Goal: Task Accomplishment & Management: Use online tool/utility

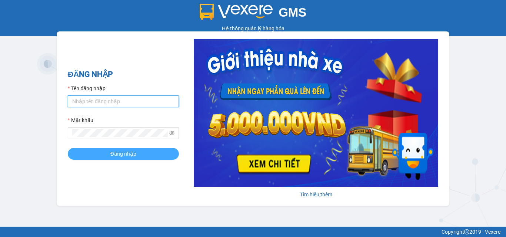
type input "ntthuong.halan"
click at [111, 150] on span "Đăng nhập" at bounding box center [123, 154] width 26 height 8
type input "ntthuong.halan"
click at [114, 153] on span "Đăng nhập" at bounding box center [123, 154] width 26 height 8
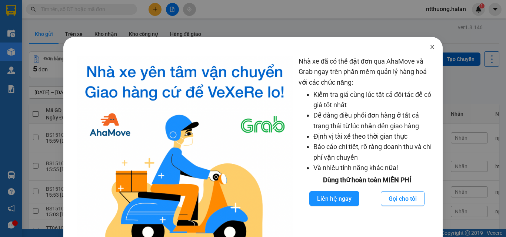
click at [429, 44] on icon "close" at bounding box center [432, 47] width 6 height 6
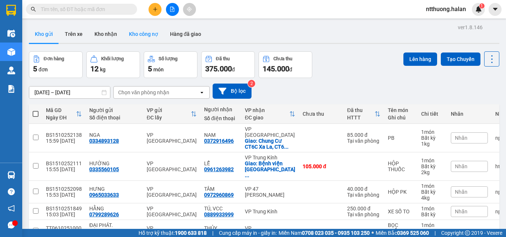
click at [151, 36] on button "Kho công nợ" at bounding box center [143, 34] width 41 height 18
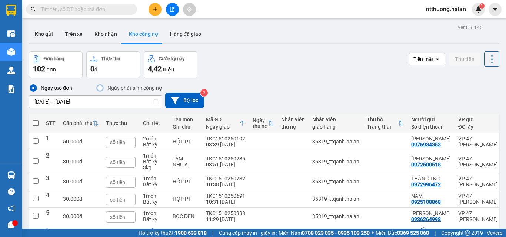
click at [103, 101] on div "ver 1.8.146 Kho gửi Trên xe Kho nhận Kho công nợ Hàng đã giao Đơn hàng 102 đơn …" at bounding box center [264, 180] width 476 height 317
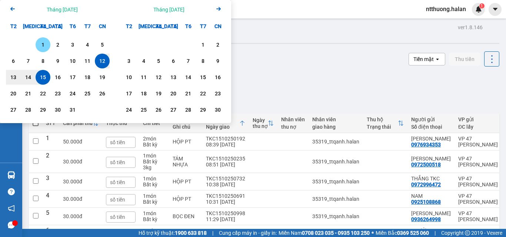
click at [44, 44] on div "1" at bounding box center [43, 44] width 10 height 9
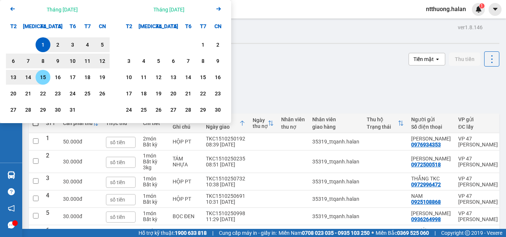
click at [43, 80] on div "15" at bounding box center [43, 77] width 10 height 9
type input "01/10/2025 – 15/10/2025"
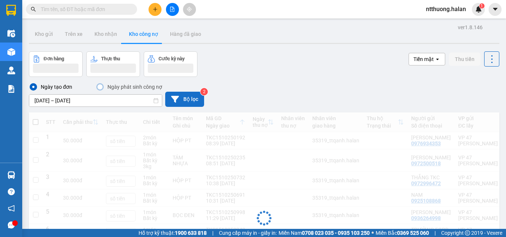
click at [183, 103] on button "Bộ lọc" at bounding box center [184, 99] width 39 height 15
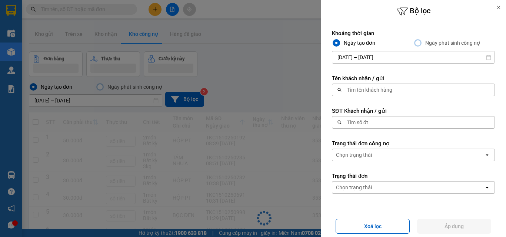
drag, startPoint x: 404, startPoint y: 131, endPoint x: 397, endPoint y: 134, distance: 7.5
click at [401, 133] on form "Khoảng thời gian Ngày tạo đơn Ngày phát sinh công nợ 01/10/2025 – 15/10/2025 Pr…" at bounding box center [413, 145] width 163 height 231
click at [360, 120] on div "Tìm số đt" at bounding box center [357, 122] width 21 height 7
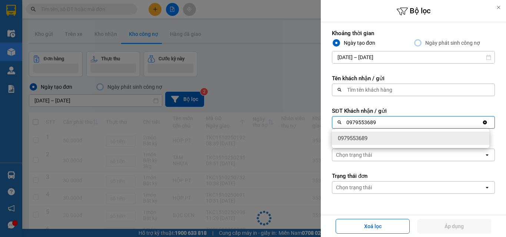
type input "0979553689"
click at [370, 137] on div "0979553689" at bounding box center [410, 138] width 157 height 13
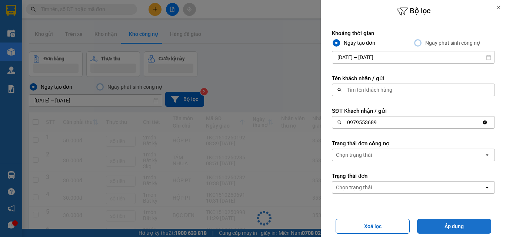
click at [455, 223] on button "Áp dụng" at bounding box center [454, 226] width 74 height 15
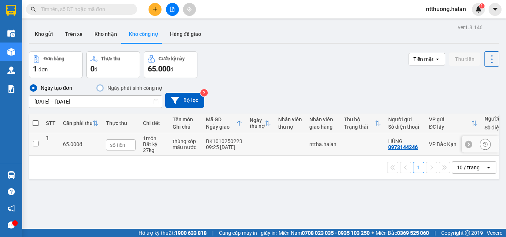
click at [36, 142] on input "checkbox" at bounding box center [36, 144] width 6 height 6
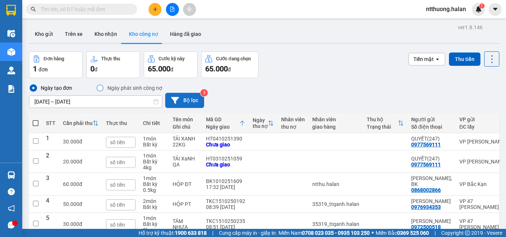
click at [195, 102] on button "Bộ lọc" at bounding box center [184, 100] width 39 height 15
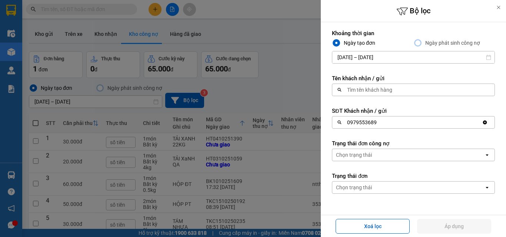
click at [392, 124] on div "0979553689" at bounding box center [407, 123] width 150 height 12
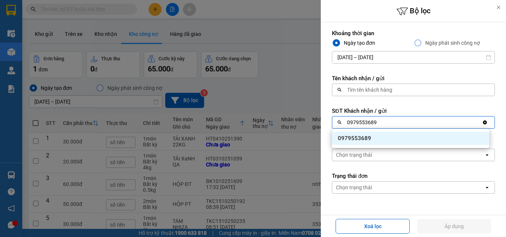
click at [380, 141] on div "0979553689" at bounding box center [410, 138] width 157 height 13
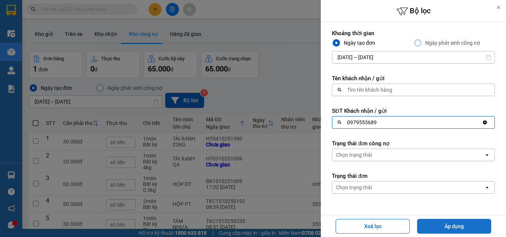
click at [441, 224] on button "Áp dụng" at bounding box center [454, 226] width 74 height 15
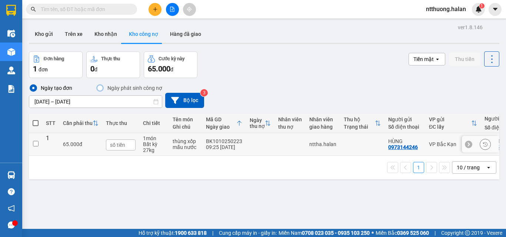
click at [210, 141] on div "BK1010250223" at bounding box center [224, 141] width 36 height 6
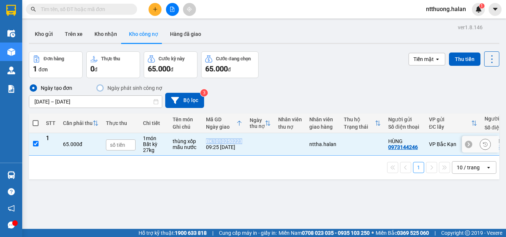
click at [210, 141] on div "BK1010250223" at bounding box center [224, 141] width 36 height 6
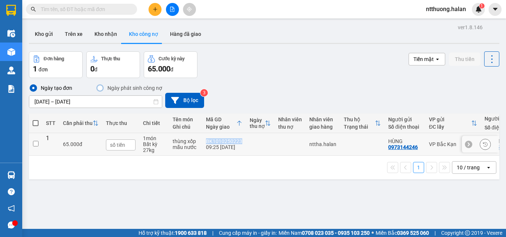
copy div "BK1010250223"
click at [180, 195] on div "ver 1.8.146 Kho gửi Trên xe Kho nhận Kho công nợ Hàng đã giao Đơn hàng 1 đơn Th…" at bounding box center [264, 140] width 476 height 237
click at [328, 84] on div "Ngày tạo đơn Ngày phát sinh công nợ 01/10/2025 – 15/10/2025 Press the down arro…" at bounding box center [264, 96] width 470 height 24
click at [34, 145] on input "checkbox" at bounding box center [36, 144] width 6 height 6
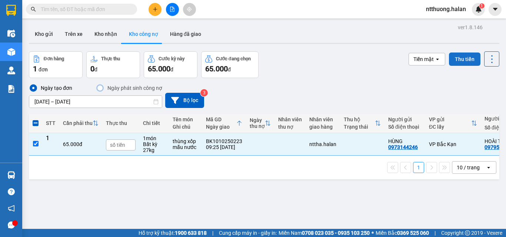
click at [454, 59] on button "Thu tiền" at bounding box center [464, 59] width 31 height 13
checkbox input "false"
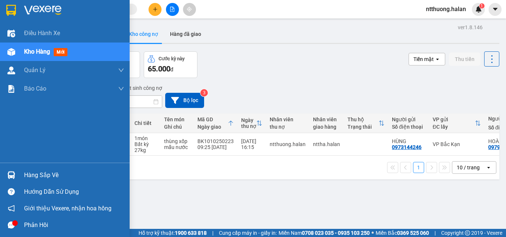
click at [25, 176] on div "Hàng sắp về" at bounding box center [74, 175] width 100 height 11
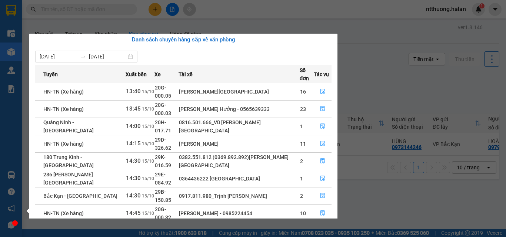
click at [429, 85] on section "Kết quả tìm kiếm ( 0 ) Bộ lọc No Data ntthuong.halan 1 Điều hành xe Kho hàng mớ…" at bounding box center [253, 118] width 506 height 237
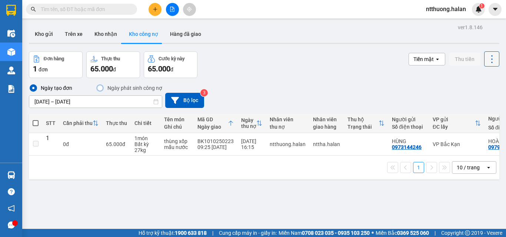
click at [487, 59] on icon at bounding box center [491, 59] width 10 height 10
click at [476, 93] on span "Làm mới" at bounding box center [475, 92] width 20 height 7
click at [150, 11] on button at bounding box center [154, 9] width 13 height 13
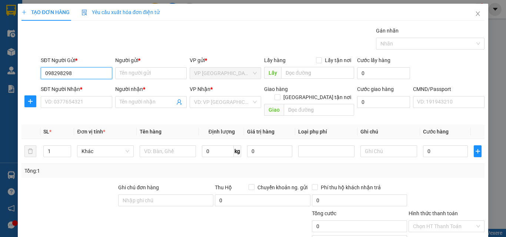
click at [74, 71] on input "098298298" at bounding box center [76, 73] width 71 height 12
click at [58, 73] on input "098298298" at bounding box center [76, 73] width 71 height 12
type input "0982928298"
click at [89, 88] on div "0982928298 - THOA" at bounding box center [76, 88] width 62 height 8
type input "THOA"
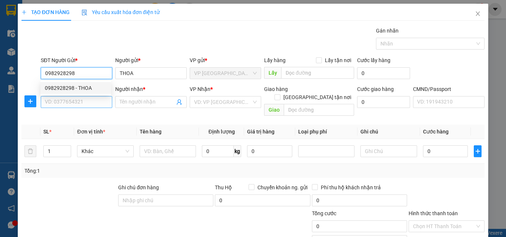
type input "0982928298"
click at [87, 98] on input "SĐT Người Nhận *" at bounding box center [76, 102] width 71 height 12
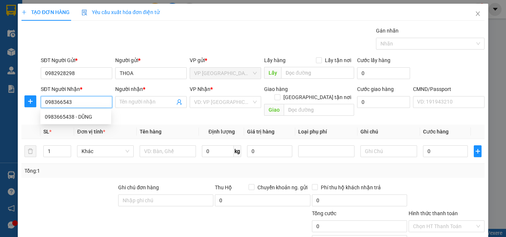
type input "0983665438"
click at [67, 115] on div "0983665438 - DŨNG" at bounding box center [76, 117] width 62 height 8
type input "DŨNG"
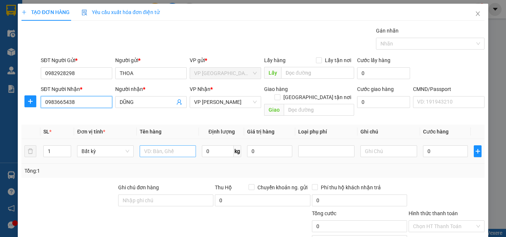
type input "0983665438"
click at [151, 145] on input "text" at bounding box center [168, 151] width 56 height 12
type input "hộp"
type input "3"
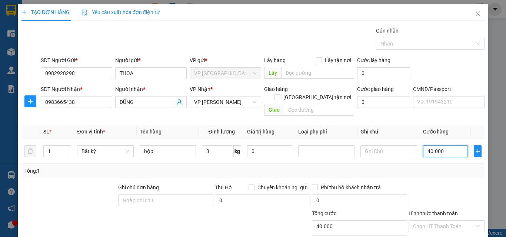
type input "40.000"
click at [157, 145] on input "hộp" at bounding box center [168, 151] width 56 height 12
type input "hộp mp"
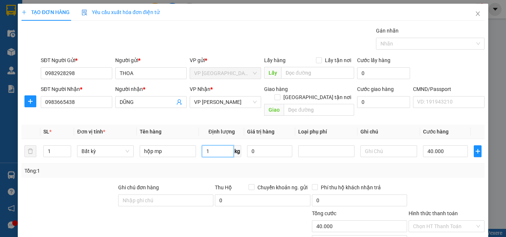
type input "1"
type input "35.000"
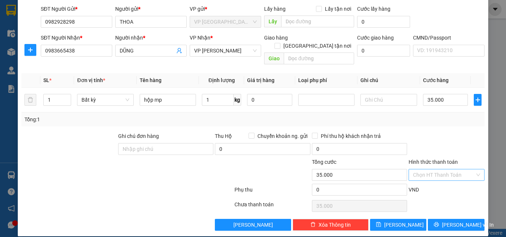
click at [437, 170] on input "Hình thức thanh toán" at bounding box center [444, 175] width 62 height 11
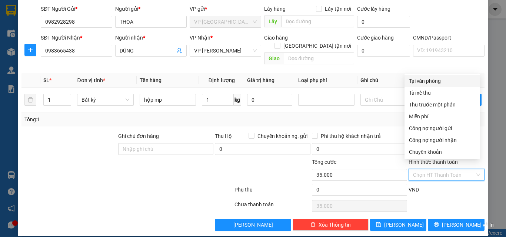
click at [426, 80] on div "Tại văn phòng" at bounding box center [442, 81] width 66 height 8
type input "0"
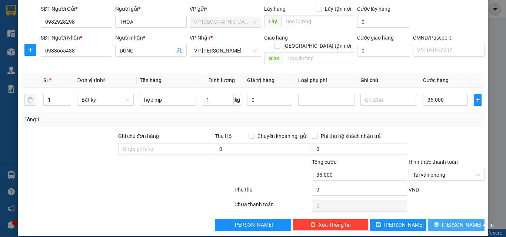
click at [451, 221] on span "[PERSON_NAME] và In" at bounding box center [468, 225] width 52 height 8
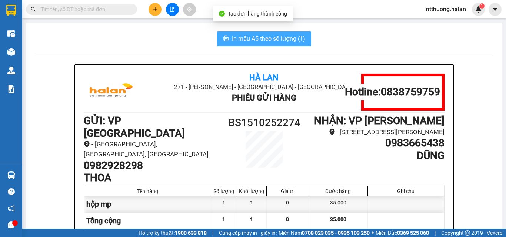
click at [272, 34] on button "In mẫu A5 theo số lượng (1)" at bounding box center [264, 38] width 94 height 15
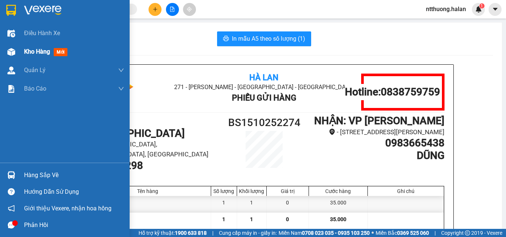
click at [32, 44] on div "Kho hàng mới" at bounding box center [74, 52] width 100 height 19
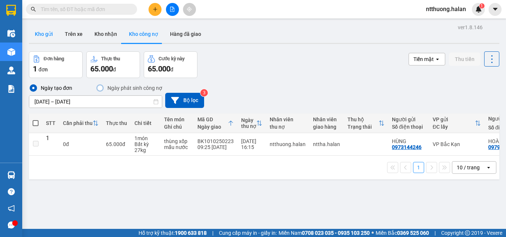
click at [46, 34] on button "Kho gửi" at bounding box center [44, 34] width 30 height 18
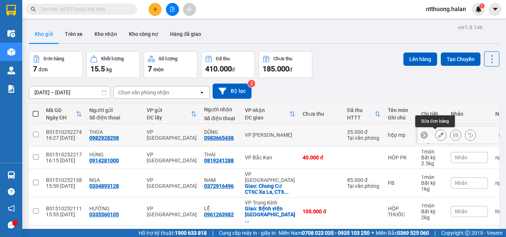
click at [438, 135] on icon at bounding box center [440, 134] width 5 height 5
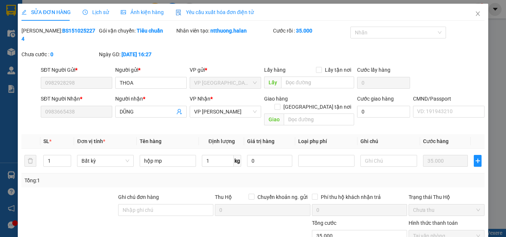
type input "0982928298"
type input "0983665438"
type input "35.000"
click at [375, 33] on div at bounding box center [394, 32] width 84 height 9
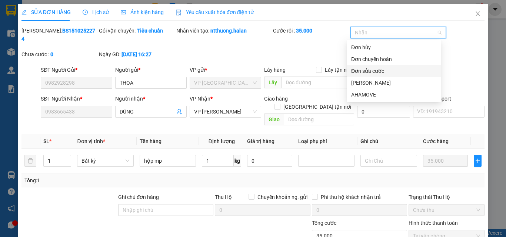
click at [362, 73] on div "Đơn sửa cước" at bounding box center [393, 71] width 85 height 8
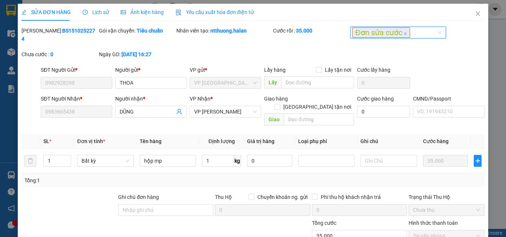
click at [467, 51] on div "Mã ĐH: BS1510252274 Gói vận chuyển: Tiêu chuẩn Nhân viên tạo: ntthuong.halan Cư…" at bounding box center [253, 46] width 464 height 39
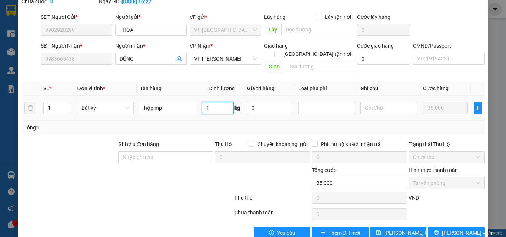
click at [217, 102] on input "1" at bounding box center [218, 108] width 32 height 12
type input "3"
click at [403, 229] on span "Lưu thay đổi" at bounding box center [413, 233] width 59 height 8
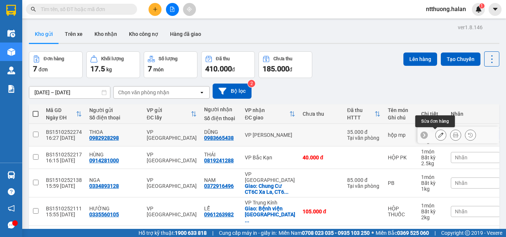
click at [438, 135] on icon at bounding box center [440, 134] width 5 height 5
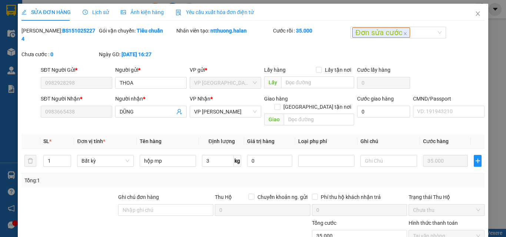
type input "0982928298"
type input "0983665438"
type input "35.000"
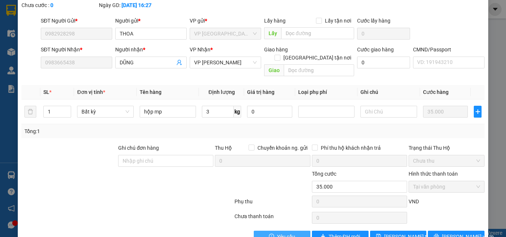
click at [277, 233] on span "Yêu cầu" at bounding box center [286, 237] width 18 height 8
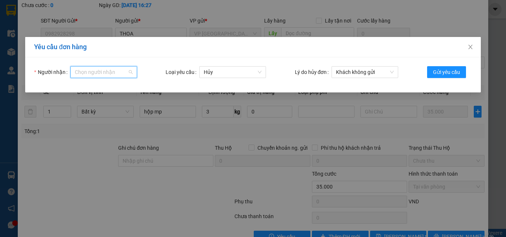
click at [83, 70] on input "Người nhận" at bounding box center [101, 72] width 53 height 11
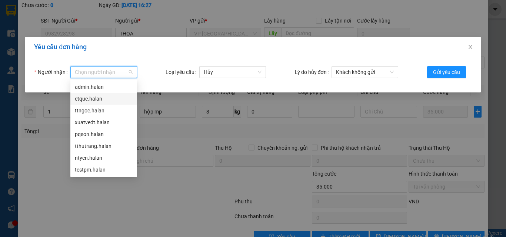
scroll to position [59, 0]
click at [87, 170] on div "tklinh.halan" at bounding box center [104, 170] width 58 height 8
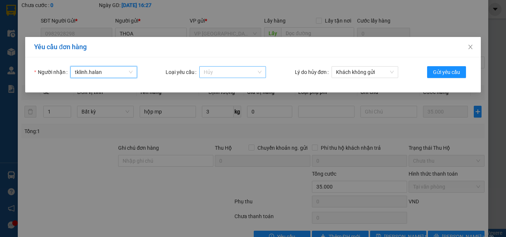
click at [211, 75] on span "Hủy" at bounding box center [233, 72] width 58 height 11
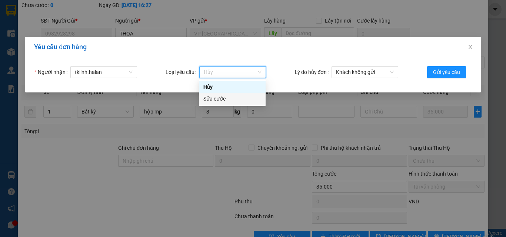
drag, startPoint x: 214, startPoint y: 102, endPoint x: 269, endPoint y: 84, distance: 57.8
click at [215, 101] on div "Sửa cước" at bounding box center [232, 99] width 58 height 8
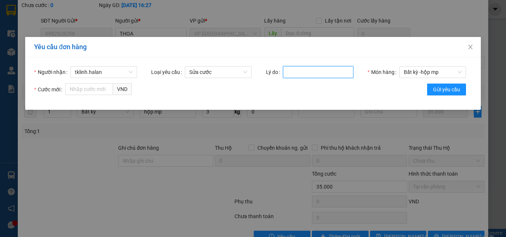
click at [317, 70] on input "Lý do" at bounding box center [318, 72] width 70 height 12
type input "4"
type input "s"
type input "NHẦM CƯỚC"
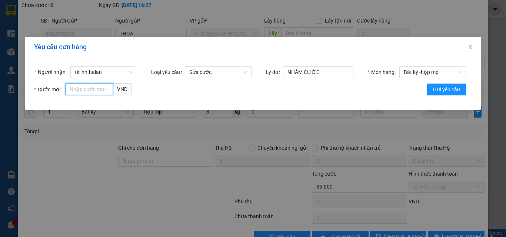
click at [83, 92] on input "Cước mới" at bounding box center [89, 89] width 48 height 12
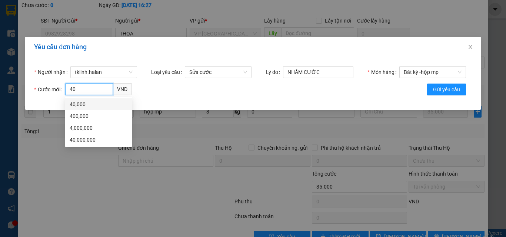
click at [87, 101] on div "40,000" at bounding box center [99, 104] width 58 height 8
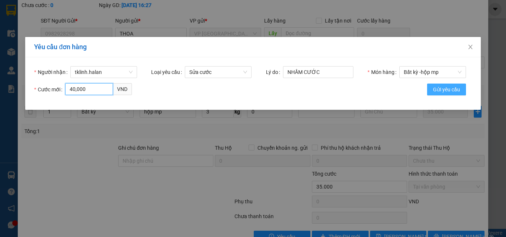
type input "40,000"
click at [443, 91] on span "Gửi yêu cầu" at bounding box center [446, 89] width 27 height 8
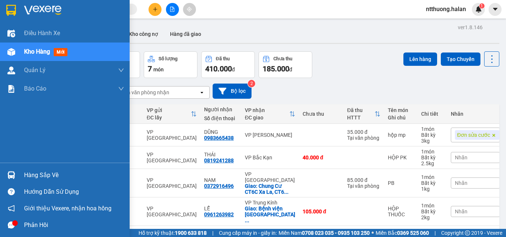
click at [28, 177] on div "Hàng sắp về" at bounding box center [74, 175] width 100 height 11
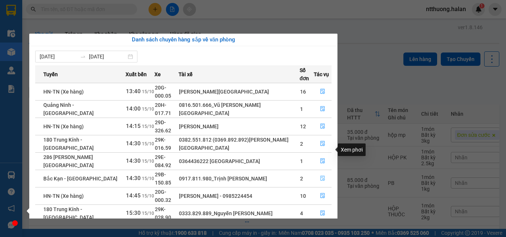
click at [321, 176] on icon "file-done" at bounding box center [322, 178] width 5 height 5
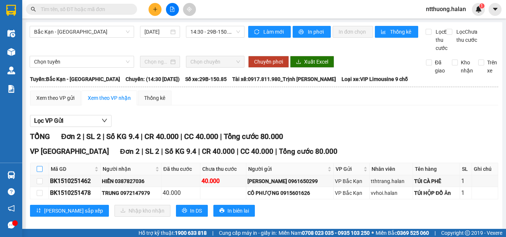
click at [38, 172] on input "checkbox" at bounding box center [40, 169] width 6 height 6
checkbox input "true"
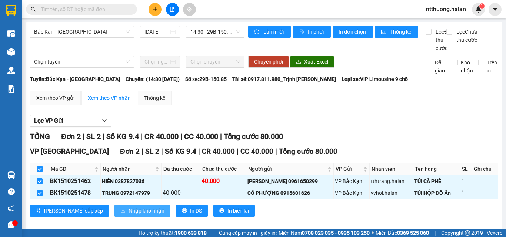
click at [128, 215] on span "Nhập kho nhận" at bounding box center [146, 211] width 36 height 8
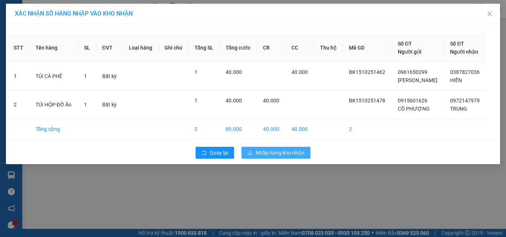
click at [275, 148] on button "Nhập hàng kho nhận" at bounding box center [275, 153] width 69 height 12
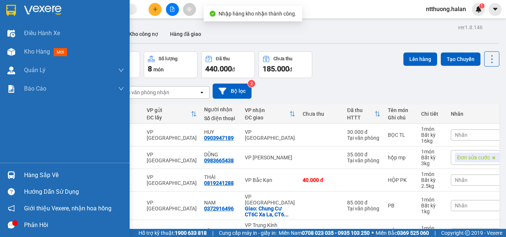
click at [34, 175] on div "Hàng sắp về" at bounding box center [74, 175] width 100 height 11
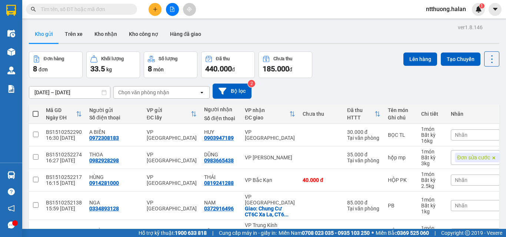
click at [384, 86] on section "Kết quả tìm kiếm ( 0 ) Bộ lọc No Data ntthuong.halan 1 Điều hành xe Kho hàng mớ…" at bounding box center [253, 118] width 506 height 237
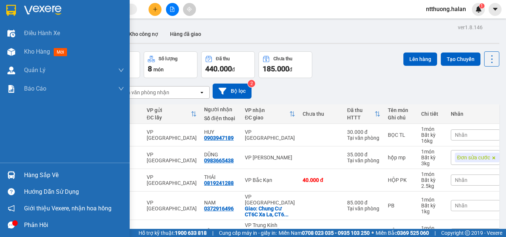
click at [43, 172] on div "Hàng sắp về" at bounding box center [74, 175] width 100 height 11
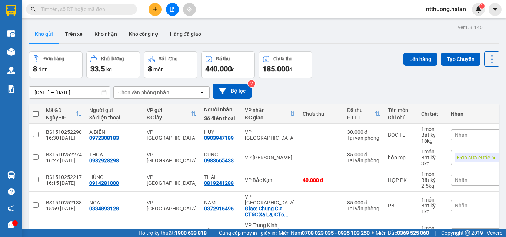
click at [96, 8] on section "Kết quả tìm kiếm ( 0 ) Bộ lọc No Data ntthuong.halan 1 Điều hành xe Kho hàng mớ…" at bounding box center [253, 118] width 506 height 237
click at [96, 8] on input "text" at bounding box center [84, 9] width 87 height 8
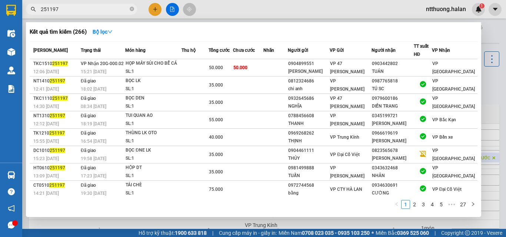
type input "251197"
click at [133, 9] on icon "close-circle" at bounding box center [132, 9] width 4 height 4
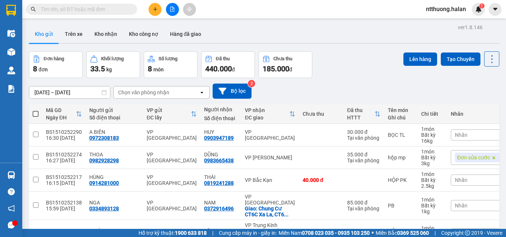
click at [148, 91] on div "Chọn văn phòng nhận" at bounding box center [143, 92] width 51 height 7
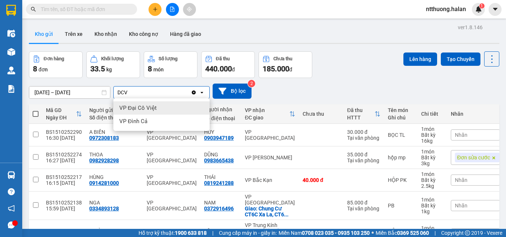
type input "DCV"
click at [138, 108] on span "VP Đại Cồ Việt" at bounding box center [137, 107] width 37 height 7
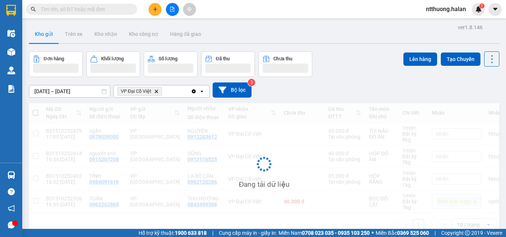
click at [165, 91] on div "VP Đại Cồ Việt Delete" at bounding box center [152, 91] width 77 height 12
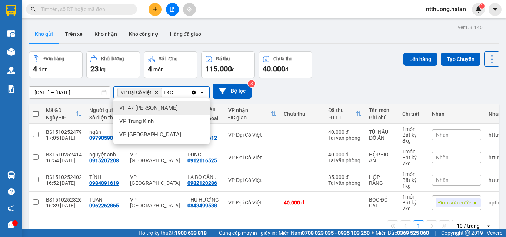
type input "TKC"
click at [154, 106] on span "VP 47 Trần Khát Chân" at bounding box center [148, 107] width 58 height 7
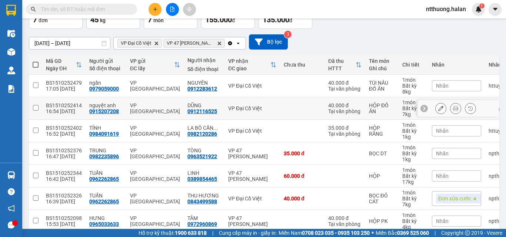
scroll to position [86, 0]
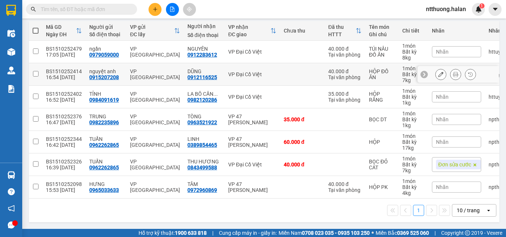
click at [35, 71] on input "checkbox" at bounding box center [36, 74] width 6 height 6
checkbox input "true"
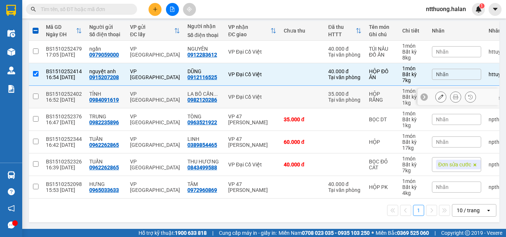
click at [34, 94] on input "checkbox" at bounding box center [36, 97] width 6 height 6
checkbox input "true"
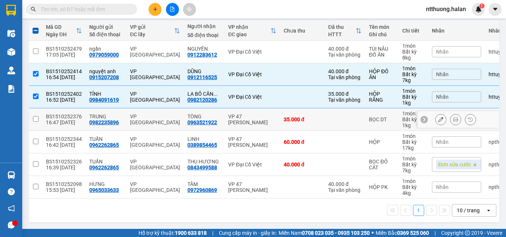
click at [37, 116] on input "checkbox" at bounding box center [36, 119] width 6 height 6
checkbox input "true"
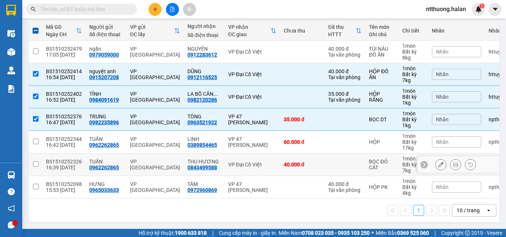
click at [36, 161] on input "checkbox" at bounding box center [36, 164] width 6 height 6
checkbox input "true"
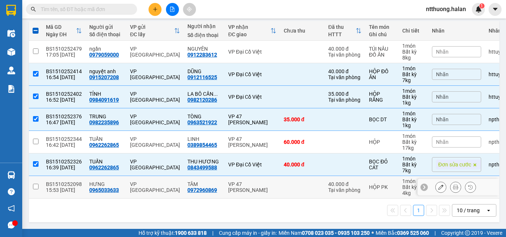
click at [36, 184] on input "checkbox" at bounding box center [36, 187] width 6 height 6
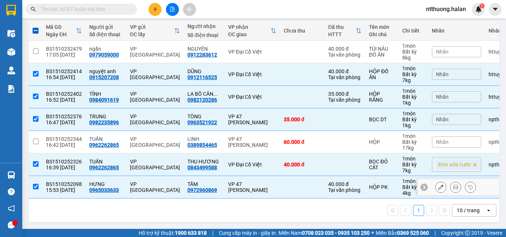
click at [36, 184] on input "checkbox" at bounding box center [36, 187] width 6 height 6
checkbox input "false"
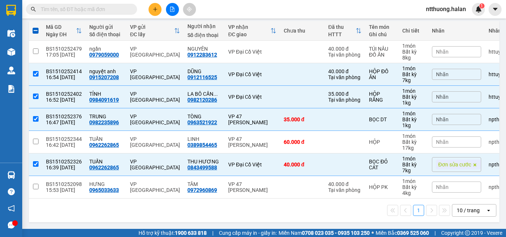
click at [108, 7] on input "text" at bounding box center [84, 9] width 87 height 8
click at [88, 8] on input "text" at bounding box center [84, 9] width 87 height 8
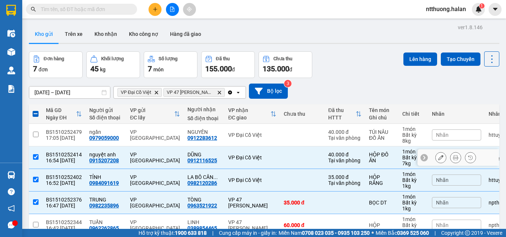
scroll to position [74, 0]
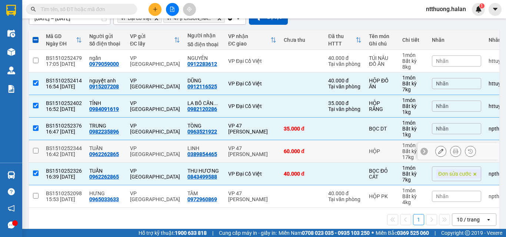
click at [203, 148] on div "LINH" at bounding box center [203, 148] width 33 height 6
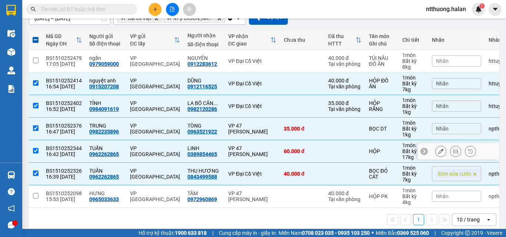
click at [203, 149] on div "LINH" at bounding box center [203, 148] width 33 height 6
checkbox input "false"
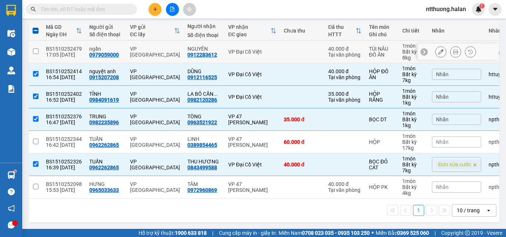
scroll to position [0, 0]
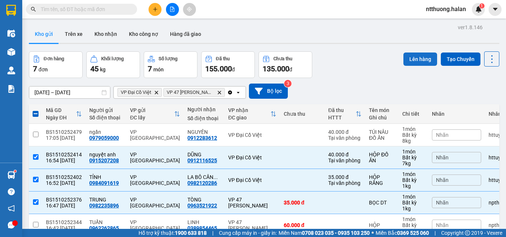
click at [413, 58] on button "Lên hàng" at bounding box center [420, 59] width 34 height 13
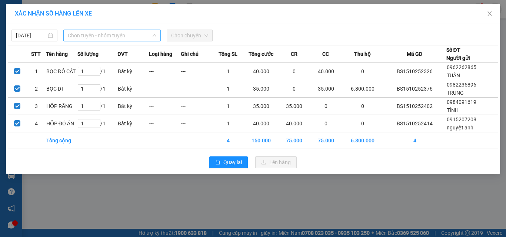
click at [138, 36] on span "Chọn tuyến - nhóm tuyến" at bounding box center [112, 35] width 88 height 11
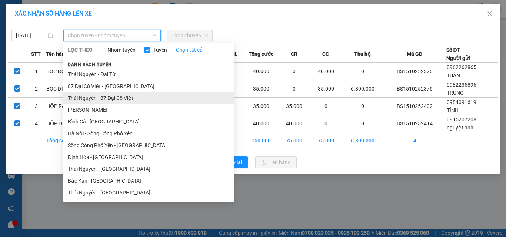
click at [122, 96] on li "Thái Nguyên - 87 Đại Cồ Việt" at bounding box center [148, 98] width 170 height 12
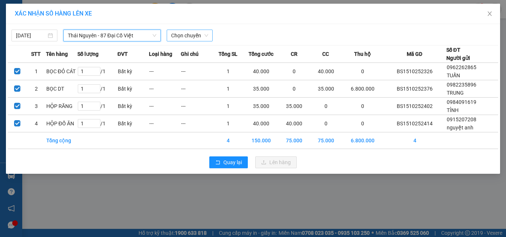
click at [189, 36] on span "Chọn chuyến" at bounding box center [189, 35] width 37 height 11
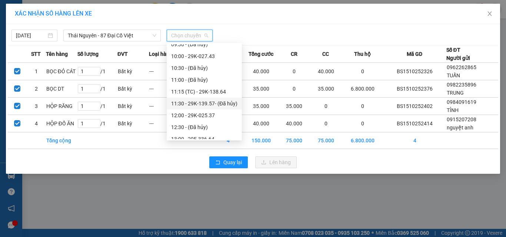
scroll to position [296, 0]
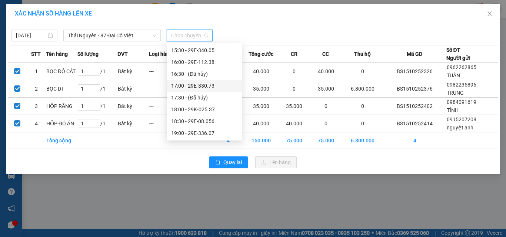
click at [195, 85] on div "17:00 - 29E-330.73" at bounding box center [204, 86] width 66 height 8
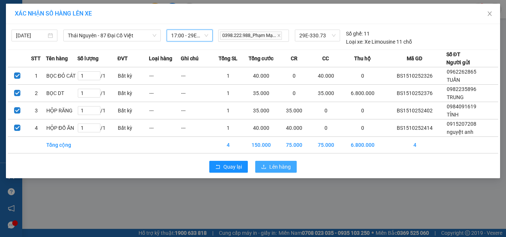
click at [278, 168] on span "Lên hàng" at bounding box center [279, 167] width 21 height 8
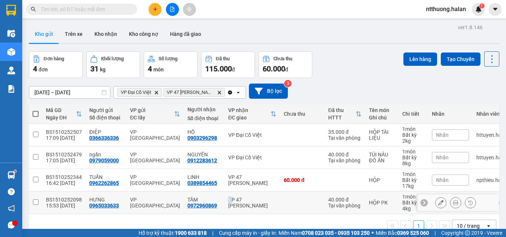
click at [228, 201] on div "VP 47 Trần Khát Chân" at bounding box center [252, 203] width 48 height 12
checkbox input "true"
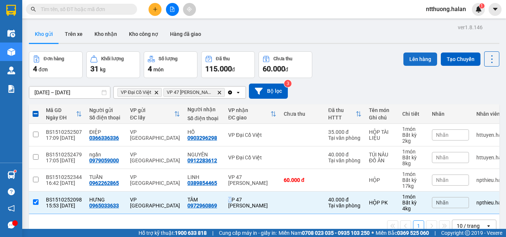
click at [419, 57] on button "Lên hàng" at bounding box center [420, 59] width 34 height 13
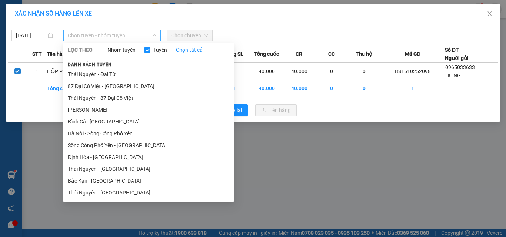
click at [87, 36] on span "Chọn tuyến - nhóm tuyến" at bounding box center [112, 35] width 88 height 11
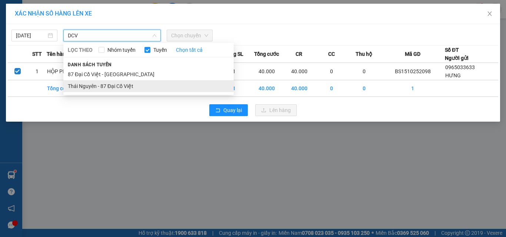
type input "DCV"
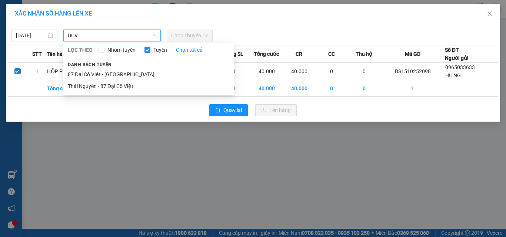
drag, startPoint x: 85, startPoint y: 85, endPoint x: 95, endPoint y: 83, distance: 9.8
click at [87, 84] on li "Thái Nguyên - 87 Đại Cồ Việt" at bounding box center [148, 86] width 170 height 12
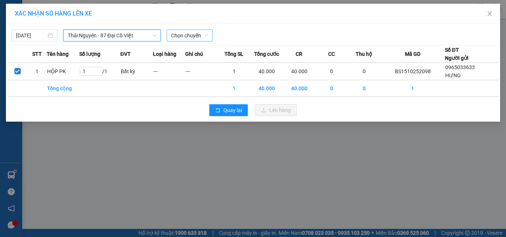
click at [190, 39] on span "Chọn chuyến" at bounding box center [189, 35] width 37 height 11
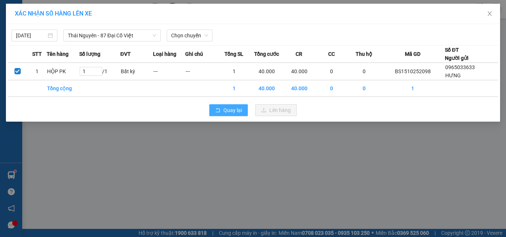
click at [222, 109] on button "Quay lại" at bounding box center [228, 110] width 38 height 12
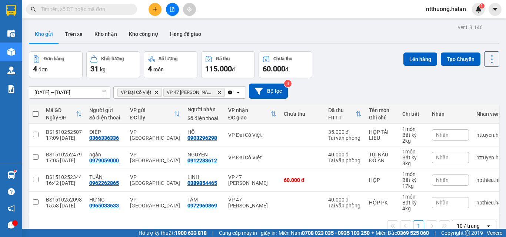
click at [231, 92] on icon "Clear all" at bounding box center [230, 92] width 4 height 4
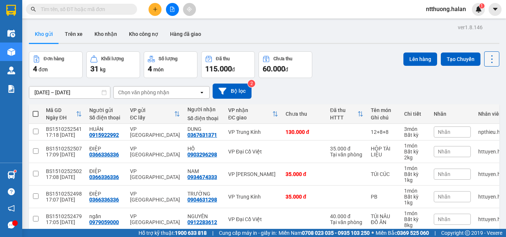
click at [486, 58] on icon at bounding box center [491, 59] width 10 height 10
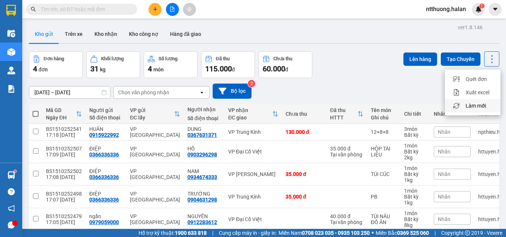
click at [470, 107] on span "Làm mới" at bounding box center [475, 105] width 20 height 7
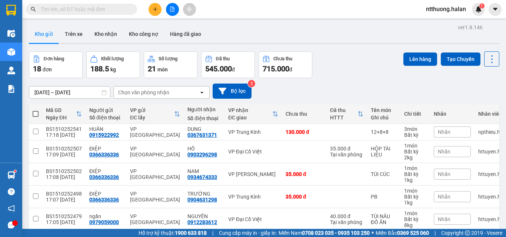
click at [94, 11] on input "text" at bounding box center [84, 9] width 87 height 8
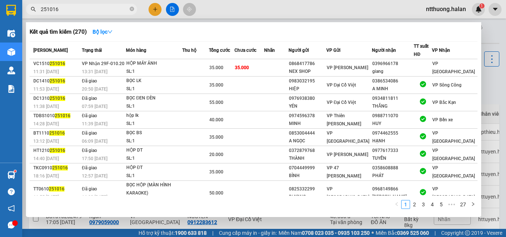
click at [85, 11] on input "251016" at bounding box center [84, 9] width 87 height 8
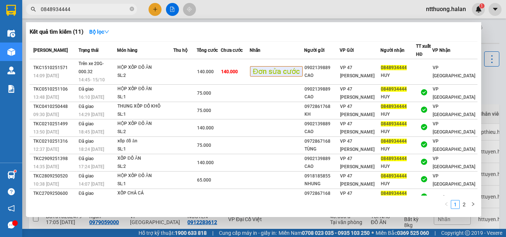
type input "0848934444"
click at [238, 9] on div at bounding box center [253, 118] width 506 height 237
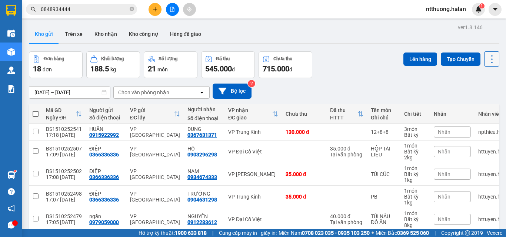
click at [489, 60] on icon at bounding box center [491, 59] width 10 height 10
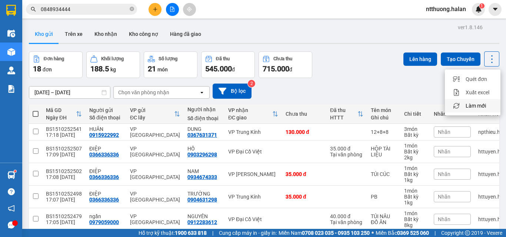
click at [473, 103] on span "Làm mới" at bounding box center [475, 105] width 20 height 7
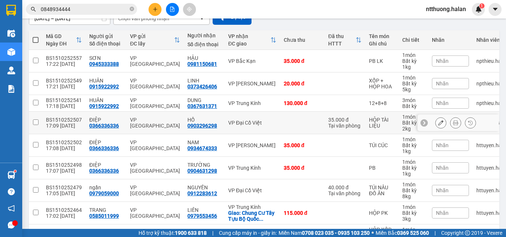
scroll to position [154, 0]
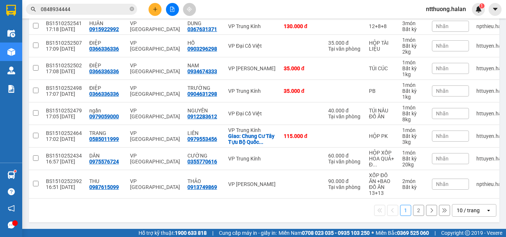
click at [466, 207] on div "10 / trang" at bounding box center [468, 211] width 33 height 12
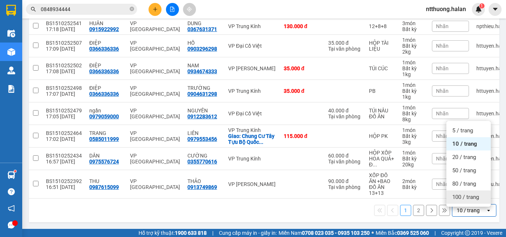
click at [458, 194] on span "100 / trang" at bounding box center [465, 197] width 27 height 7
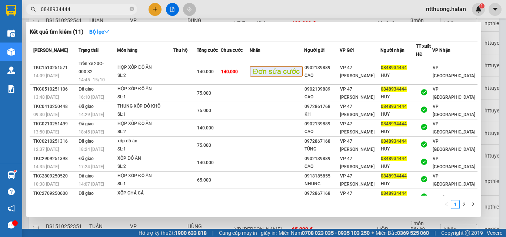
click at [103, 10] on input "0848934444" at bounding box center [84, 9] width 87 height 8
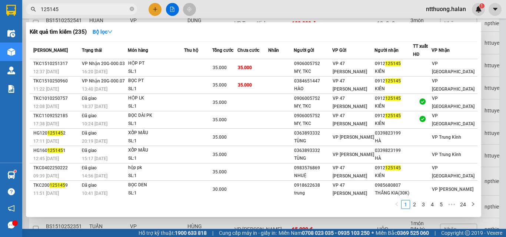
type input "125145"
click at [242, 10] on div at bounding box center [253, 118] width 506 height 237
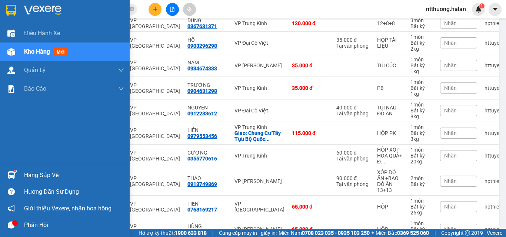
click at [24, 174] on div "Hàng sắp về" at bounding box center [65, 175] width 130 height 17
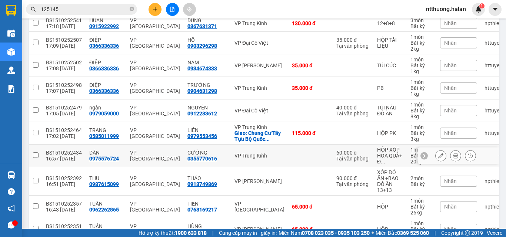
click at [354, 154] on section "Kết quả tìm kiếm ( 235 ) Bộ lọc Mã ĐH Trạng thái Món hàng Thu hộ Tổng cước Chưa…" at bounding box center [253, 118] width 506 height 237
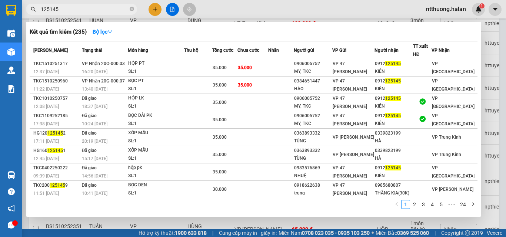
click at [76, 11] on input "125145" at bounding box center [84, 9] width 87 height 8
click at [153, 12] on div at bounding box center [253, 118] width 506 height 237
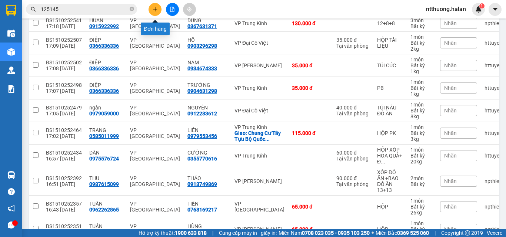
click at [155, 10] on icon "plus" at bounding box center [155, 9] width 0 height 4
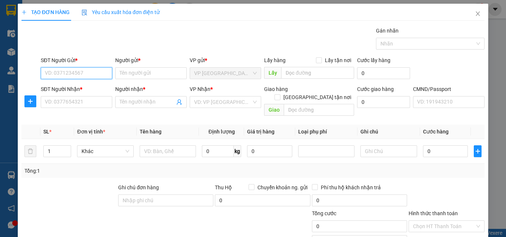
click at [89, 74] on input "SĐT Người Gửi *" at bounding box center [76, 73] width 71 height 12
type input "0398249970"
click at [68, 87] on div "0398249970 - TUẤN" at bounding box center [76, 88] width 62 height 8
type input "TUẤN"
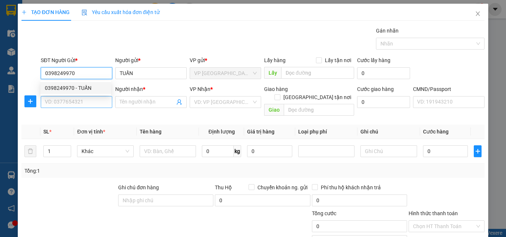
type input "0398249970"
click at [78, 101] on input "SĐT Người Nhận *" at bounding box center [76, 102] width 71 height 12
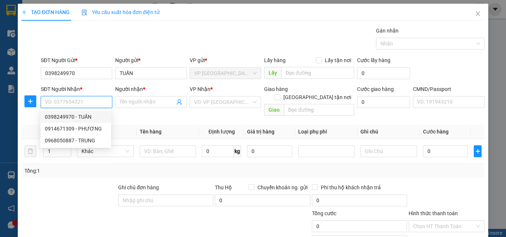
click at [85, 116] on div "0398249970 - TUẤN" at bounding box center [76, 117] width 62 height 8
type input "0398249970"
type input "TUẤN"
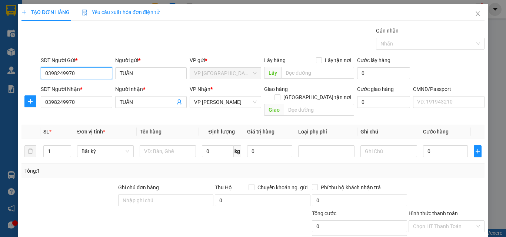
click at [93, 70] on input "0398249970" at bounding box center [76, 73] width 71 height 12
type input "0"
type input "0389470103"
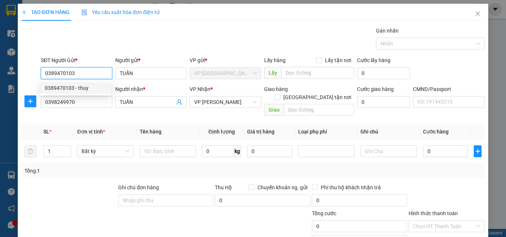
click at [84, 87] on div "0389470103 - thuy" at bounding box center [76, 88] width 62 height 8
type input "thuy"
type input "0389470103"
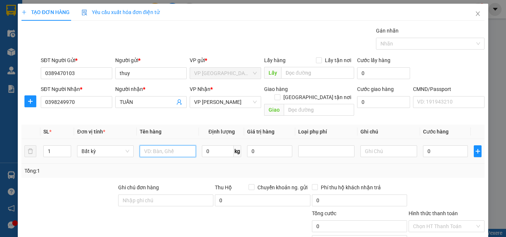
click at [170, 145] on input "text" at bounding box center [168, 151] width 56 height 12
type input "N"
type input "BỌC LK"
type input "1"
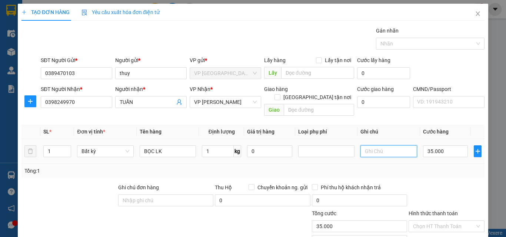
type input "35.000"
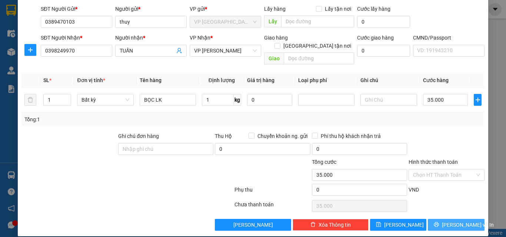
click at [450, 221] on span "Lưu và In" at bounding box center [468, 225] width 52 height 8
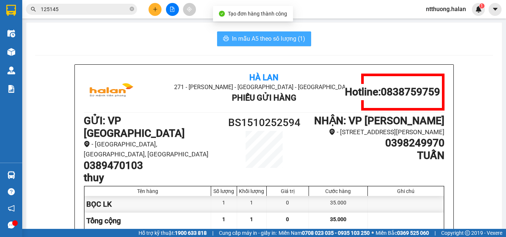
click at [261, 37] on span "In mẫu A5 theo số lượng (1)" at bounding box center [268, 38] width 73 height 9
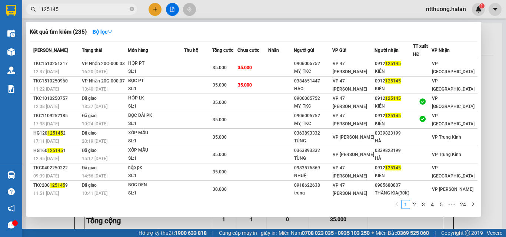
click at [78, 13] on span "125145" at bounding box center [81, 9] width 111 height 11
click at [78, 10] on input "125145" at bounding box center [84, 9] width 87 height 8
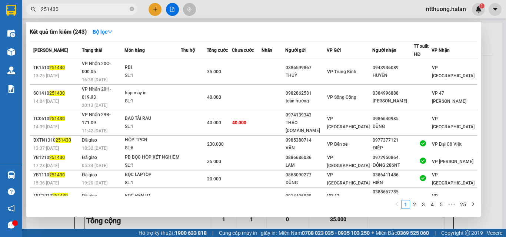
type input "251430"
click at [219, 6] on div at bounding box center [253, 118] width 506 height 237
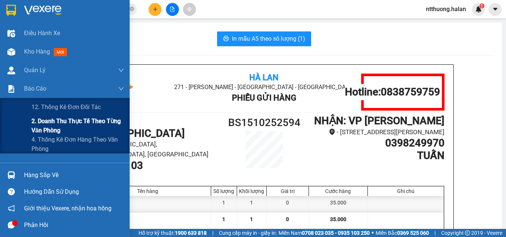
click at [42, 124] on span "2. Doanh thu thực tế theo từng văn phòng" at bounding box center [77, 126] width 93 height 19
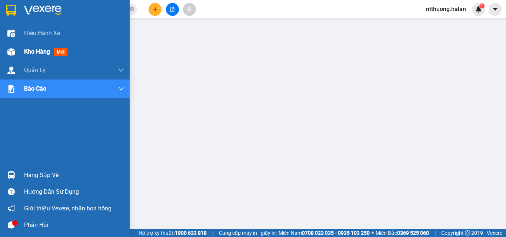
click at [32, 50] on span "Kho hàng" at bounding box center [37, 51] width 26 height 7
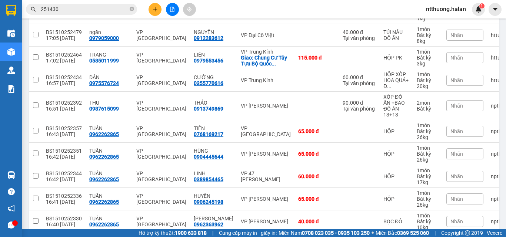
scroll to position [442, 0]
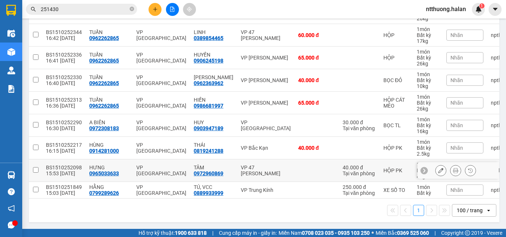
click at [243, 165] on div "VP 47 Trần Khát Chân" at bounding box center [266, 171] width 50 height 12
checkbox input "true"
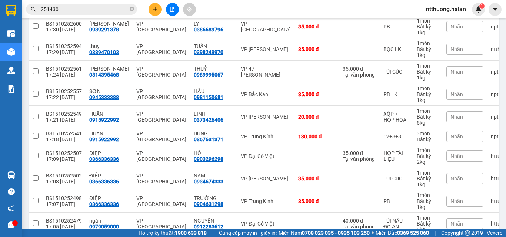
scroll to position [0, 0]
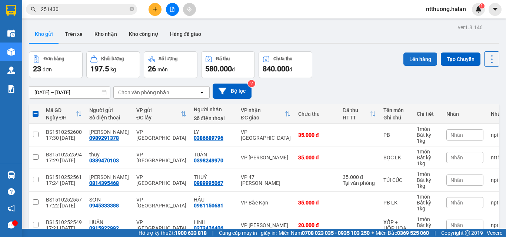
click at [415, 61] on button "Lên hàng" at bounding box center [420, 59] width 34 height 13
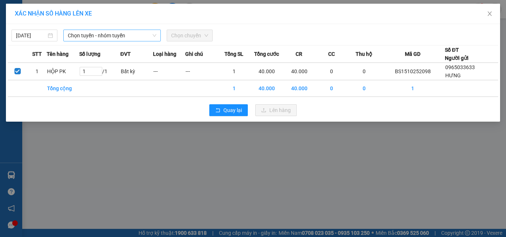
click at [87, 37] on span "Chọn tuyến - nhóm tuyến" at bounding box center [112, 35] width 88 height 11
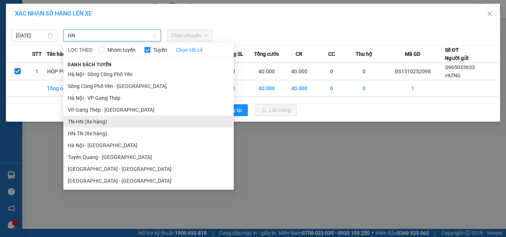
type input "HN"
click at [78, 122] on li "TN-HN (Xe hàng)" at bounding box center [148, 122] width 170 height 12
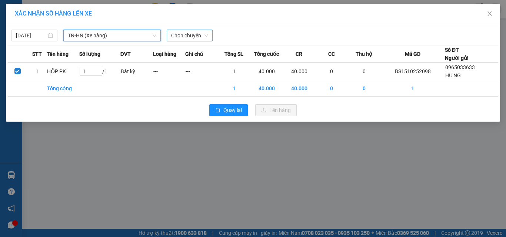
click at [190, 34] on span "Chọn chuyến" at bounding box center [189, 35] width 37 height 11
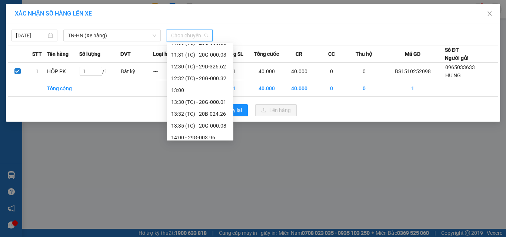
scroll to position [296, 0]
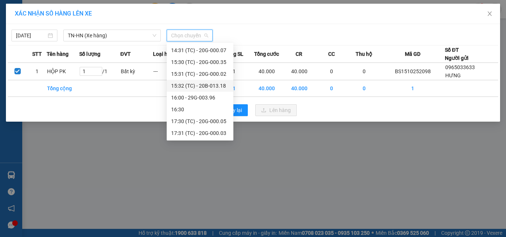
click at [215, 83] on div "15:32 (TC) - 20B-013.18" at bounding box center [200, 86] width 58 height 8
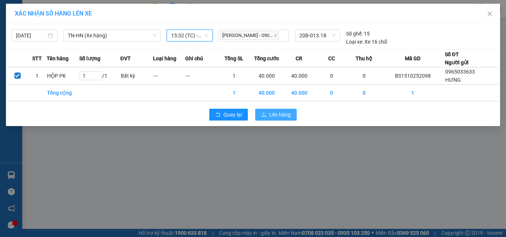
click at [278, 115] on span "Lên hàng" at bounding box center [279, 115] width 21 height 8
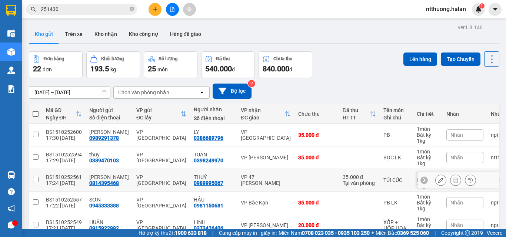
click at [190, 187] on td "THUỶ 0989995067" at bounding box center [213, 180] width 47 height 23
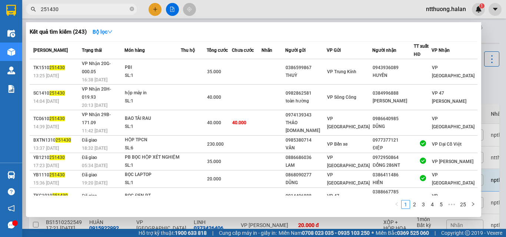
click at [75, 6] on input "251430" at bounding box center [84, 9] width 87 height 8
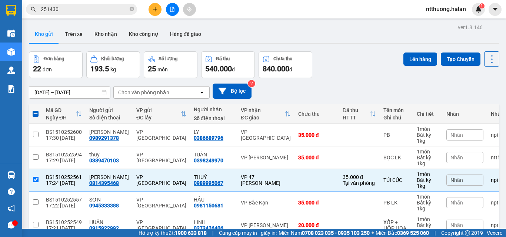
click at [336, 75] on div "Đơn hàng 22 đơn Khối lượng 193.5 kg Số lượng 25 món Đã thu 540.000 đ Chưa thu 8…" at bounding box center [264, 64] width 470 height 27
click at [471, 81] on div "01/09/2025 – 15/10/2025 Press the down arrow key to interact with the calendar …" at bounding box center [264, 91] width 470 height 26
click at [486, 57] on icon at bounding box center [491, 59] width 10 height 10
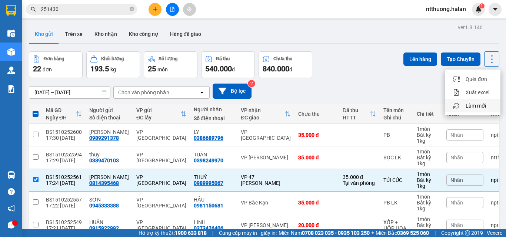
click at [464, 107] on div "Làm mới" at bounding box center [472, 105] width 44 height 7
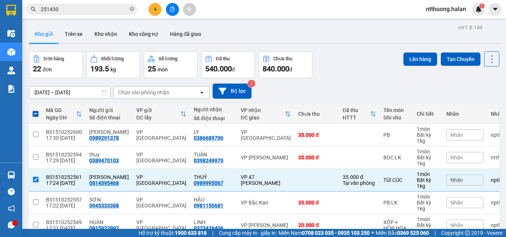
click at [442, 85] on div "01/09/2025 – 15/10/2025 Press the down arrow key to interact with the calendar …" at bounding box center [264, 91] width 470 height 15
click at [490, 62] on icon at bounding box center [491, 59] width 10 height 10
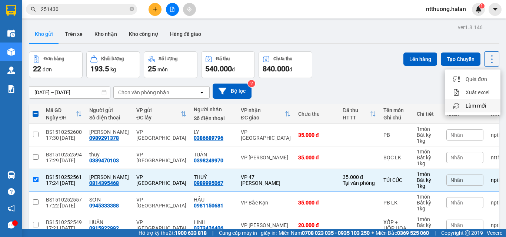
click at [469, 104] on span "Làm mới" at bounding box center [475, 105] width 20 height 7
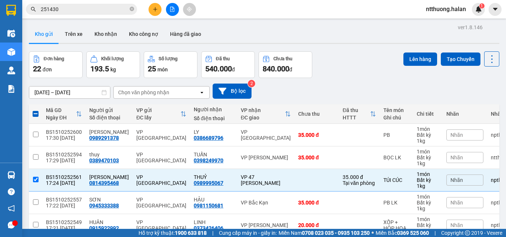
click at [342, 53] on div "Đơn hàng 22 đơn Khối lượng 193.5 kg Số lượng 25 món Đã thu 540.000 đ Chưa thu 8…" at bounding box center [264, 64] width 470 height 27
click at [353, 64] on div "Đơn hàng 22 đơn Khối lượng 193.5 kg Số lượng 25 món Đã thu 540.000 đ Chưa thu 8…" at bounding box center [264, 64] width 470 height 27
click at [91, 184] on div "0814395468" at bounding box center [104, 183] width 30 height 6
click at [31, 179] on td at bounding box center [35, 180] width 13 height 23
checkbox input "false"
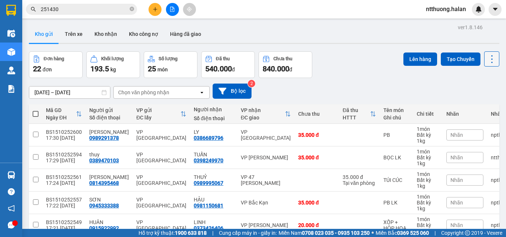
click at [486, 60] on icon at bounding box center [491, 59] width 10 height 10
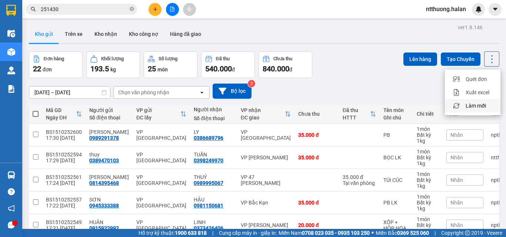
click at [467, 103] on span "Làm mới" at bounding box center [475, 105] width 20 height 7
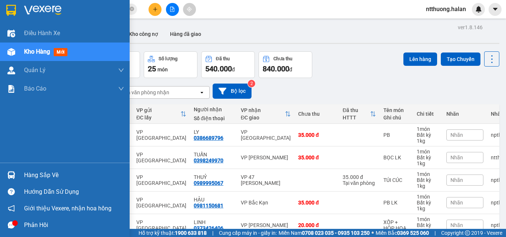
drag, startPoint x: 28, startPoint y: 176, endPoint x: 54, endPoint y: 172, distance: 25.6
click at [30, 174] on div "Hàng sắp về" at bounding box center [74, 175] width 100 height 11
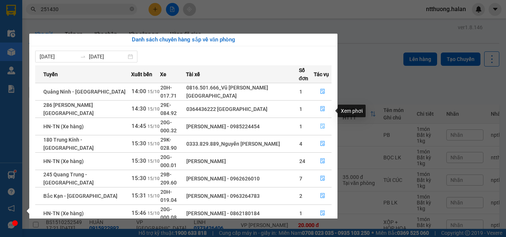
click at [321, 124] on icon "file-done" at bounding box center [322, 126] width 5 height 5
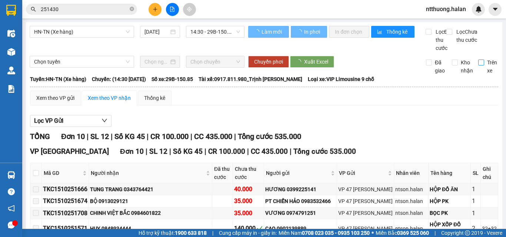
click at [478, 66] on input "Trên xe" at bounding box center [481, 63] width 6 height 6
checkbox input "true"
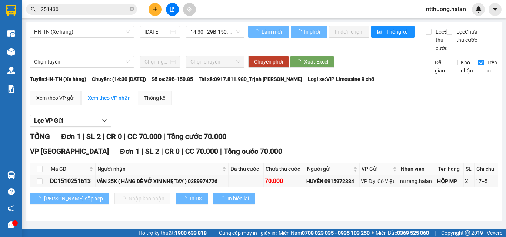
scroll to position [4, 0]
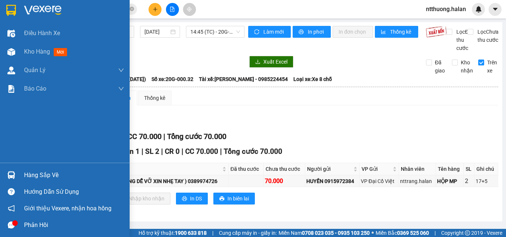
click at [47, 171] on div "Hàng sắp về" at bounding box center [74, 175] width 100 height 11
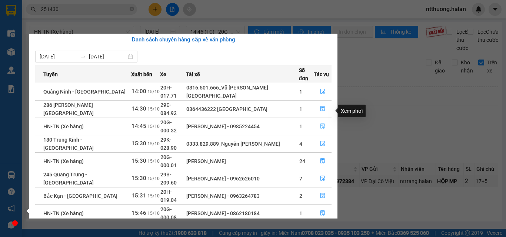
click at [325, 121] on button "button" at bounding box center [322, 127] width 17 height 12
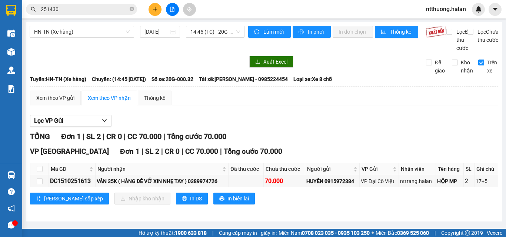
click at [404, 132] on div "Lọc VP Gửi TỔNG Đơn 1 | SL 2 | CR 0 | CC 70.000 | Tổng cước 70.000 VP Bắc Sơn …" at bounding box center [264, 162] width 468 height 103
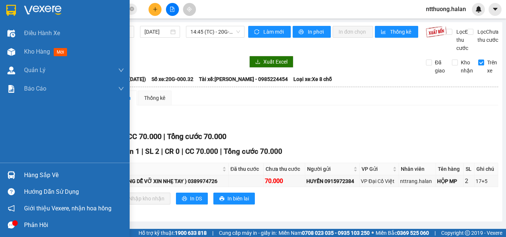
click at [25, 174] on div "Hàng sắp về" at bounding box center [74, 175] width 100 height 11
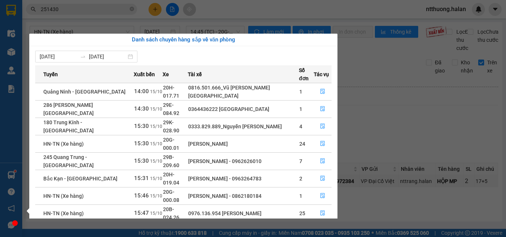
click at [416, 128] on section "Kết quả tìm kiếm ( 243 ) Bộ lọc Mã ĐH Trạng thái Món hàng Thu hộ Tổng cước Chưa…" at bounding box center [253, 118] width 506 height 237
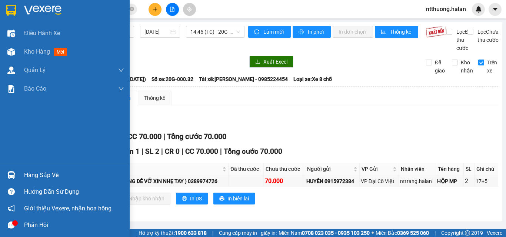
click at [36, 176] on div "Hàng sắp về" at bounding box center [74, 175] width 100 height 11
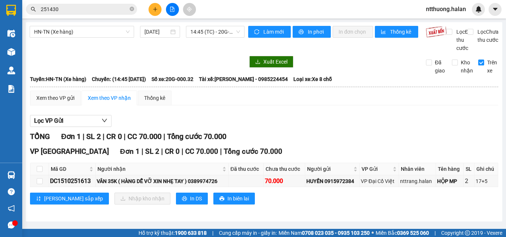
click at [399, 144] on section "Kết quả tìm kiếm ( 243 ) Bộ lọc Mã ĐH Trạng thái Món hàng Thu hộ Tổng cước Chưa…" at bounding box center [253, 118] width 506 height 237
click at [133, 11] on icon "close-circle" at bounding box center [132, 9] width 4 height 4
click at [124, 11] on input "text" at bounding box center [84, 9] width 87 height 8
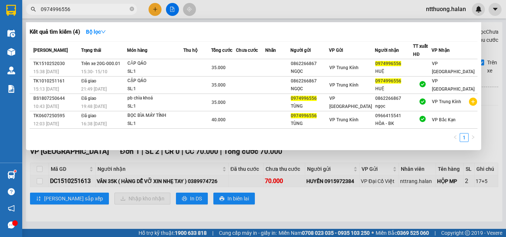
type input "0974996556"
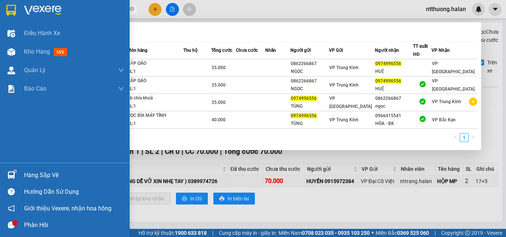
click at [31, 175] on div "Hàng sắp về" at bounding box center [74, 175] width 100 height 11
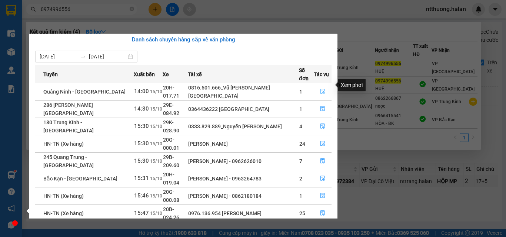
click at [324, 86] on button "button" at bounding box center [322, 92] width 17 height 12
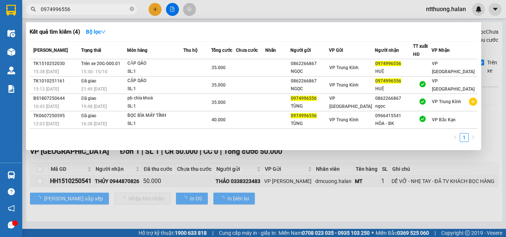
click at [486, 100] on div at bounding box center [253, 118] width 506 height 237
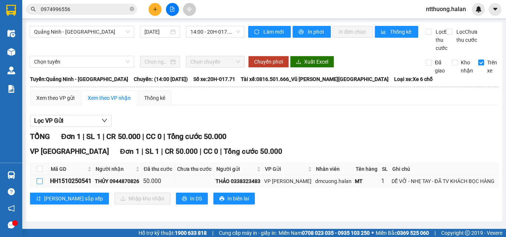
click at [39, 184] on input "checkbox" at bounding box center [40, 181] width 6 height 6
checkbox input "true"
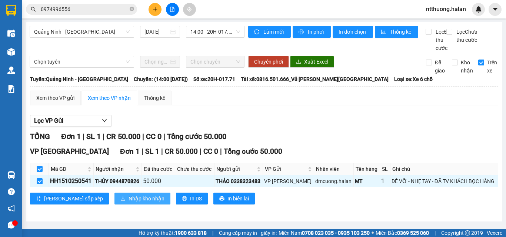
click at [128, 199] on span "Nhập kho nhận" at bounding box center [146, 199] width 36 height 8
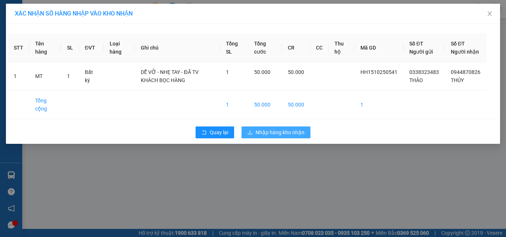
click at [270, 137] on span "Nhập hàng kho nhận" at bounding box center [279, 132] width 49 height 8
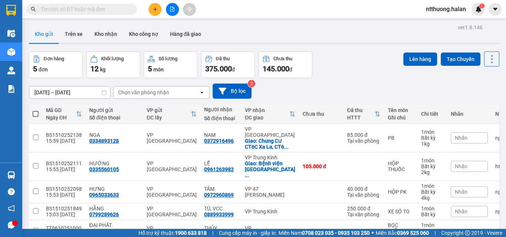
click at [80, 9] on input "text" at bounding box center [84, 9] width 87 height 8
paste input "BK1010250223"
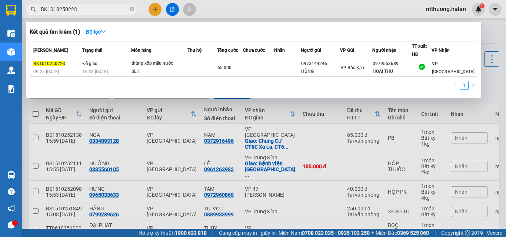
type input "BK1010250223"
click at [126, 132] on div at bounding box center [253, 118] width 506 height 237
click at [85, 8] on input "BK1010250223" at bounding box center [84, 9] width 87 height 8
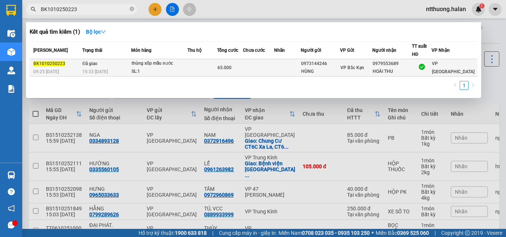
click at [178, 61] on div "thùng xốp mẫu nước" at bounding box center [159, 64] width 56 height 8
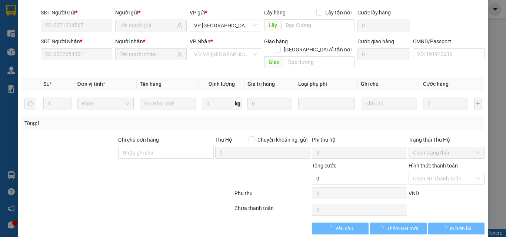
type input "0973144246"
type input "HÙNG"
type input "0979553689"
type input "HOÀI THU"
type input "65.000"
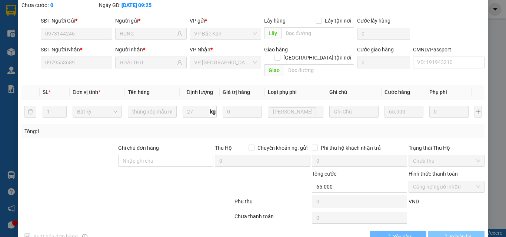
scroll to position [53, 0]
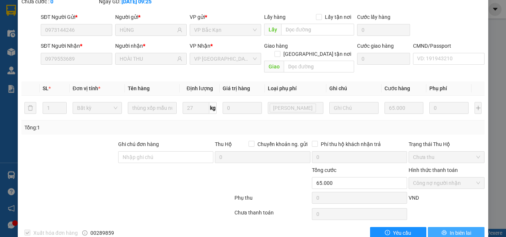
click at [449, 229] on span "In biên lai" at bounding box center [459, 233] width 21 height 8
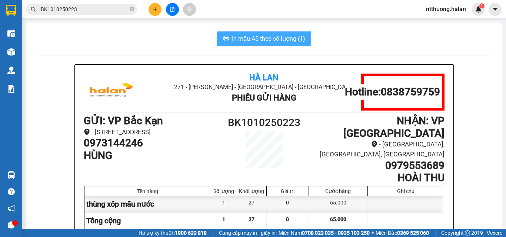
click at [265, 34] on span "In mẫu A5 theo số lượng (1)" at bounding box center [268, 38] width 73 height 9
click at [261, 44] on button "In mẫu A5 theo số lượng (1)" at bounding box center [264, 38] width 94 height 15
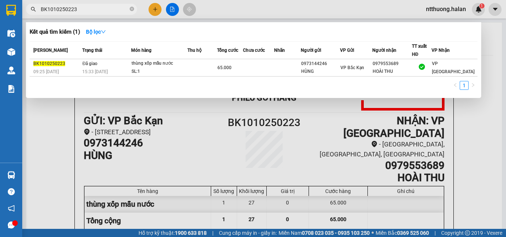
click at [98, 10] on input "BK1010250223" at bounding box center [84, 9] width 87 height 8
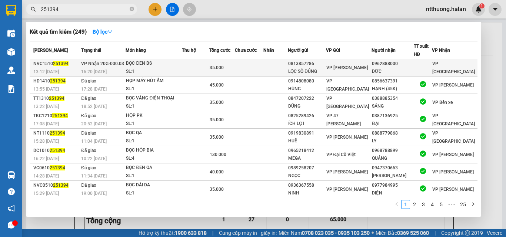
type input "251394"
click at [255, 64] on td at bounding box center [249, 67] width 28 height 17
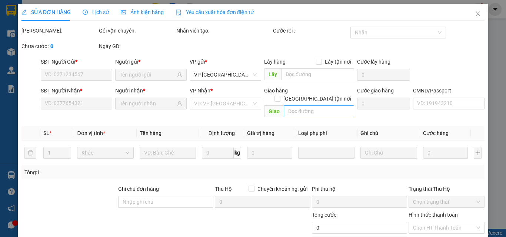
type input "0813857286"
type input "LỘC SỐ ĐÚNG"
type input "0962888000"
type input "DỨC"
type input "35.000"
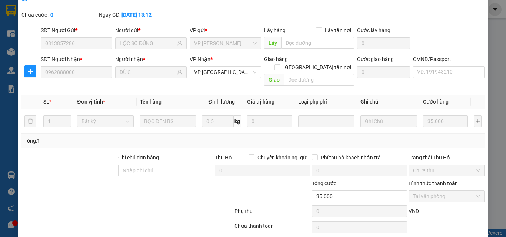
scroll to position [53, 0]
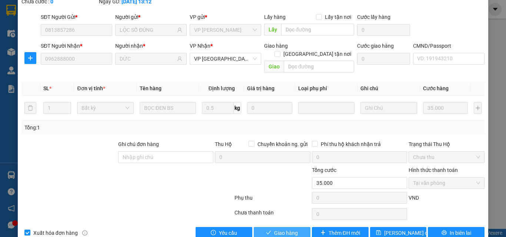
click at [279, 229] on span "Giao hàng" at bounding box center [286, 233] width 24 height 8
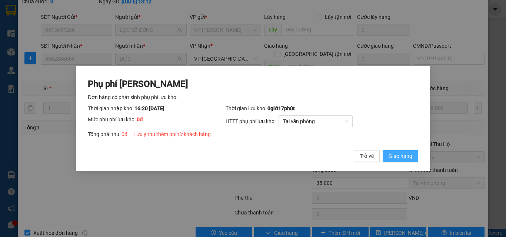
click at [396, 157] on span "Giao hàng" at bounding box center [400, 156] width 24 height 8
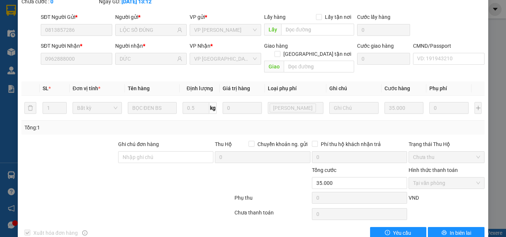
scroll to position [0, 0]
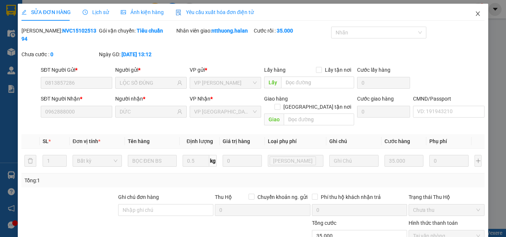
click at [474, 15] on icon "close" at bounding box center [477, 14] width 6 height 6
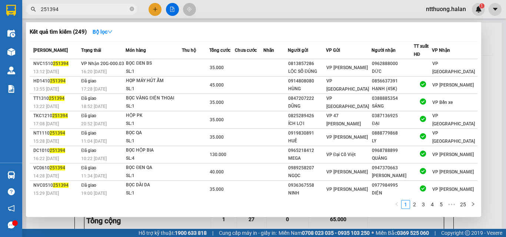
click at [77, 6] on input "251394" at bounding box center [84, 9] width 87 height 8
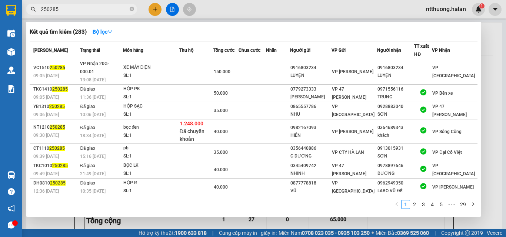
type input "250285"
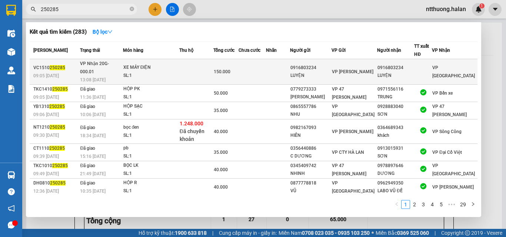
click at [265, 65] on td at bounding box center [251, 72] width 27 height 26
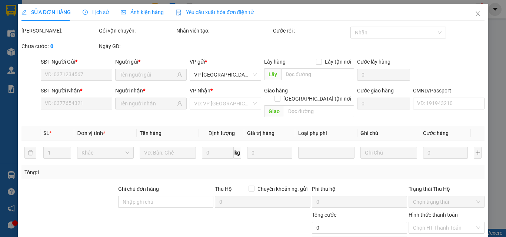
type input "0916803234"
type input "LUYỆN"
type input "0916803234"
type input "LUYỆN"
type input "150.000"
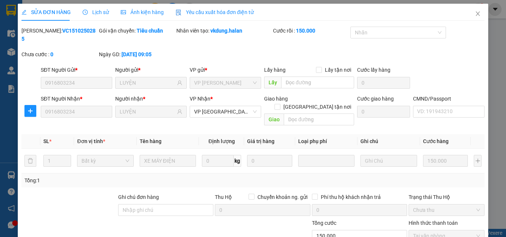
scroll to position [53, 0]
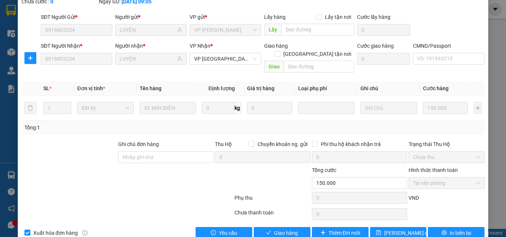
click at [430, 167] on label "Hình thức thanh toán" at bounding box center [432, 170] width 49 height 6
click at [422, 167] on label "Hình thức thanh toán" at bounding box center [432, 170] width 49 height 6
click at [414, 178] on span "Tại văn phòng" at bounding box center [446, 183] width 67 height 11
click at [284, 229] on span "Giao hàng" at bounding box center [286, 233] width 24 height 8
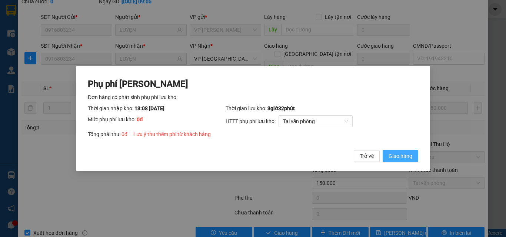
click at [405, 154] on span "Giao hàng" at bounding box center [400, 156] width 24 height 8
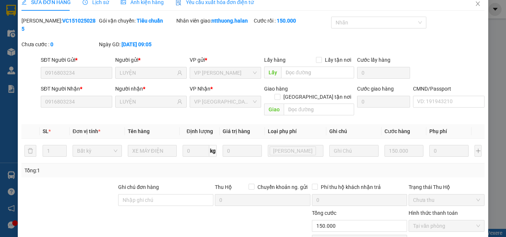
scroll to position [0, 0]
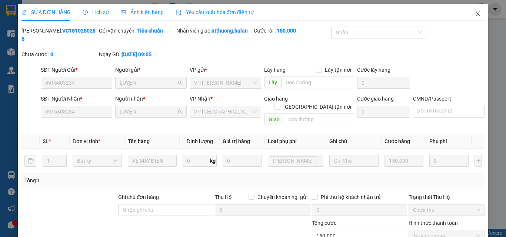
click at [474, 12] on icon "close" at bounding box center [477, 14] width 6 height 6
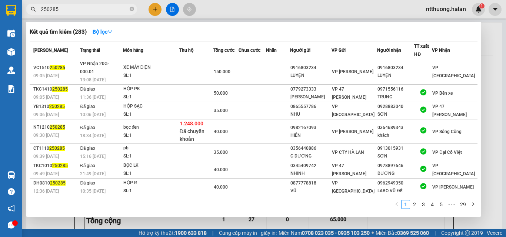
click at [90, 7] on input "250285" at bounding box center [84, 9] width 87 height 8
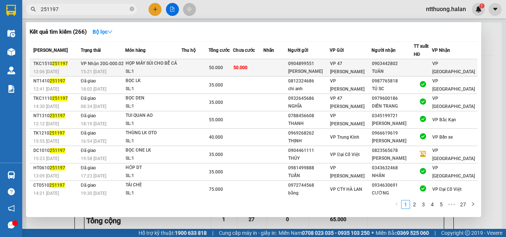
type input "251197"
click at [263, 67] on td "50.000" at bounding box center [248, 67] width 30 height 17
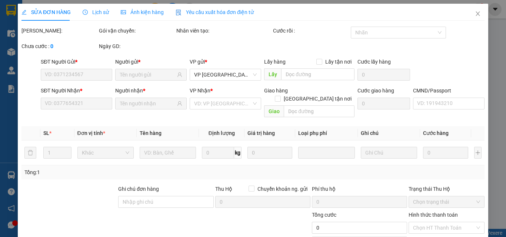
type input "0904899551"
type input "HOÀNG ANH"
type input "0903442802"
type input "TUÁN"
type input "50.000"
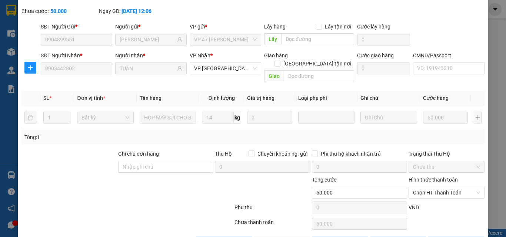
scroll to position [53, 0]
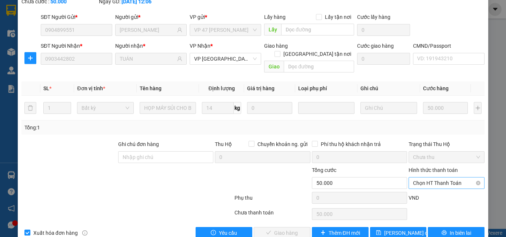
click at [432, 178] on span "Chọn HT Thanh Toán" at bounding box center [446, 183] width 67 height 11
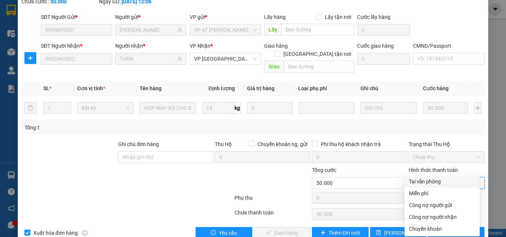
click at [418, 179] on div "Tại văn phòng" at bounding box center [442, 182] width 66 height 8
type input "0"
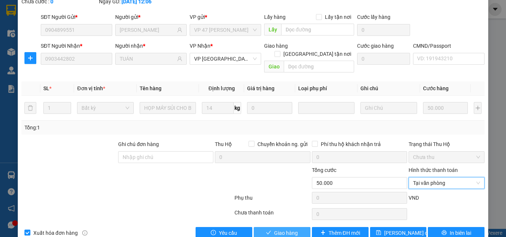
click at [281, 229] on span "Giao hàng" at bounding box center [286, 233] width 24 height 8
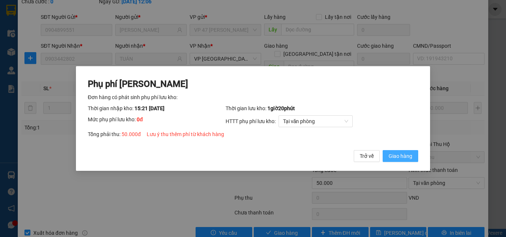
click at [403, 152] on span "Giao hàng" at bounding box center [400, 156] width 24 height 8
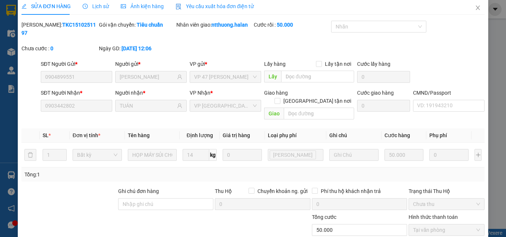
scroll to position [0, 0]
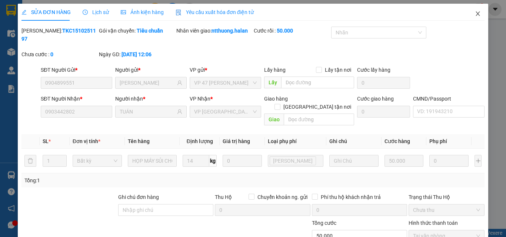
click at [474, 13] on icon "close" at bounding box center [477, 14] width 6 height 6
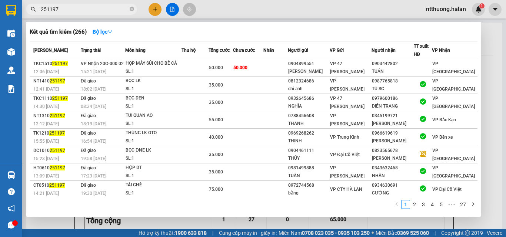
click at [70, 6] on input "251197" at bounding box center [84, 9] width 87 height 8
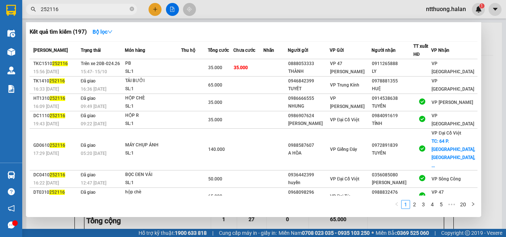
click at [83, 8] on input "252116" at bounding box center [84, 9] width 87 height 8
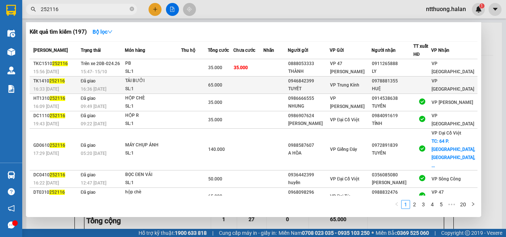
type input "252116"
click at [233, 87] on div "65.000" at bounding box center [220, 85] width 25 height 8
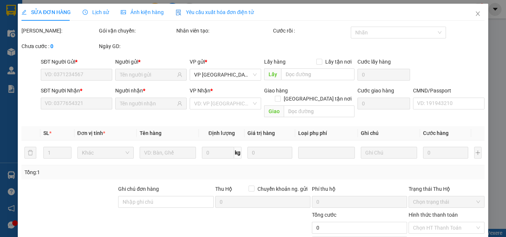
type input "0946842399"
type input "TUYẾT"
type input "0978881355"
type input "HUỆ"
type input "65.000"
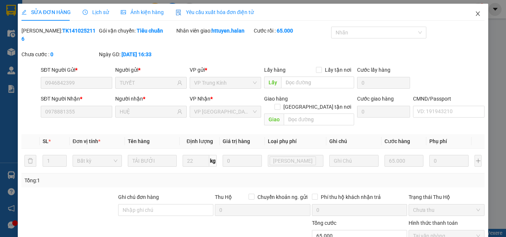
click at [476, 15] on icon "close" at bounding box center [478, 13] width 4 height 4
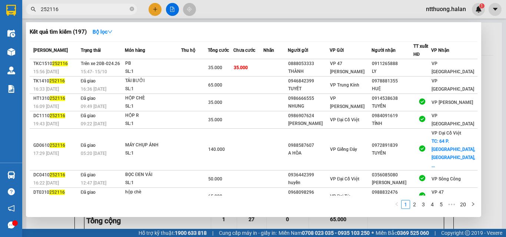
click at [68, 11] on input "252116" at bounding box center [84, 9] width 87 height 8
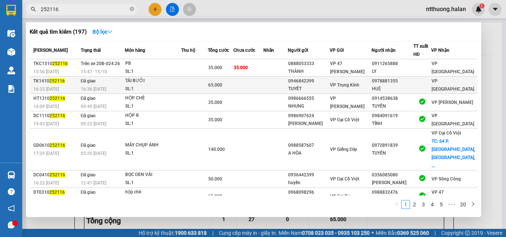
click at [288, 84] on td at bounding box center [275, 85] width 24 height 17
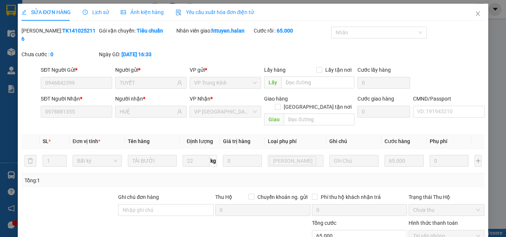
type input "0946842399"
type input "TUYẾT"
type input "0978881355"
type input "HUỆ"
type input "65.000"
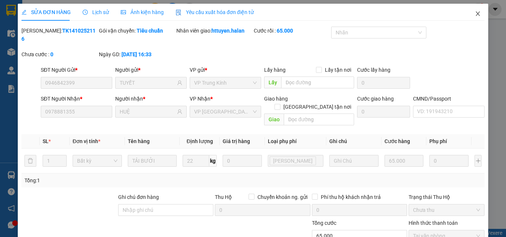
click at [474, 13] on icon "close" at bounding box center [477, 14] width 6 height 6
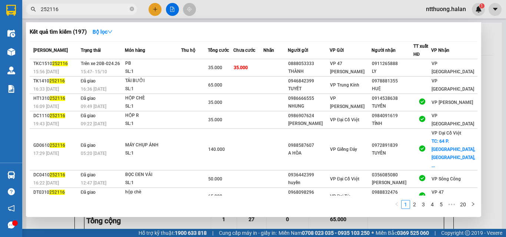
click at [65, 9] on input "252116" at bounding box center [84, 9] width 87 height 8
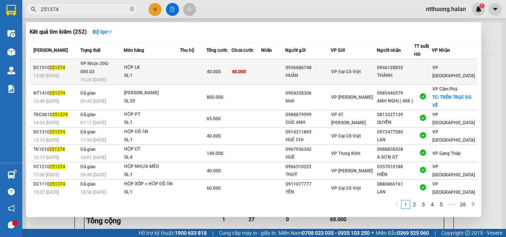
type input "251374"
click at [276, 72] on td at bounding box center [273, 72] width 24 height 26
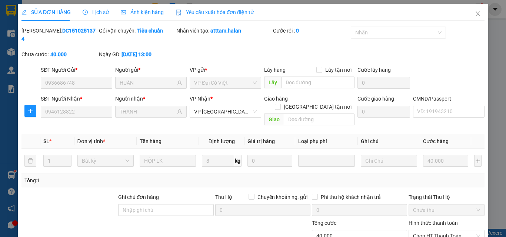
type input "0936686748"
type input "HUÂN"
type input "0946128822"
type input "THÀNH"
type input "40.000"
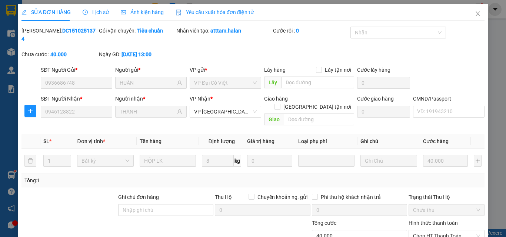
scroll to position [53, 0]
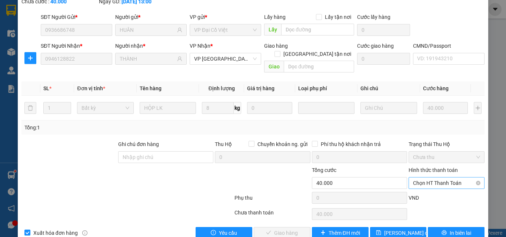
click at [422, 178] on span "Chọn HT Thanh Toán" at bounding box center [446, 183] width 67 height 11
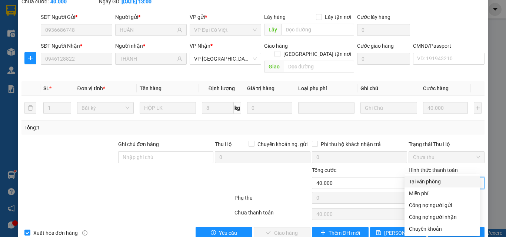
click at [419, 184] on div "Tại văn phòng" at bounding box center [442, 182] width 66 height 8
type input "0"
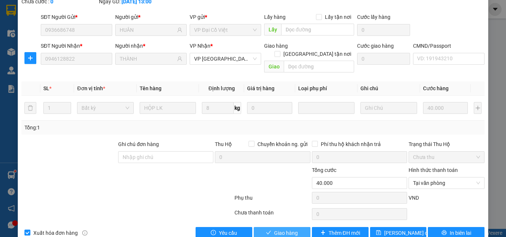
click at [285, 229] on span "Giao hàng" at bounding box center [286, 233] width 24 height 8
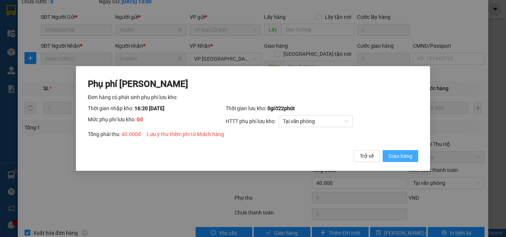
click at [395, 156] on span "Giao hàng" at bounding box center [400, 156] width 24 height 8
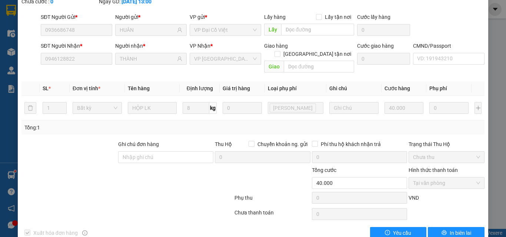
scroll to position [0, 0]
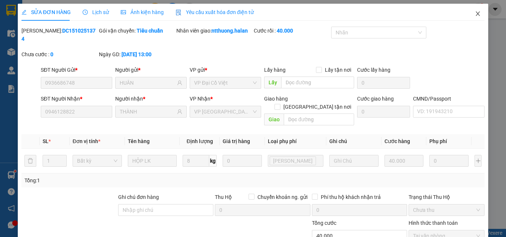
click at [474, 13] on icon "close" at bounding box center [477, 14] width 6 height 6
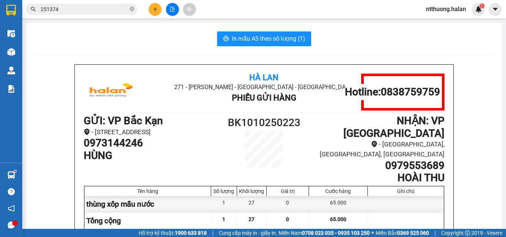
click at [78, 9] on input "251374" at bounding box center [84, 9] width 87 height 8
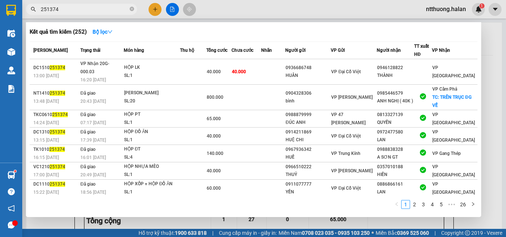
click at [78, 9] on input "251374" at bounding box center [84, 9] width 87 height 8
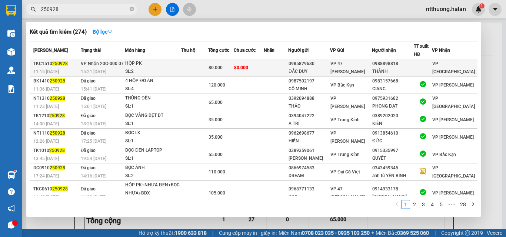
type input "250928"
click at [264, 65] on td "80.000" at bounding box center [249, 67] width 30 height 17
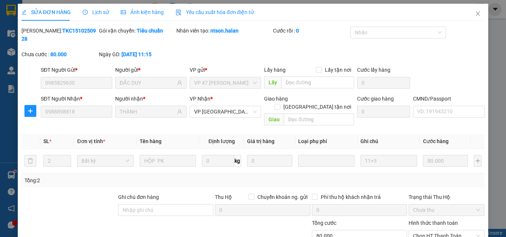
type input "0985829630"
type input "ĐẮC DUY"
type input "0988898818"
type input "THÀNH"
type input "80.000"
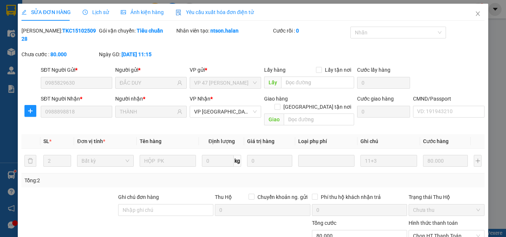
scroll to position [53, 0]
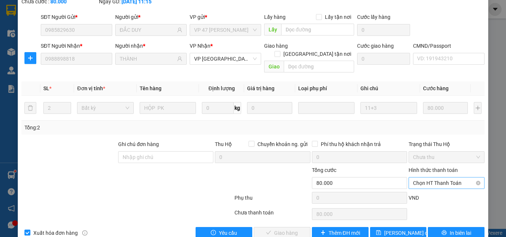
click at [419, 178] on span "Chọn HT Thanh Toán" at bounding box center [446, 183] width 67 height 11
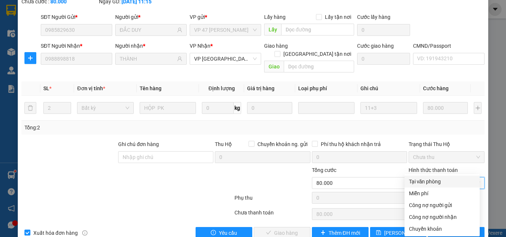
click at [418, 181] on div "Tại văn phòng" at bounding box center [442, 182] width 66 height 8
type input "0"
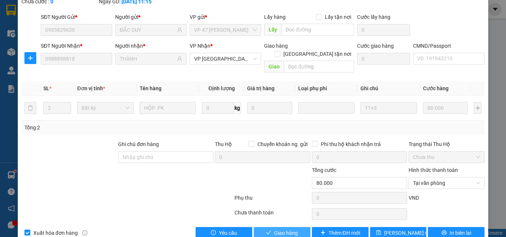
click at [266, 230] on icon "check" at bounding box center [268, 232] width 5 height 5
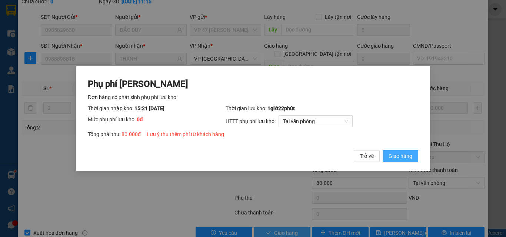
click at [414, 155] on button "Giao hàng" at bounding box center [400, 156] width 36 height 12
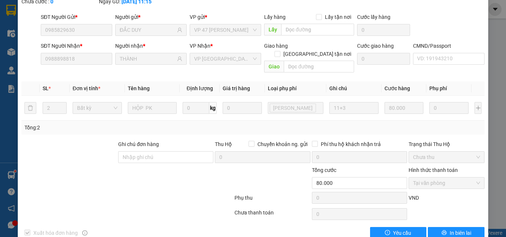
scroll to position [0, 0]
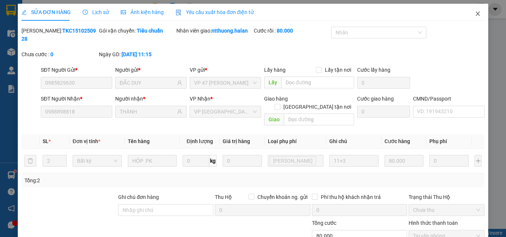
click at [474, 14] on icon "close" at bounding box center [477, 14] width 6 height 6
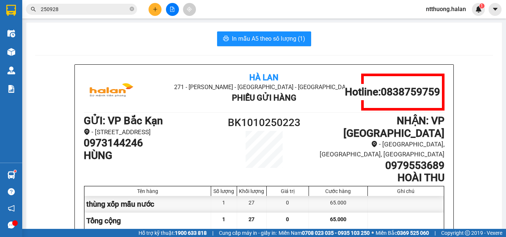
click at [76, 12] on input "250928" at bounding box center [84, 9] width 87 height 8
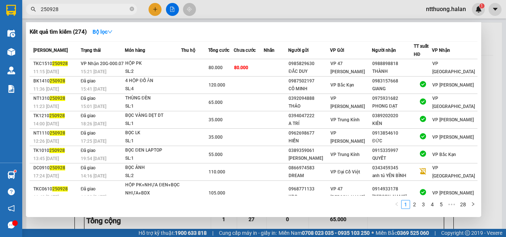
click at [76, 12] on input "250928" at bounding box center [84, 9] width 87 height 8
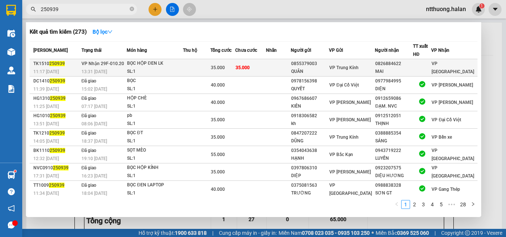
type input "250939"
click at [281, 67] on td at bounding box center [278, 67] width 25 height 17
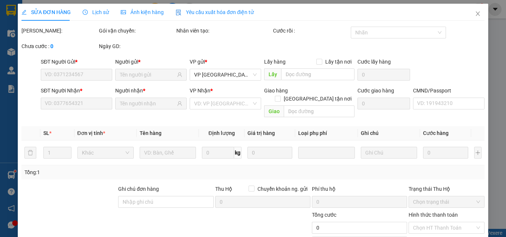
type input "0855379003"
type input "QUÂN"
type input "0826884622"
type input "MAI"
type input "35.000"
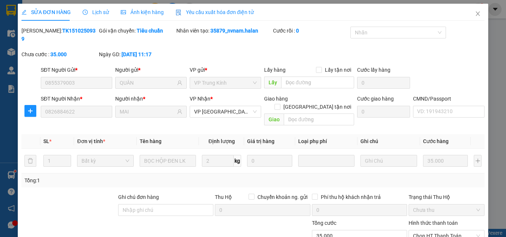
scroll to position [53, 0]
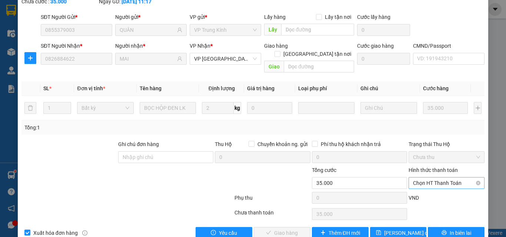
click at [429, 178] on span "Chọn HT Thanh Toán" at bounding box center [446, 183] width 67 height 11
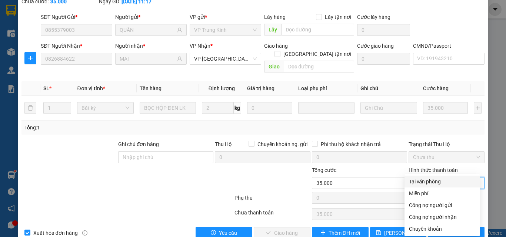
click at [428, 183] on div "Tại văn phòng" at bounding box center [442, 182] width 66 height 8
type input "0"
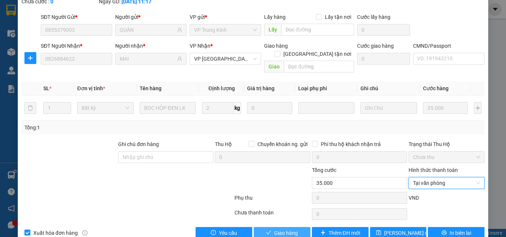
click at [286, 227] on button "Giao hàng" at bounding box center [282, 233] width 57 height 12
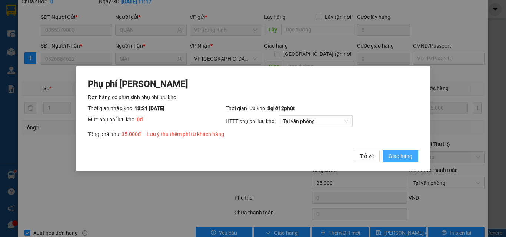
click at [399, 157] on span "Giao hàng" at bounding box center [400, 156] width 24 height 8
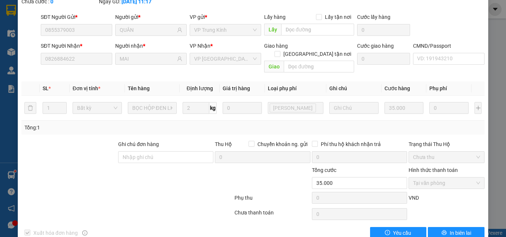
scroll to position [0, 0]
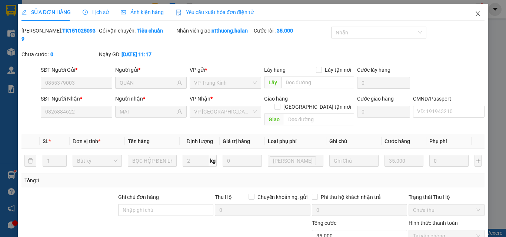
click at [474, 14] on icon "close" at bounding box center [477, 14] width 6 height 6
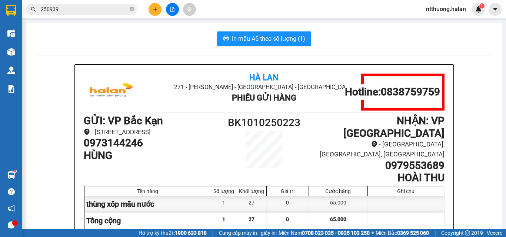
click at [81, 6] on input "250939" at bounding box center [84, 9] width 87 height 8
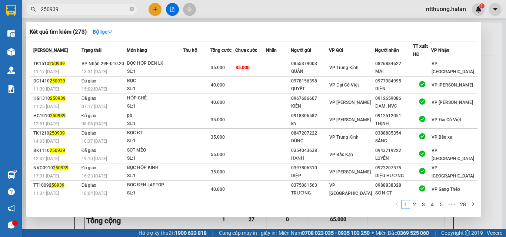
click at [81, 6] on input "250939" at bounding box center [84, 9] width 87 height 8
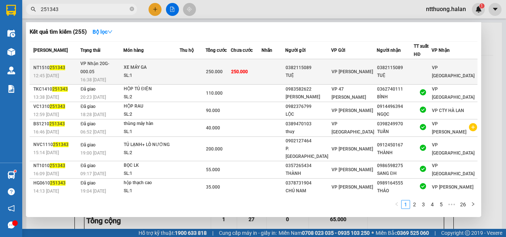
type input "251343"
click at [277, 63] on td at bounding box center [273, 72] width 24 height 26
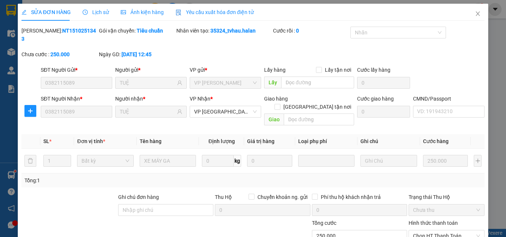
type input "0382115089"
type input "TUỆ"
type input "0382115089"
type input "TUỆ"
type input "250.000"
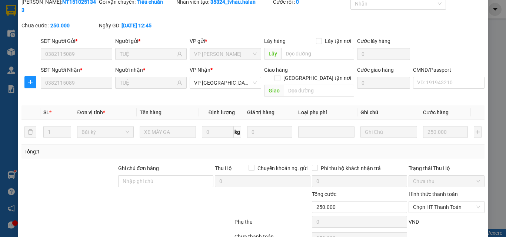
scroll to position [48, 0]
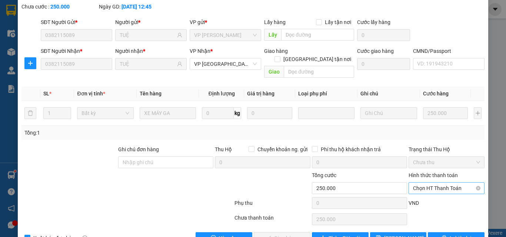
click at [415, 183] on span "Chọn HT Thanh Toán" at bounding box center [446, 188] width 67 height 11
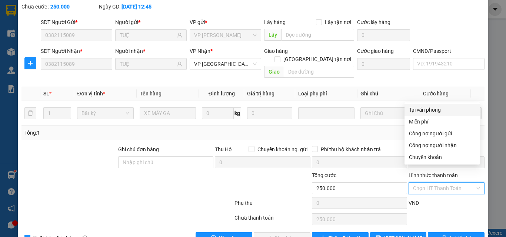
click at [418, 110] on div "Tại văn phòng" at bounding box center [442, 110] width 66 height 8
type input "0"
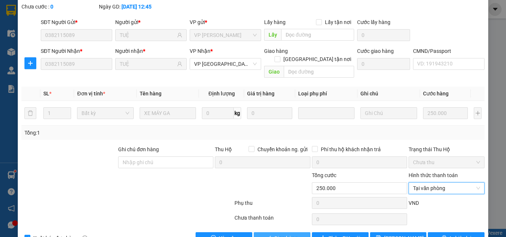
click at [274, 234] on span "Giao hàng" at bounding box center [286, 238] width 24 height 8
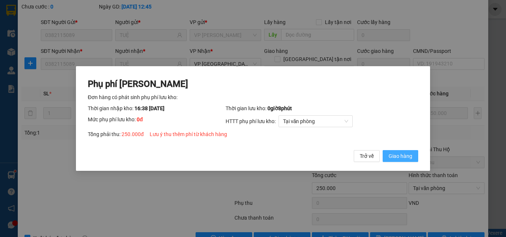
click at [400, 156] on span "Giao hàng" at bounding box center [400, 156] width 24 height 8
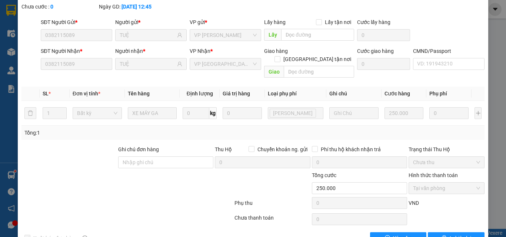
scroll to position [0, 0]
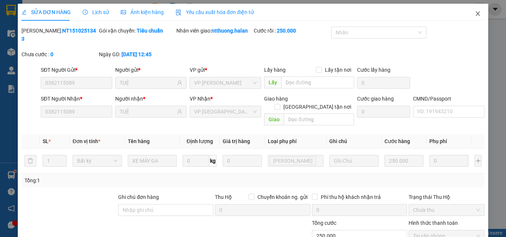
click at [476, 14] on icon "close" at bounding box center [478, 13] width 4 height 4
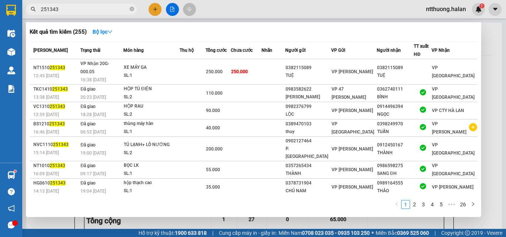
click at [75, 8] on input "251343" at bounding box center [84, 9] width 87 height 8
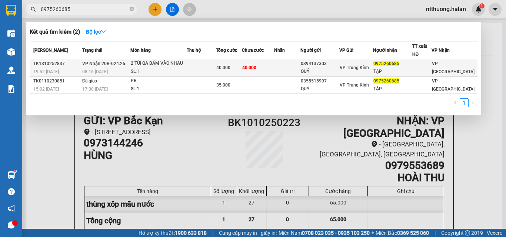
type input "0975260685"
click at [273, 68] on td "40.000" at bounding box center [258, 67] width 32 height 17
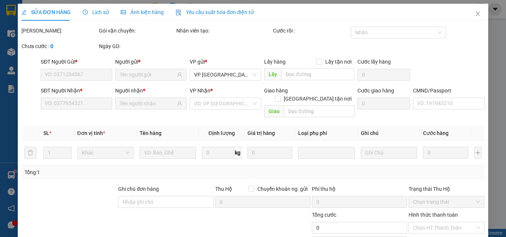
type input "0394137303"
type input "QUÝ"
type input "0975260685"
type input "TẬP"
type input "40.000"
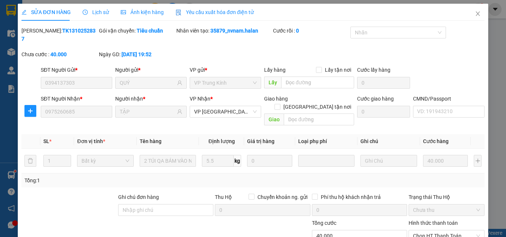
scroll to position [53, 0]
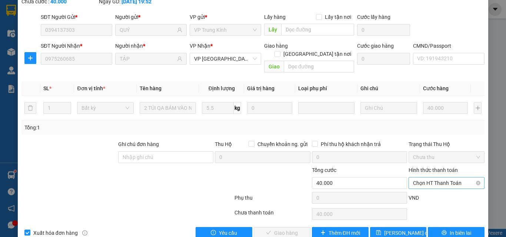
click at [420, 178] on span "Chọn HT Thanh Toán" at bounding box center [446, 183] width 67 height 11
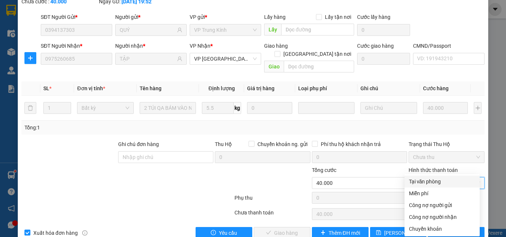
click at [416, 181] on div "Tại văn phòng" at bounding box center [442, 182] width 66 height 8
type input "0"
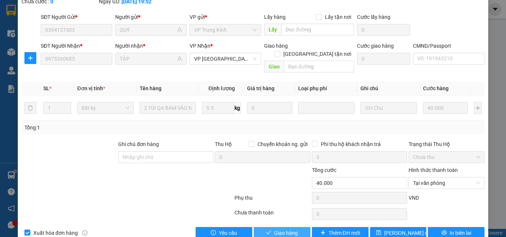
click at [286, 229] on span "Giao hàng" at bounding box center [286, 233] width 24 height 8
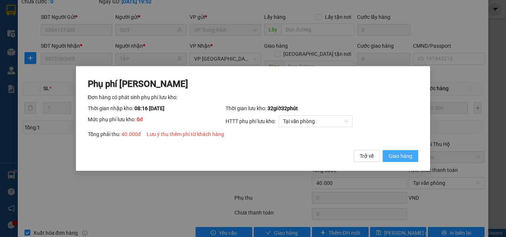
click at [404, 158] on span "Giao hàng" at bounding box center [400, 156] width 24 height 8
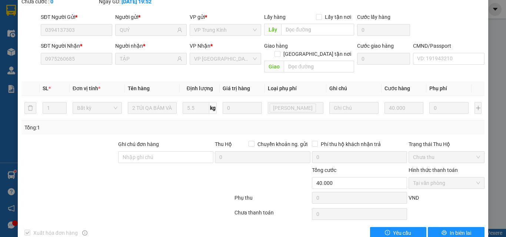
scroll to position [0, 0]
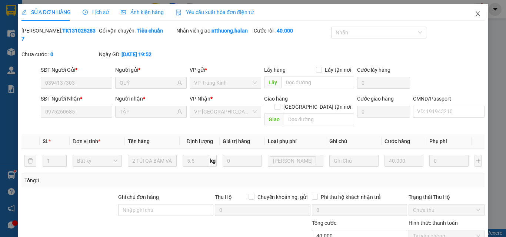
click at [474, 14] on icon "close" at bounding box center [477, 14] width 6 height 6
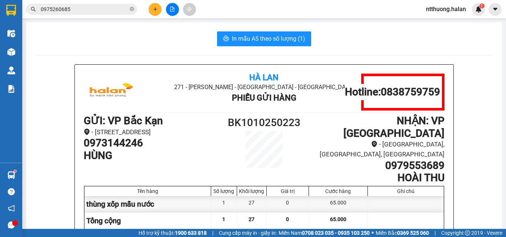
click at [152, 8] on icon "plus" at bounding box center [154, 9] width 5 height 5
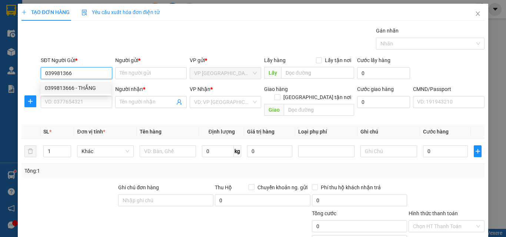
click at [64, 87] on div "0399813666 - THẮNG" at bounding box center [76, 88] width 62 height 8
type input "0399813666"
type input "THẮNG"
type input "0399813666"
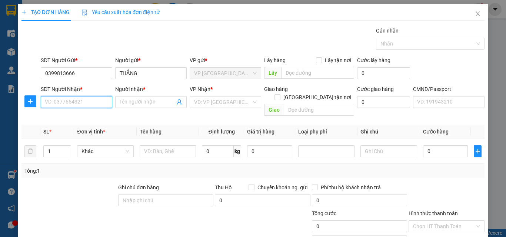
click at [78, 105] on input "SĐT Người Nhận *" at bounding box center [76, 102] width 71 height 12
type input "0898598589"
click at [63, 115] on div "0898598589 - HOÀ THÂN" at bounding box center [76, 117] width 62 height 8
type input "HOÀ THÂN"
click at [245, 103] on span "VP [PERSON_NAME]" at bounding box center [225, 102] width 63 height 11
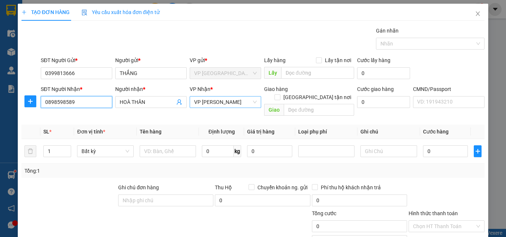
type input "0898598589"
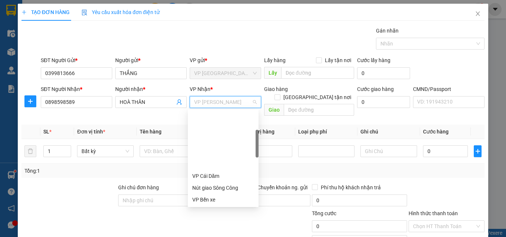
click at [245, 103] on span "VP [PERSON_NAME]" at bounding box center [225, 102] width 63 height 11
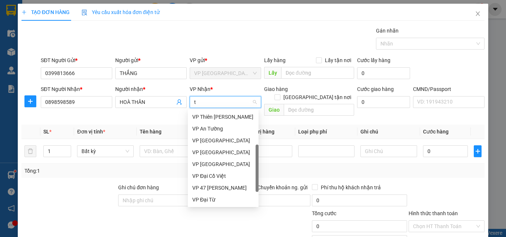
scroll to position [59, 0]
type input "tk"
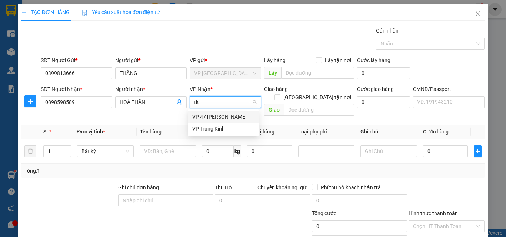
scroll to position [0, 0]
click at [210, 128] on div "VP Trung Kính" at bounding box center [223, 129] width 62 height 8
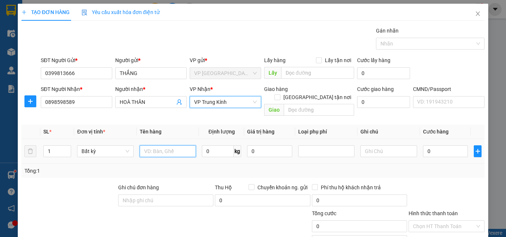
click at [177, 145] on input "text" at bounding box center [168, 151] width 56 height 12
type input "h"
type input "HỘP PK ĐT"
click at [212, 146] on input "0" at bounding box center [218, 151] width 32 height 12
type input "1"
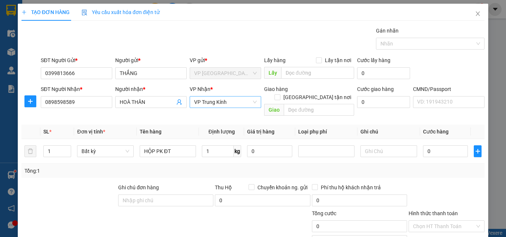
click at [202, 167] on div "Tổng: 1" at bounding box center [252, 171] width 457 height 8
type input "35.000"
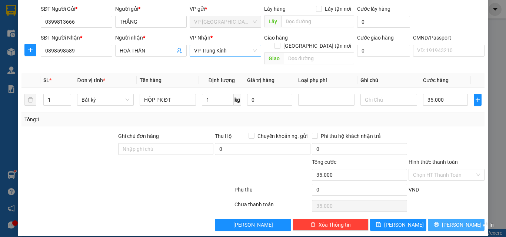
click at [443, 219] on button "Lưu và In" at bounding box center [455, 225] width 57 height 12
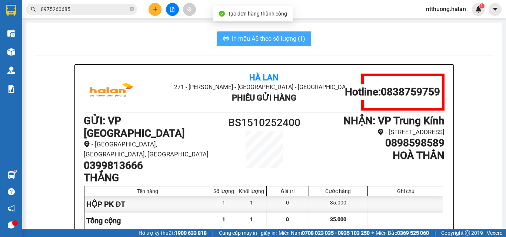
click at [249, 36] on span "In mẫu A5 theo số lượng (1)" at bounding box center [268, 38] width 73 height 9
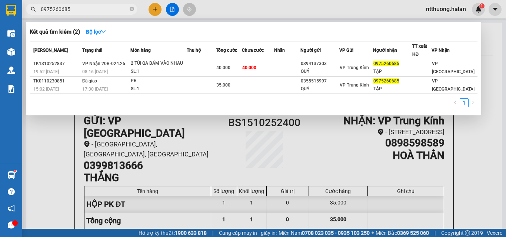
click at [92, 10] on input "0975260685" at bounding box center [84, 9] width 87 height 8
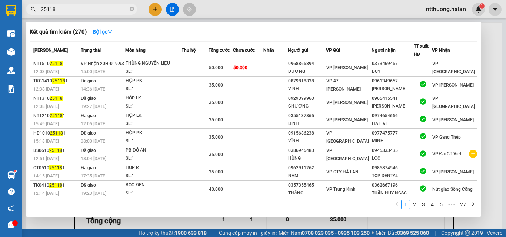
type input "251181"
click at [133, 10] on icon "close-circle" at bounding box center [132, 9] width 4 height 4
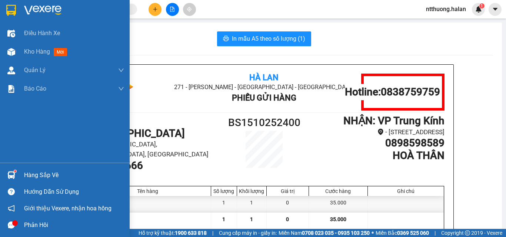
click at [44, 173] on div "Hàng sắp về" at bounding box center [74, 175] width 100 height 11
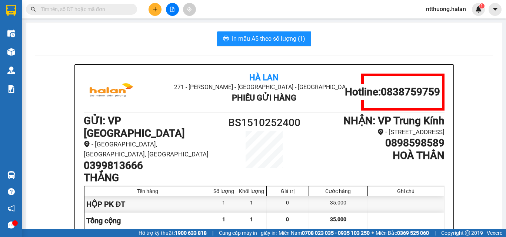
click at [396, 47] on section "Kết quả tìm kiếm ( 270 ) Bộ lọc Mã ĐH Trạng thái Món hàng Thu hộ Tổng cước Chưa…" at bounding box center [253, 118] width 506 height 237
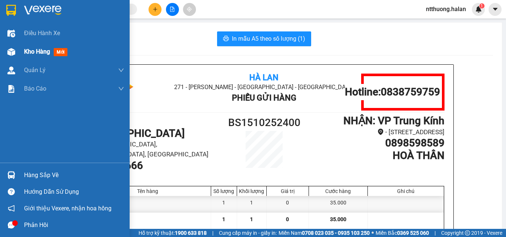
click at [37, 53] on span "Kho hàng" at bounding box center [37, 51] width 26 height 7
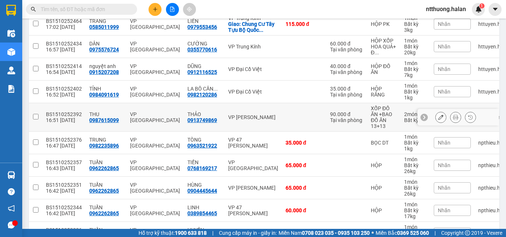
scroll to position [160, 0]
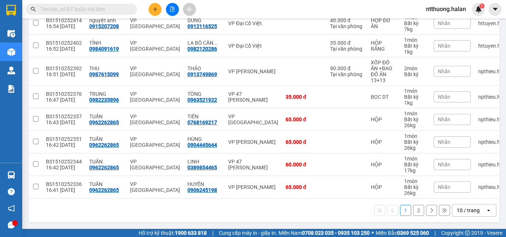
click at [463, 209] on div "10 / trang" at bounding box center [467, 210] width 23 height 7
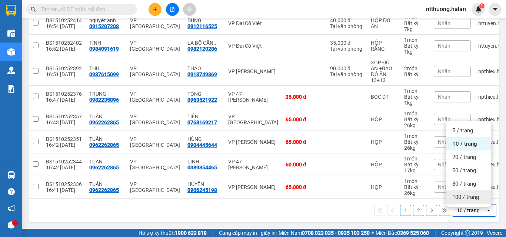
click at [465, 194] on span "100 / trang" at bounding box center [465, 197] width 27 height 7
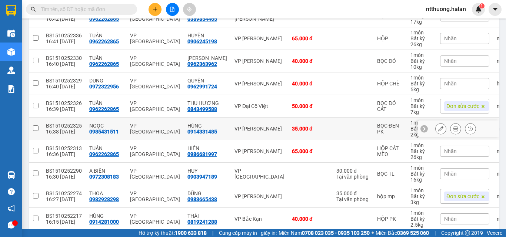
scroll to position [380, 0]
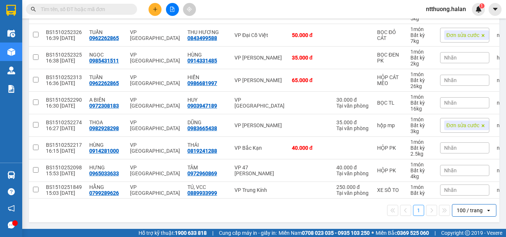
click at [229, 8] on div "Kết quả tìm kiếm ( 270 ) Bộ lọc Mã ĐH Trạng thái Món hàng Thu hộ Tổng cước Chưa…" at bounding box center [253, 9] width 506 height 19
click at [71, 120] on div "BS1510252274" at bounding box center [64, 123] width 36 height 6
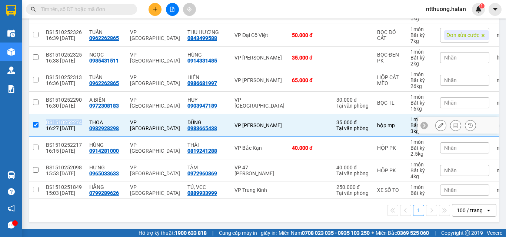
click at [71, 120] on div "BS1510252274" at bounding box center [64, 123] width 36 height 6
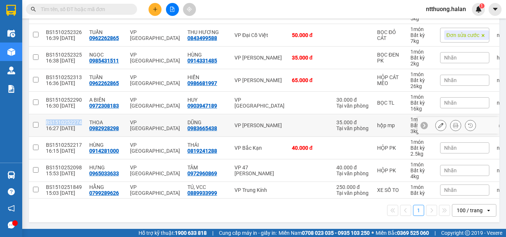
copy div "BS1510252274"
click at [295, 126] on td at bounding box center [310, 125] width 44 height 23
checkbox input "true"
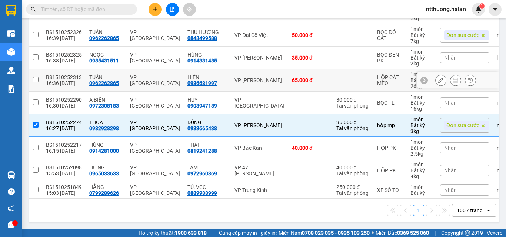
scroll to position [343, 0]
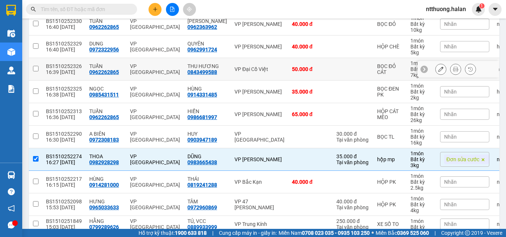
click at [74, 65] on div "BS1510252326" at bounding box center [64, 66] width 36 height 6
checkbox input "false"
copy div "BS1510252326"
click at [73, 12] on input "text" at bounding box center [84, 9] width 87 height 8
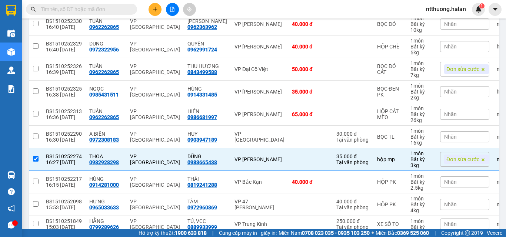
click at [73, 12] on input "text" at bounding box center [84, 9] width 87 height 8
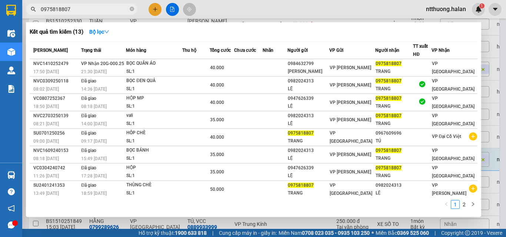
click at [80, 10] on input "0975818807" at bounding box center [84, 9] width 87 height 8
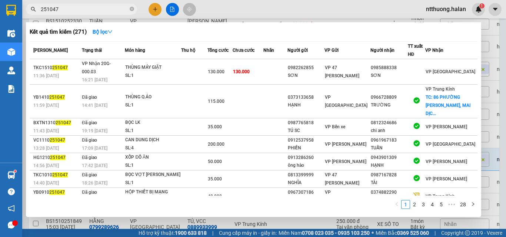
click at [100, 6] on input "251047" at bounding box center [84, 9] width 87 height 8
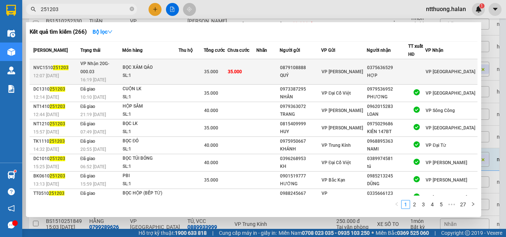
type input "251203"
click at [178, 72] on div "SL: 1" at bounding box center [151, 76] width 56 height 8
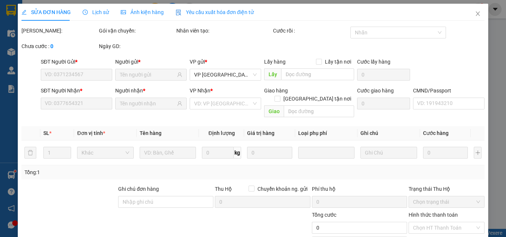
type input "0879108888"
type input "QUÝ"
type input "0375636529"
type input "HỢP"
type input "35.000"
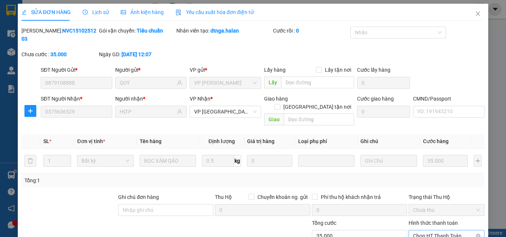
click at [427, 231] on span "Chọn HT Thanh Toán" at bounding box center [446, 236] width 67 height 11
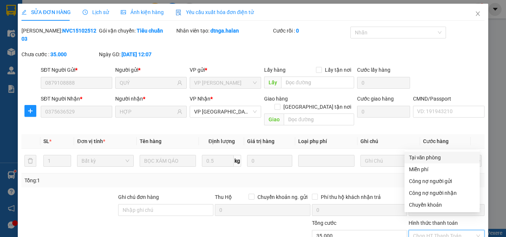
click at [419, 160] on div "Tại văn phòng" at bounding box center [442, 158] width 66 height 8
type input "0"
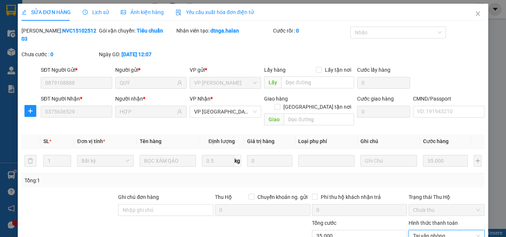
scroll to position [53, 0]
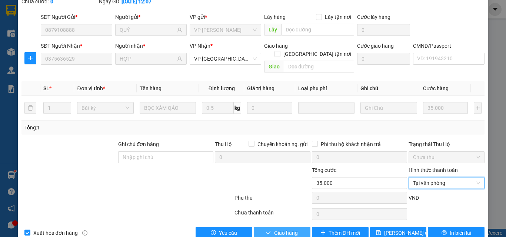
click at [285, 229] on span "Giao hàng" at bounding box center [286, 233] width 24 height 8
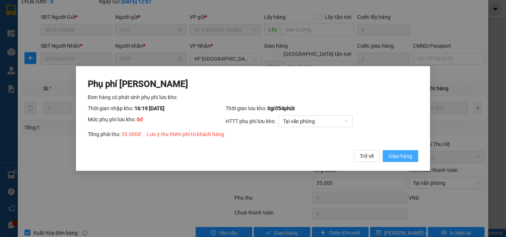
click at [403, 155] on span "Giao hàng" at bounding box center [400, 156] width 24 height 8
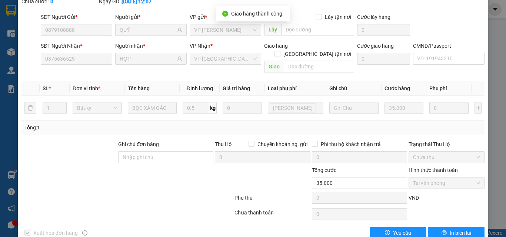
scroll to position [0, 0]
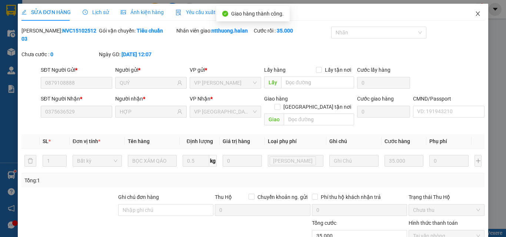
click at [474, 14] on icon "close" at bounding box center [477, 14] width 6 height 6
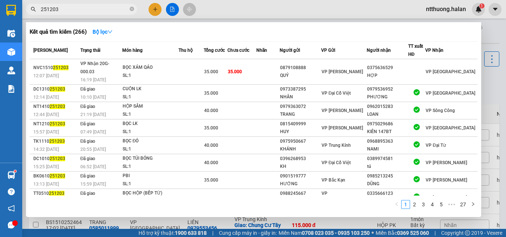
click at [112, 11] on input "251203" at bounding box center [84, 9] width 87 height 8
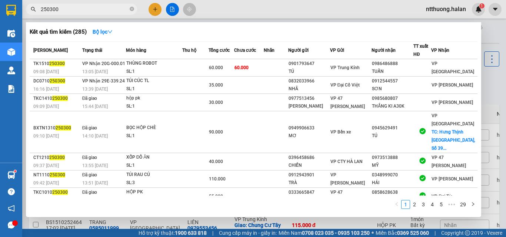
type input "250300"
click at [229, 9] on div at bounding box center [253, 118] width 506 height 237
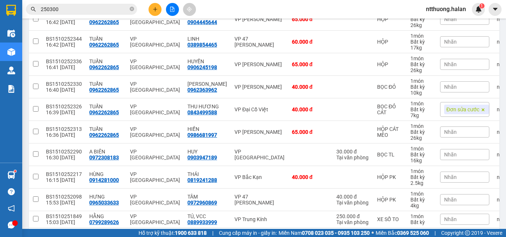
scroll to position [402, 0]
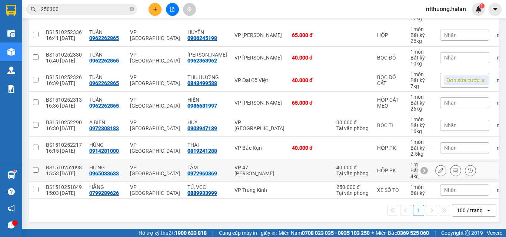
click at [69, 165] on div "BS1510252098" at bounding box center [64, 168] width 36 height 6
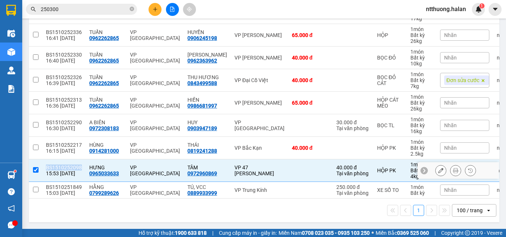
click at [69, 165] on div "BS1510252098" at bounding box center [64, 168] width 36 height 6
checkbox input "false"
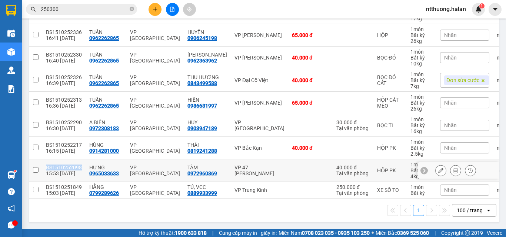
copy div "BS1510252098"
click at [271, 10] on div "Kết quả tìm kiếm ( 285 ) Bộ lọc Mã ĐH Trạng thái Món hàng Thu hộ Tổng cước Chưa…" at bounding box center [253, 9] width 506 height 19
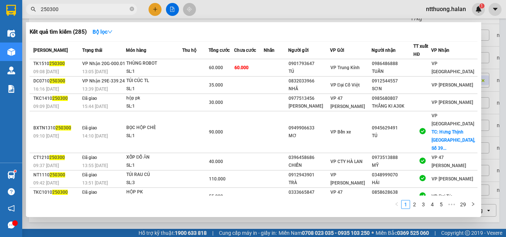
click at [68, 12] on input "250300" at bounding box center [84, 9] width 87 height 8
click at [263, 13] on div at bounding box center [253, 118] width 506 height 237
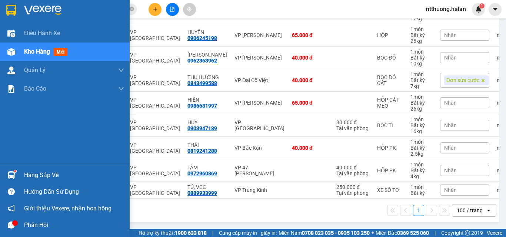
click at [43, 181] on div "Hàng sắp về" at bounding box center [74, 175] width 100 height 11
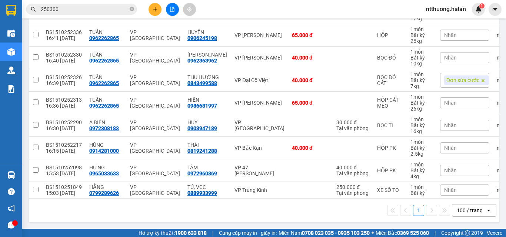
click at [385, 214] on section "Kết quả tìm kiếm ( 285 ) Bộ lọc Mã ĐH Trạng thái Món hàng Thu hộ Tổng cước Chưa…" at bounding box center [253, 118] width 506 height 237
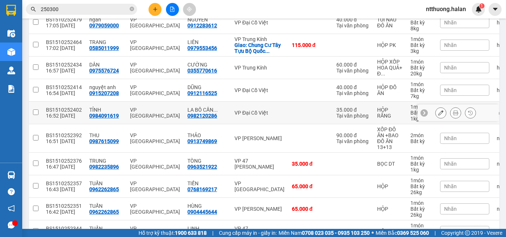
scroll to position [32, 0]
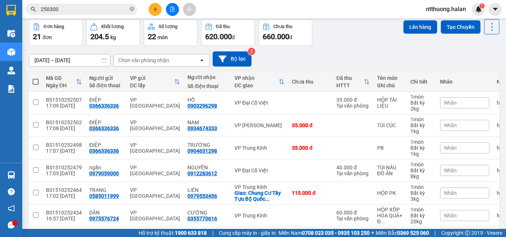
click at [161, 60] on div "Chọn văn phòng nhận" at bounding box center [143, 60] width 51 height 7
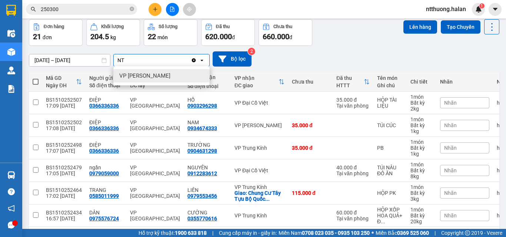
type input "NT"
click at [153, 74] on span "VP [PERSON_NAME]" at bounding box center [144, 75] width 51 height 7
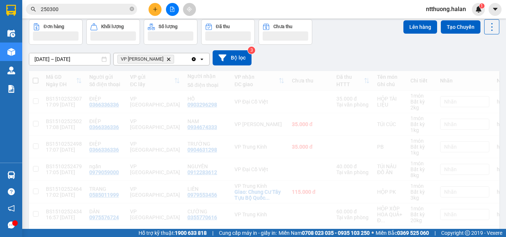
click at [169, 58] on div "VP Nguyễn Trãi Delete" at bounding box center [152, 59] width 77 height 12
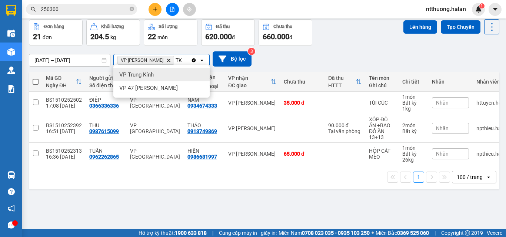
type input "TK"
click at [157, 77] on div "VP Trung Kính" at bounding box center [161, 74] width 96 height 13
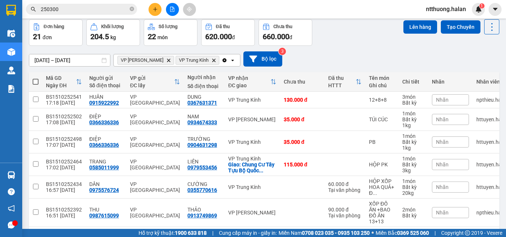
click at [229, 59] on icon "open" at bounding box center [232, 60] width 6 height 6
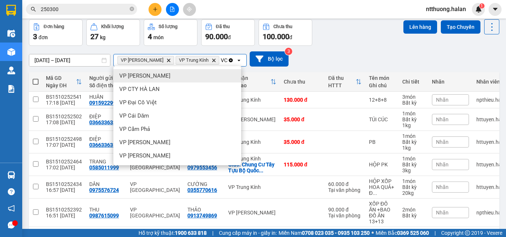
type input "VCC"
click at [145, 76] on span "VP [PERSON_NAME]" at bounding box center [144, 75] width 51 height 7
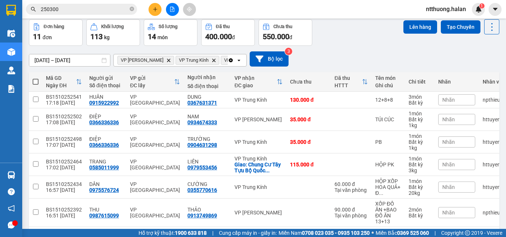
click at [35, 82] on span at bounding box center [36, 82] width 6 height 6
click at [36, 78] on input "checkbox" at bounding box center [36, 78] width 0 height 0
checkbox input "true"
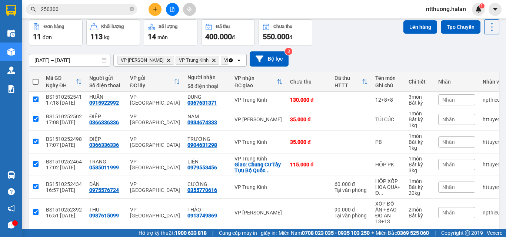
checkbox input "true"
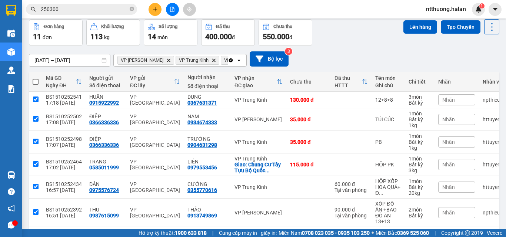
checkbox input "true"
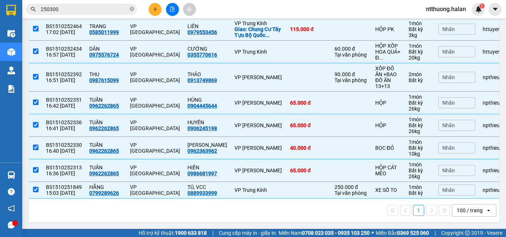
scroll to position [0, 0]
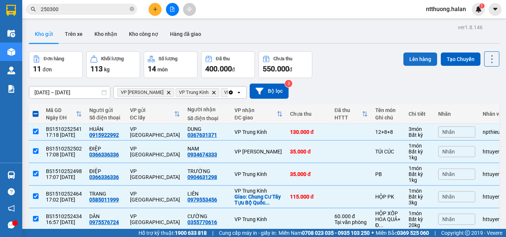
click at [407, 58] on button "Lên hàng" at bounding box center [420, 59] width 34 height 13
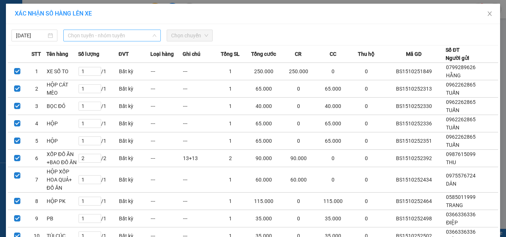
click at [120, 38] on span "Chọn tuyến - nhóm tuyến" at bounding box center [112, 35] width 88 height 11
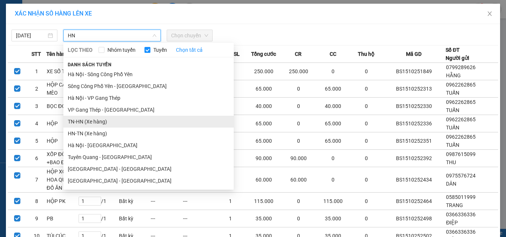
type input "HN"
click at [80, 119] on li "TN-HN (Xe hàng)" at bounding box center [148, 122] width 170 height 12
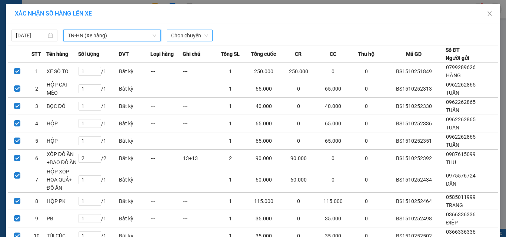
click at [191, 37] on span "Chọn chuyến" at bounding box center [189, 35] width 37 height 11
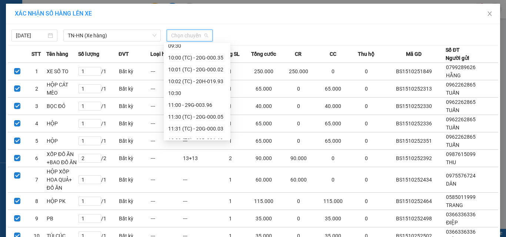
scroll to position [296, 0]
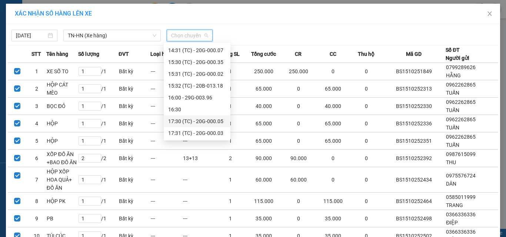
click at [211, 120] on div "17:30 (TC) - 20G-000.05" at bounding box center [197, 121] width 58 height 8
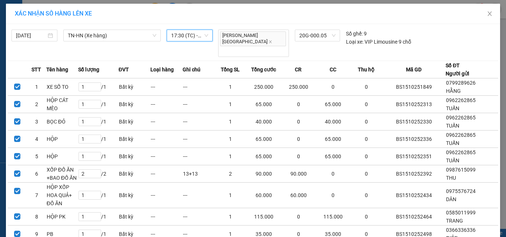
scroll to position [80, 0]
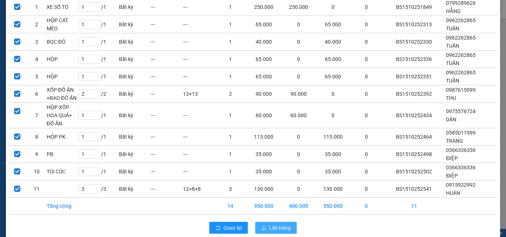
click at [273, 224] on span "Lên hàng" at bounding box center [279, 228] width 21 height 8
click at [73, 8] on input "250300" at bounding box center [84, 9] width 87 height 8
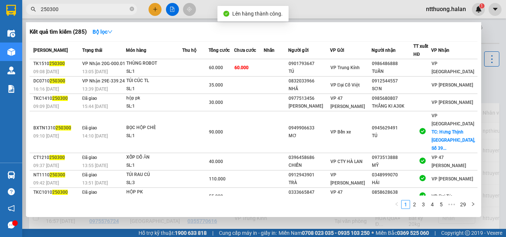
click at [73, 8] on input "250300" at bounding box center [84, 9] width 87 height 8
type input "2"
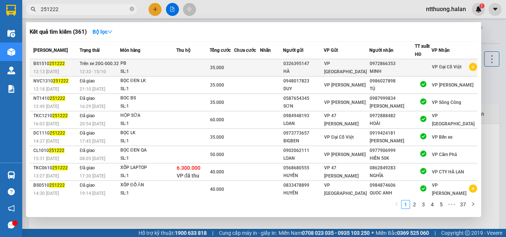
type input "251222"
click at [84, 67] on td "Trên xe 20G-000.32 12:32 - 15/10" at bounding box center [99, 67] width 42 height 17
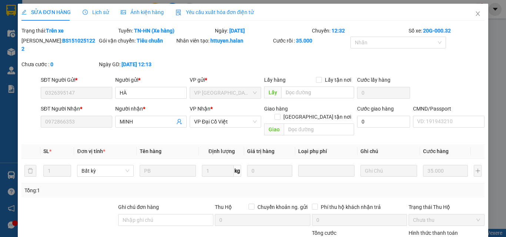
type input "0326395147"
type input "0972866353"
type input "35.000"
click at [95, 10] on span "Lịch sử" at bounding box center [96, 12] width 26 height 6
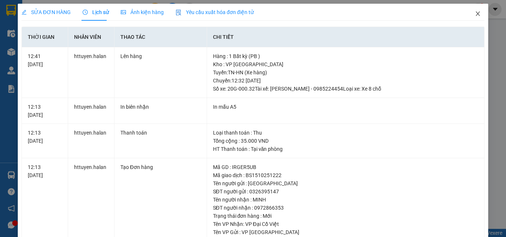
click at [474, 12] on icon "close" at bounding box center [477, 14] width 6 height 6
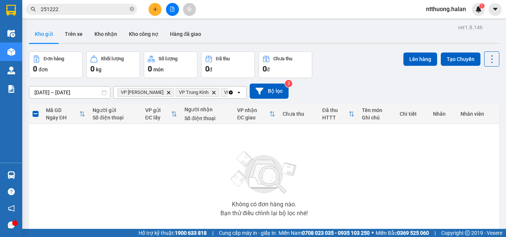
click at [78, 5] on input "251222" at bounding box center [84, 9] width 87 height 8
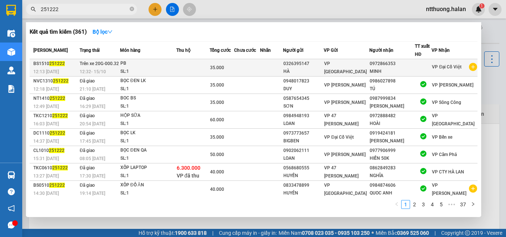
click at [152, 63] on div "PB" at bounding box center [148, 64] width 56 height 8
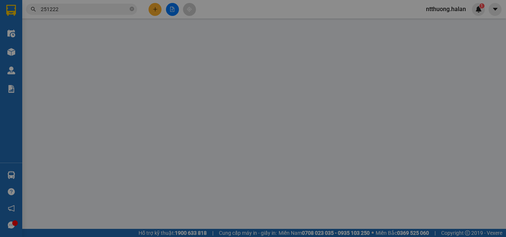
type input "0326395147"
type input "0972866353"
type input "35.000"
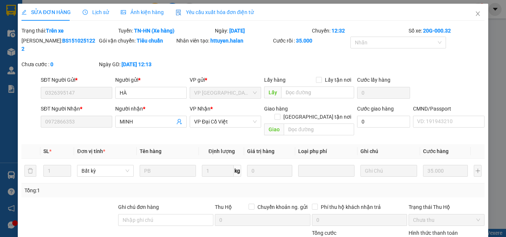
scroll to position [63, 0]
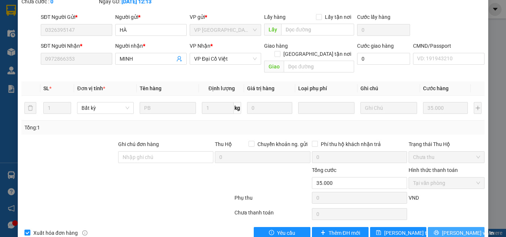
click at [444, 227] on button "Lưu và In" at bounding box center [455, 233] width 57 height 12
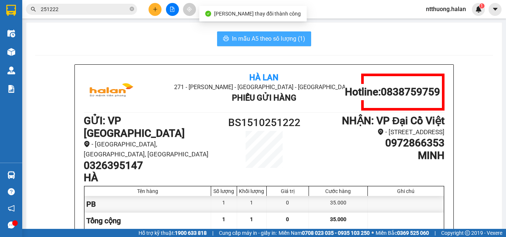
click at [266, 40] on span "In mẫu A5 theo số lượng (1)" at bounding box center [268, 38] width 73 height 9
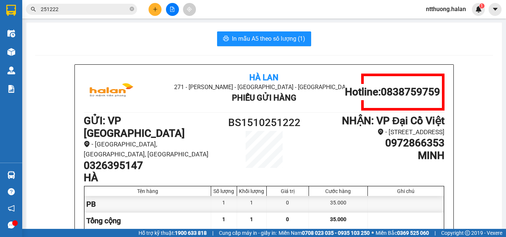
click at [90, 8] on input "251222" at bounding box center [84, 9] width 87 height 8
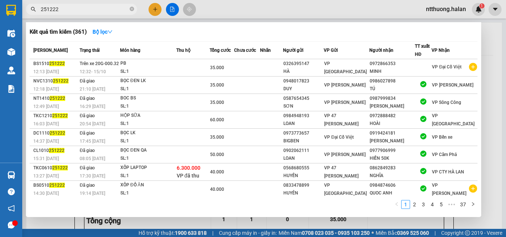
click at [90, 8] on input "251222" at bounding box center [84, 9] width 87 height 8
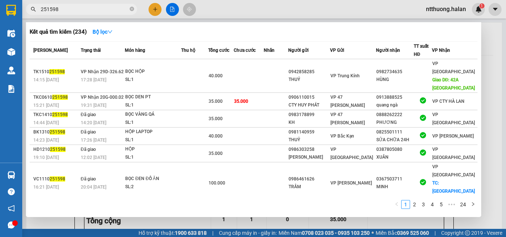
type input "251598"
click at [244, 6] on div at bounding box center [253, 118] width 506 height 237
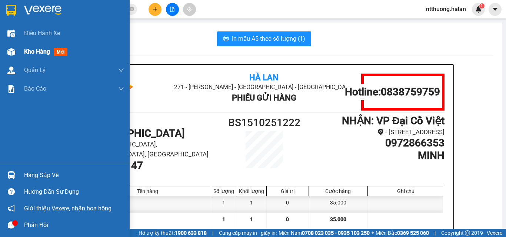
click at [25, 50] on span "Kho hàng" at bounding box center [37, 51] width 26 height 7
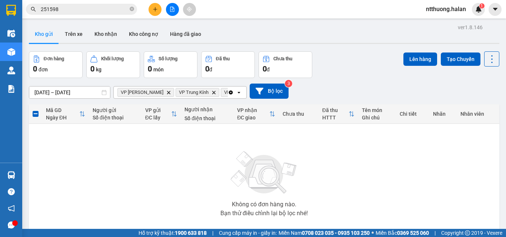
click at [230, 91] on icon "Clear all" at bounding box center [231, 92] width 4 height 4
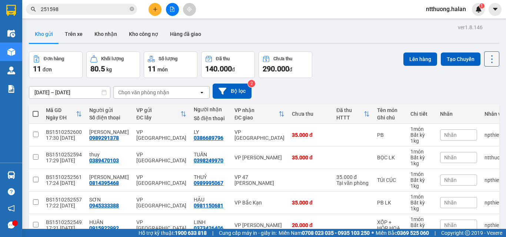
click at [486, 60] on icon at bounding box center [491, 59] width 10 height 10
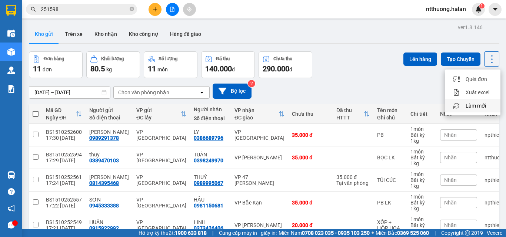
click at [473, 104] on span "Làm mới" at bounding box center [475, 105] width 20 height 7
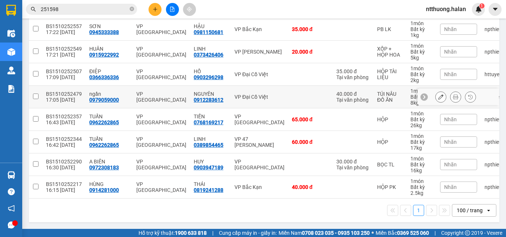
scroll to position [103, 0]
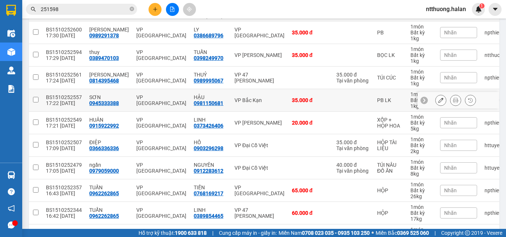
click at [231, 100] on td "VP Bắc Kạn" at bounding box center [259, 100] width 57 height 23
checkbox input "true"
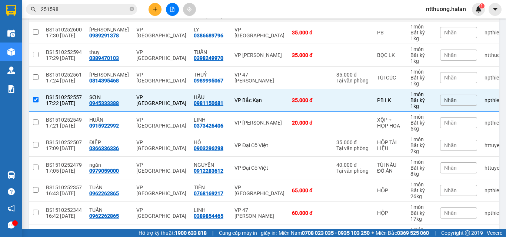
scroll to position [0, 0]
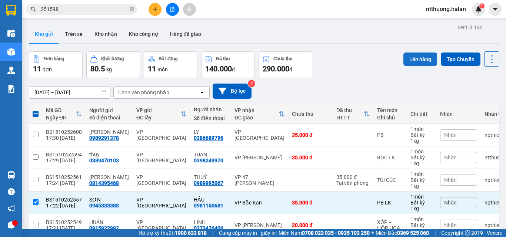
click at [408, 58] on button "Lên hàng" at bounding box center [420, 59] width 34 height 13
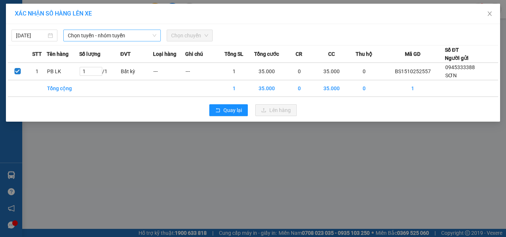
click at [90, 39] on span "Chọn tuyến - nhóm tuyến" at bounding box center [112, 35] width 88 height 11
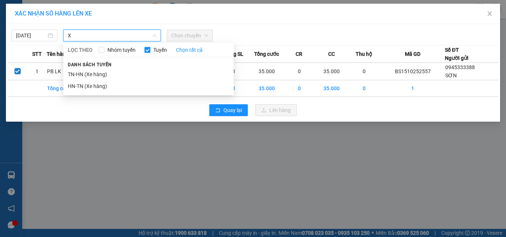
type input "X"
drag, startPoint x: 103, startPoint y: 68, endPoint x: 104, endPoint y: 46, distance: 22.2
click at [104, 46] on div "LỌC THEO Nhóm tuyến Tuyến Chọn tất cả Danh sách tuyến TN-HN (Xe hàng) HN-TN (Xe…" at bounding box center [148, 68] width 170 height 49
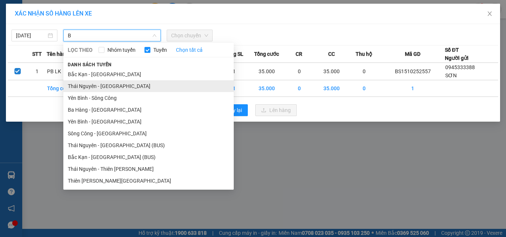
type input "B"
click at [106, 84] on li "Thái Nguyên - Bắc Kạn" at bounding box center [148, 86] width 170 height 12
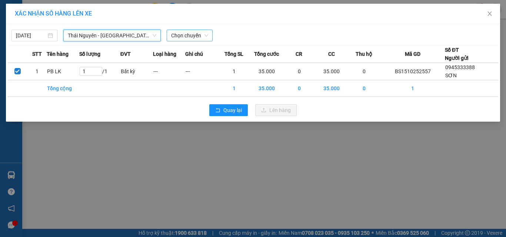
click at [193, 37] on span "Chọn chuyến" at bounding box center [189, 35] width 37 height 11
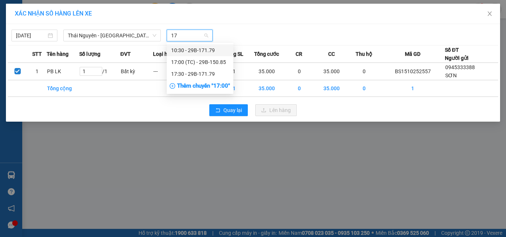
type input "179"
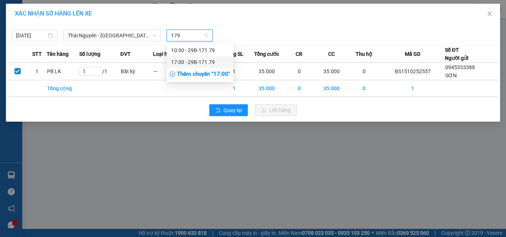
click at [200, 58] on div "17:30 - 29B-171.79" at bounding box center [200, 62] width 58 height 8
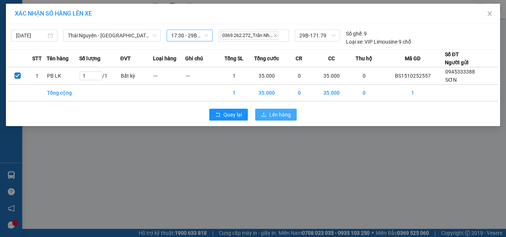
click at [262, 117] on icon "upload" at bounding box center [263, 114] width 5 height 5
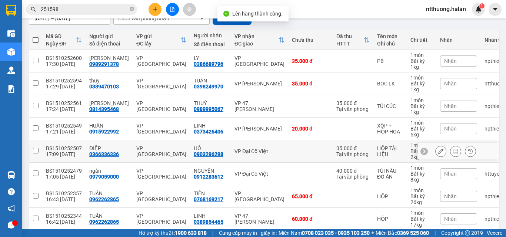
scroll to position [148, 0]
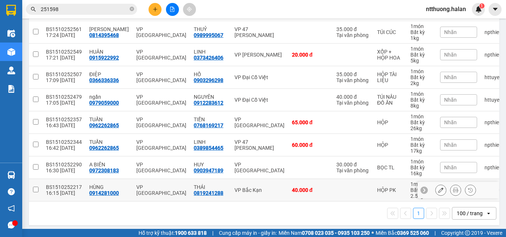
click at [136, 189] on div "VP [GEOGRAPHIC_DATA]" at bounding box center [161, 190] width 50 height 12
checkbox input "true"
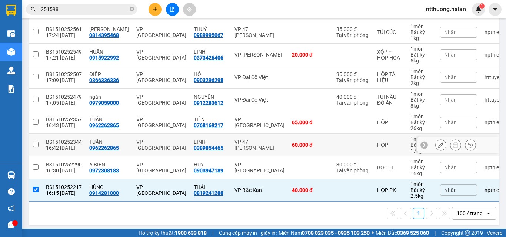
scroll to position [0, 0]
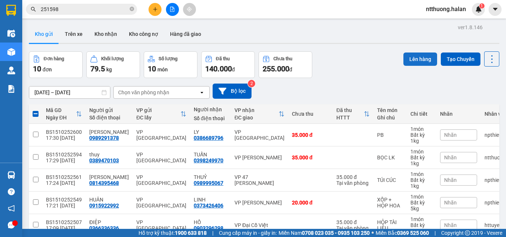
click at [406, 63] on button "Lên hàng" at bounding box center [420, 59] width 34 height 13
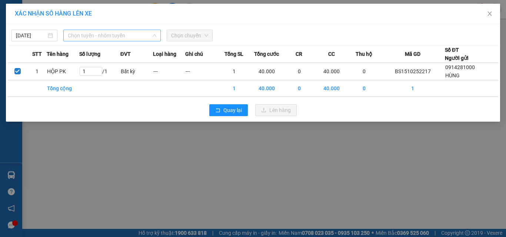
click at [125, 37] on span "Chọn tuyến - nhóm tuyến" at bounding box center [112, 35] width 88 height 11
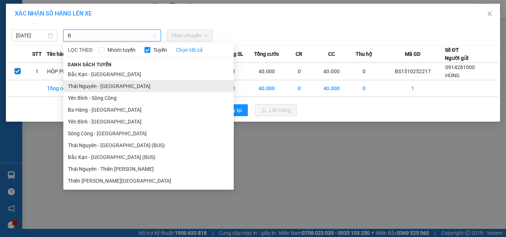
type input "B"
click at [108, 84] on li "Thái Nguyên - Bắc Kạn" at bounding box center [148, 86] width 170 height 12
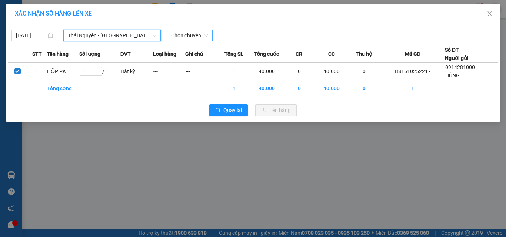
click at [183, 35] on span "Chọn chuyến" at bounding box center [189, 35] width 37 height 11
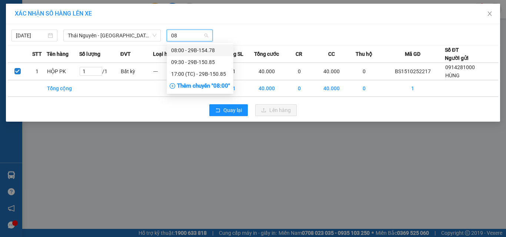
type input "085"
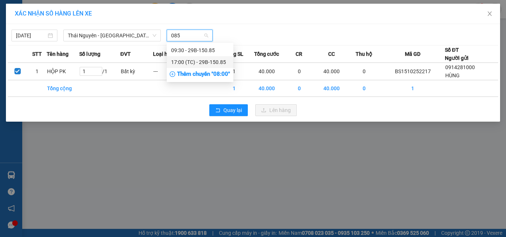
click at [196, 61] on div "17:00 (TC) - 29B-150.85" at bounding box center [200, 62] width 58 height 8
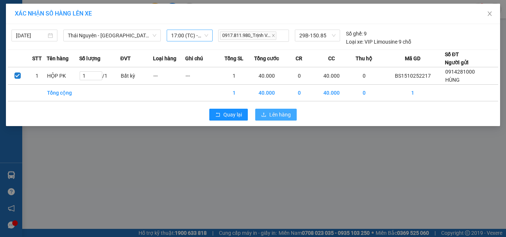
click at [268, 113] on button "Lên hàng" at bounding box center [275, 115] width 41 height 12
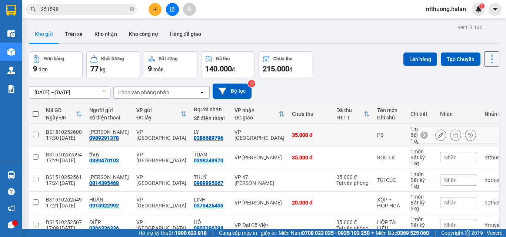
drag, startPoint x: 434, startPoint y: 135, endPoint x: 449, endPoint y: 134, distance: 14.1
click at [449, 134] on div at bounding box center [455, 135] width 41 height 11
click at [453, 134] on icon at bounding box center [455, 134] width 5 height 5
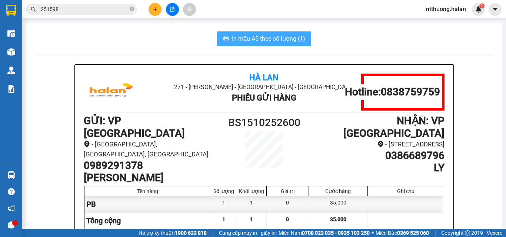
click at [261, 36] on span "In mẫu A5 theo số lượng (1)" at bounding box center [268, 38] width 73 height 9
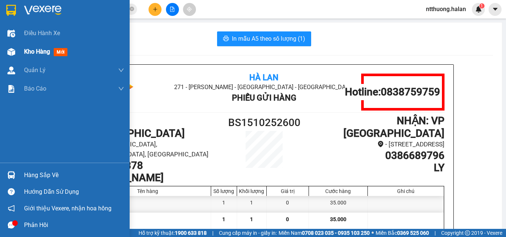
click at [27, 54] on span "Kho hàng" at bounding box center [37, 51] width 26 height 7
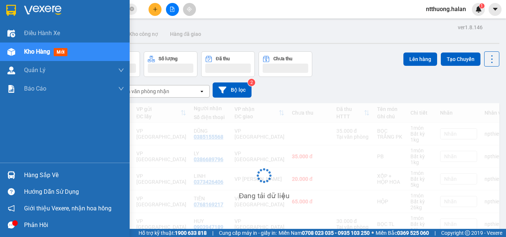
click at [36, 50] on span "Kho hàng" at bounding box center [37, 51] width 26 height 7
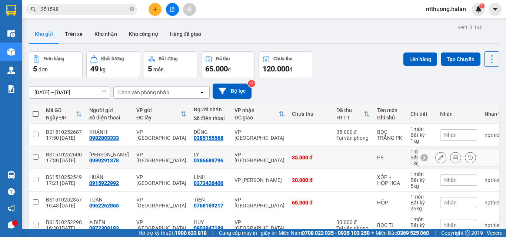
scroll to position [41, 0]
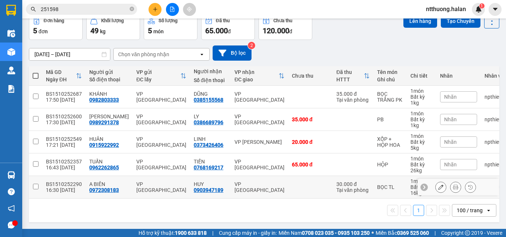
click at [288, 186] on td at bounding box center [310, 187] width 44 height 23
checkbox input "true"
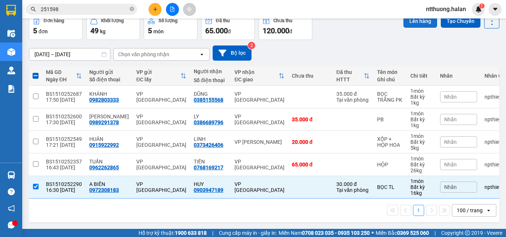
scroll to position [4, 0]
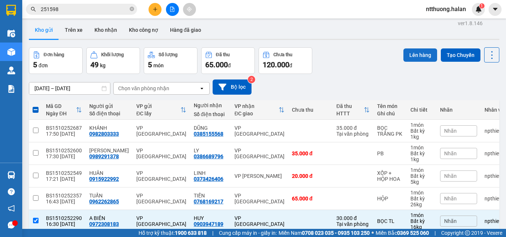
click at [416, 51] on button "Lên hàng" at bounding box center [420, 54] width 34 height 13
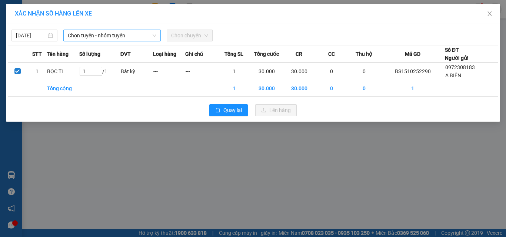
click at [91, 33] on span "Chọn tuyến - nhóm tuyến" at bounding box center [112, 35] width 88 height 11
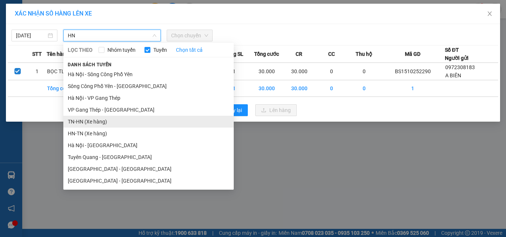
type input "HN"
click at [79, 120] on li "TN-HN (Xe hàng)" at bounding box center [148, 122] width 170 height 12
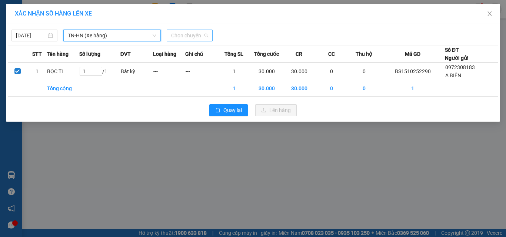
click at [181, 36] on span "Chọn chuyến" at bounding box center [189, 35] width 37 height 11
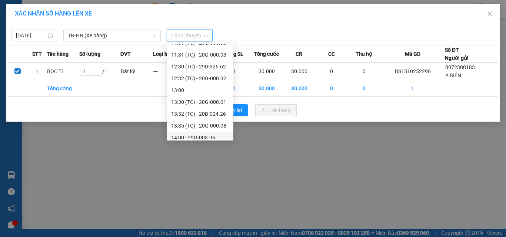
scroll to position [296, 0]
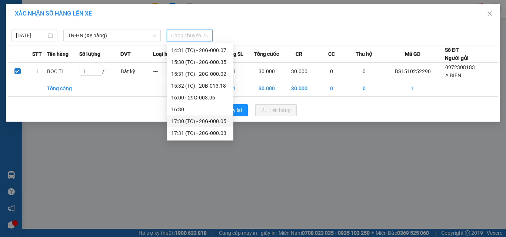
click at [207, 120] on div "17:30 (TC) - 20G-000.05" at bounding box center [200, 121] width 58 height 8
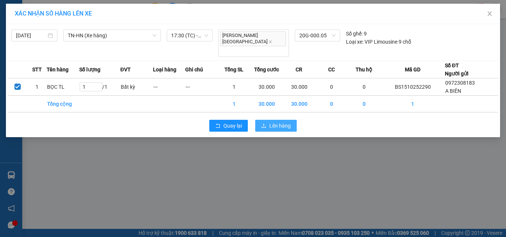
click at [282, 122] on span "Lên hàng" at bounding box center [279, 126] width 21 height 8
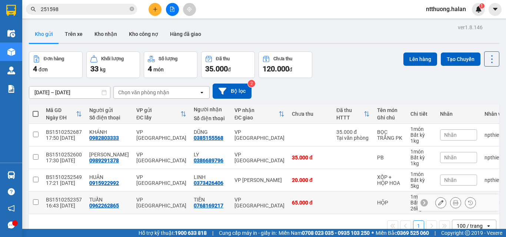
click at [215, 203] on div "TIẾN 0768169217" at bounding box center [210, 203] width 33 height 12
checkbox input "true"
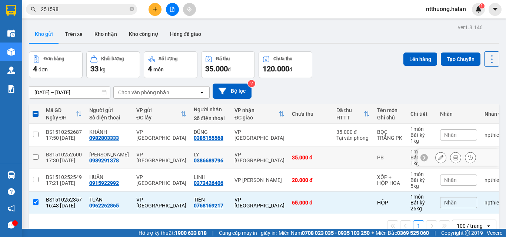
drag, startPoint x: 228, startPoint y: 151, endPoint x: 232, endPoint y: 133, distance: 18.5
click at [231, 151] on td "VP Hà Đông" at bounding box center [259, 158] width 57 height 23
checkbox input "true"
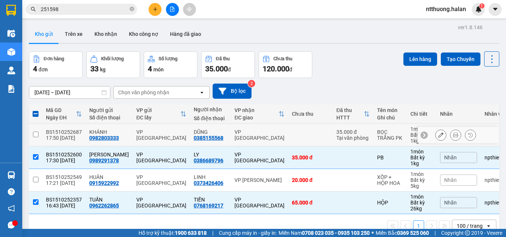
click at [234, 133] on div "VP Hà Đông" at bounding box center [259, 135] width 50 height 12
checkbox input "true"
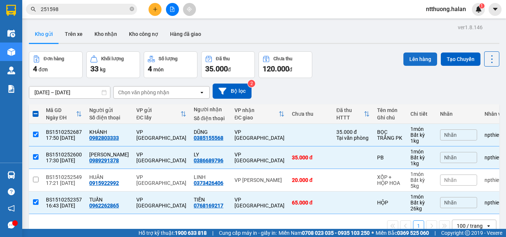
click at [413, 54] on button "Lên hàng" at bounding box center [420, 59] width 34 height 13
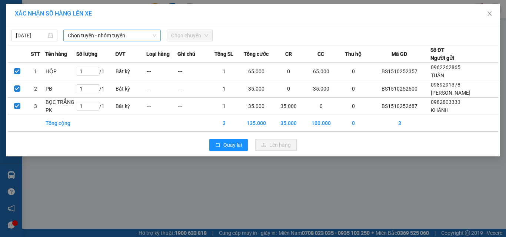
click at [111, 33] on span "Chọn tuyến - nhóm tuyến" at bounding box center [112, 35] width 88 height 11
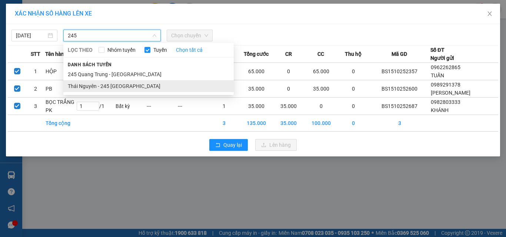
type input "245"
click at [108, 87] on li "Thái Nguyên - 245 Quang Trung" at bounding box center [148, 86] width 170 height 12
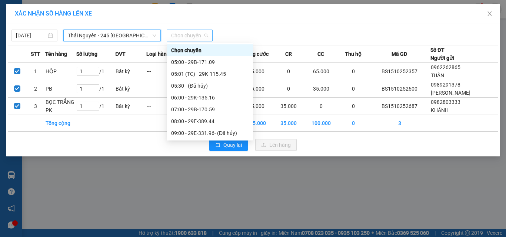
click at [188, 36] on span "Chọn chuyến" at bounding box center [189, 35] width 37 height 11
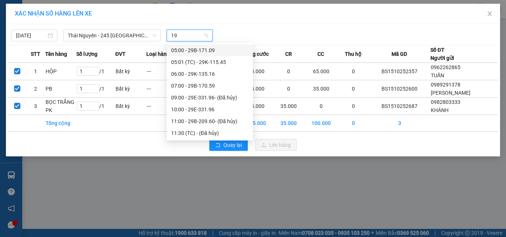
type input "196"
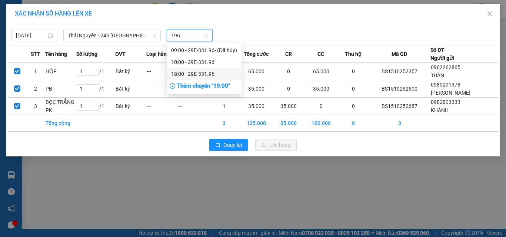
click at [191, 71] on div "18:00 - 29E-331.96" at bounding box center [204, 74] width 66 height 8
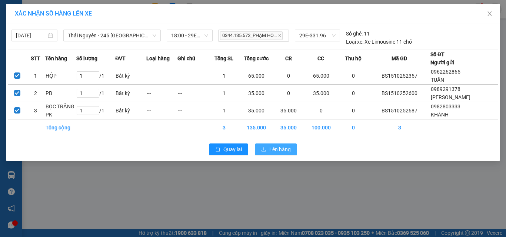
click at [281, 146] on span "Lên hàng" at bounding box center [279, 149] width 21 height 8
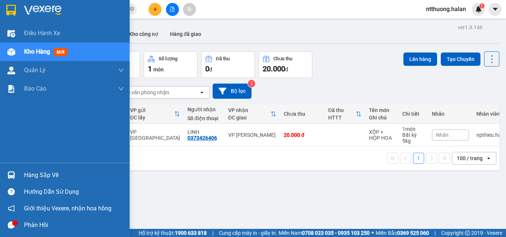
click at [23, 171] on div "Hàng sắp về" at bounding box center [65, 175] width 130 height 17
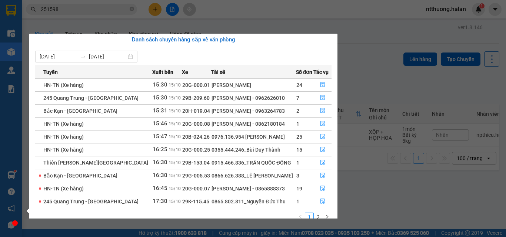
click at [416, 202] on section "Kết quả tìm kiếm ( 234 ) Bộ lọc Mã ĐH Trạng thái Món hàng Thu hộ Tổng cước Chưa…" at bounding box center [253, 118] width 506 height 237
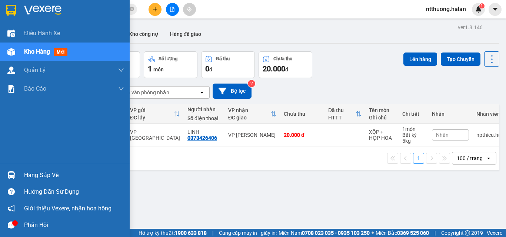
click at [32, 176] on div "Hàng sắp về" at bounding box center [74, 175] width 100 height 11
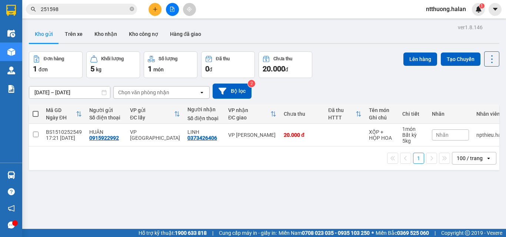
click at [212, 26] on section "Kết quả tìm kiếm ( 234 ) Bộ lọc Mã ĐH Trạng thái Món hàng Thu hộ Tổng cước Chưa…" at bounding box center [253, 118] width 506 height 237
click at [486, 60] on icon at bounding box center [491, 59] width 10 height 10
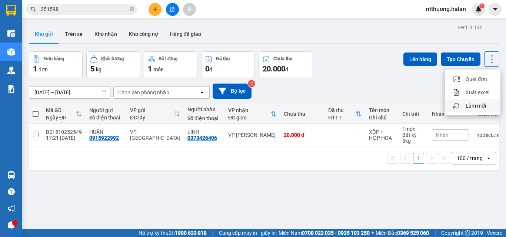
click at [468, 111] on li "Làm mới" at bounding box center [472, 105] width 56 height 13
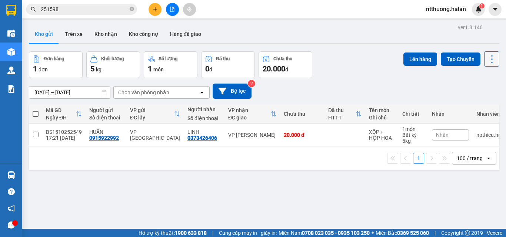
click at [486, 58] on icon at bounding box center [491, 59] width 10 height 10
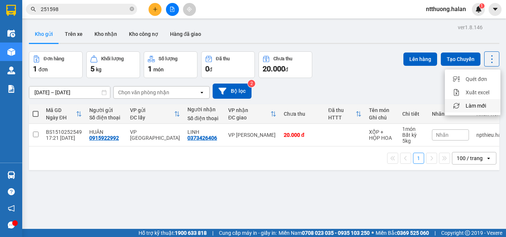
click at [470, 103] on span "Làm mới" at bounding box center [475, 105] width 20 height 7
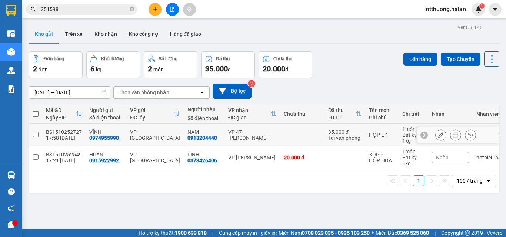
click at [280, 132] on td at bounding box center [302, 135] width 44 height 23
checkbox input "true"
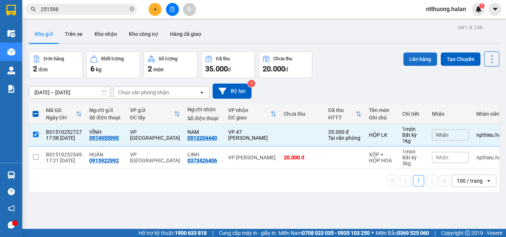
click at [418, 57] on button "Lên hàng" at bounding box center [420, 59] width 34 height 13
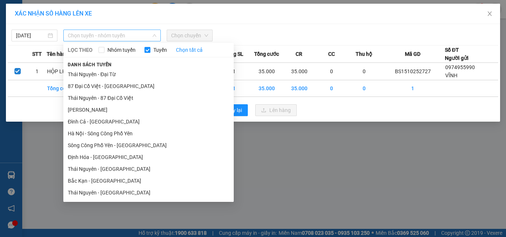
click at [135, 39] on span "Chọn tuyến - nhóm tuyến" at bounding box center [112, 35] width 88 height 11
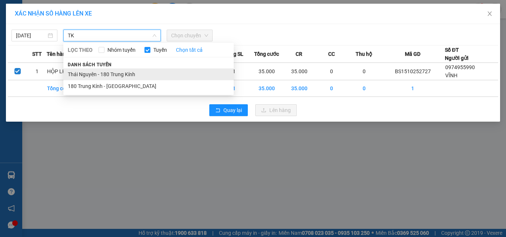
type input "T"
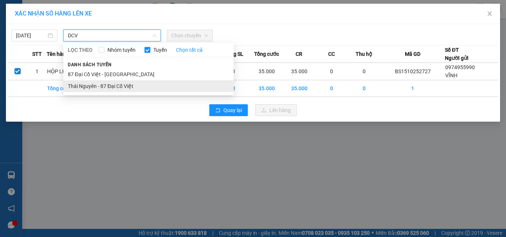
type input "DCV"
click at [113, 86] on li "Thái Nguyên - 87 Đại Cồ Việt" at bounding box center [148, 86] width 170 height 12
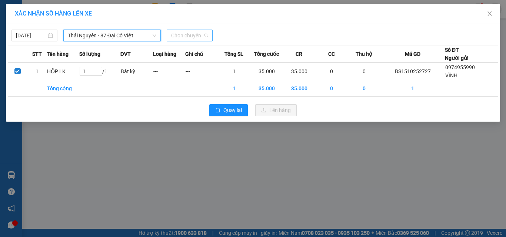
click at [193, 36] on span "Chọn chuyến" at bounding box center [189, 35] width 37 height 11
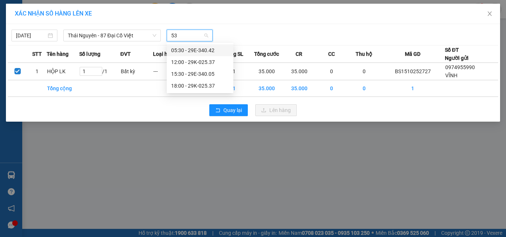
type input "537"
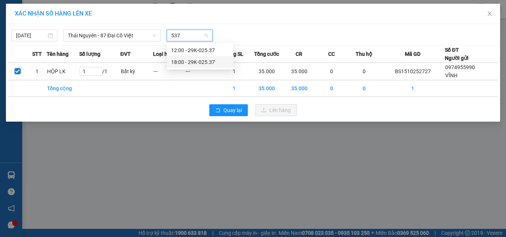
click at [194, 63] on div "18:00 - 29K-025.37" at bounding box center [200, 62] width 58 height 8
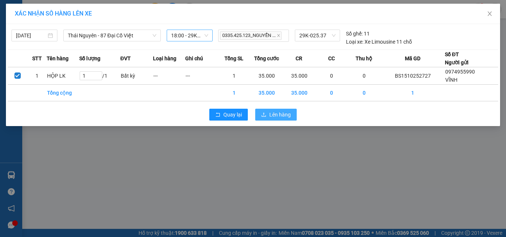
click at [271, 113] on span "Lên hàng" at bounding box center [279, 115] width 21 height 8
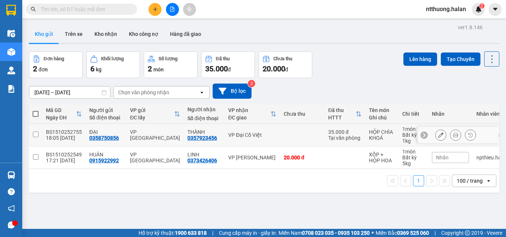
click at [264, 129] on td "VP Đại Cồ Việt" at bounding box center [252, 135] width 56 height 23
checkbox input "true"
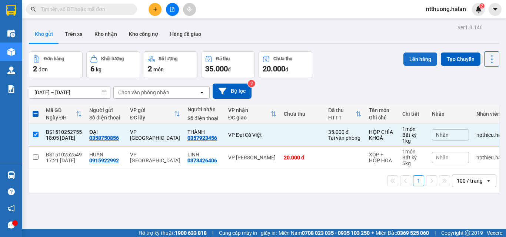
click at [407, 53] on button "Lên hàng" at bounding box center [420, 59] width 34 height 13
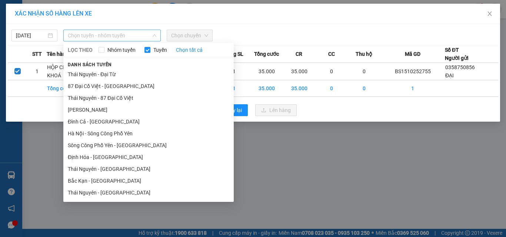
click at [103, 35] on span "Chọn tuyến - nhóm tuyến" at bounding box center [112, 35] width 88 height 11
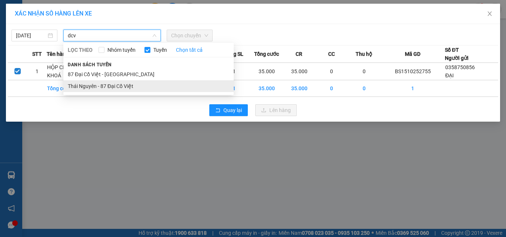
type input "dcv"
click at [104, 85] on li "Thái Nguyên - 87 Đại Cồ Việt" at bounding box center [148, 86] width 170 height 12
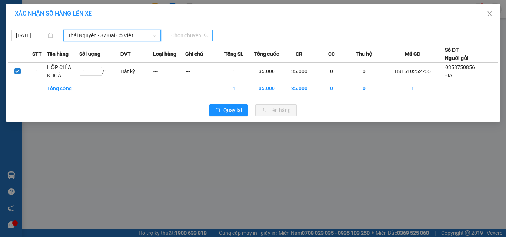
click at [181, 35] on span "Chọn chuyến" at bounding box center [189, 35] width 37 height 11
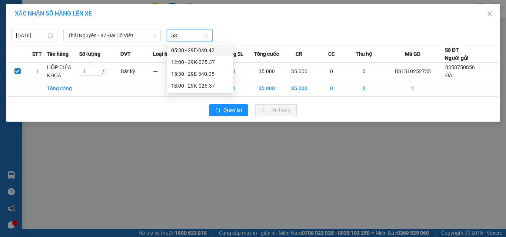
type input "537"
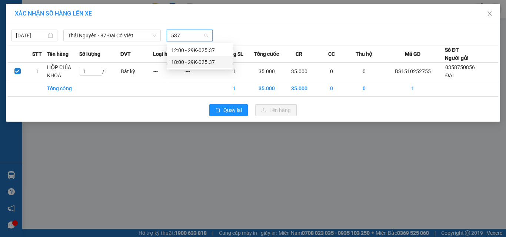
click at [196, 61] on div "18:00 - 29K-025.37" at bounding box center [200, 62] width 58 height 8
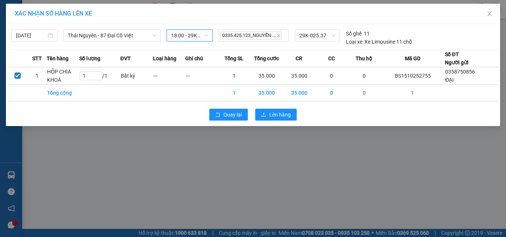
click at [281, 121] on div "Quay lại Lên hàng" at bounding box center [253, 114] width 490 height 19
click at [281, 116] on span "Lên hàng" at bounding box center [279, 115] width 21 height 8
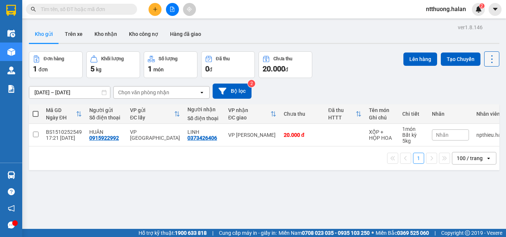
click at [486, 54] on icon at bounding box center [491, 59] width 10 height 10
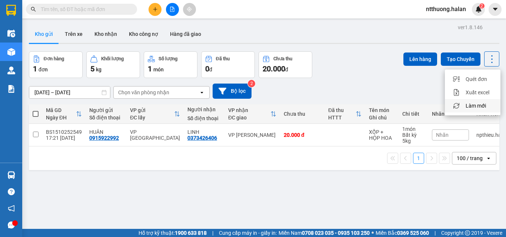
click at [472, 103] on span "Làm mới" at bounding box center [475, 105] width 20 height 7
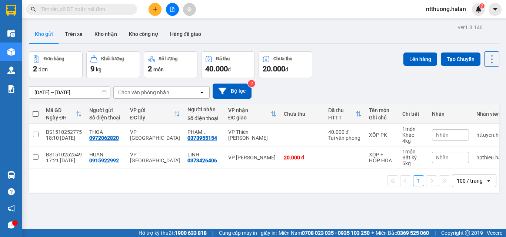
click at [78, 7] on input "text" at bounding box center [84, 9] width 87 height 8
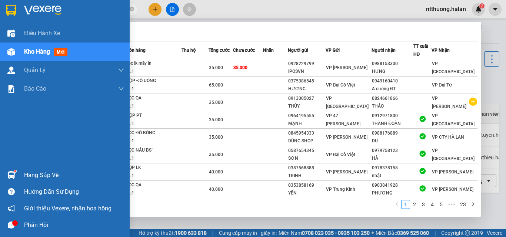
click at [36, 174] on div "Hàng sắp về" at bounding box center [74, 175] width 100 height 11
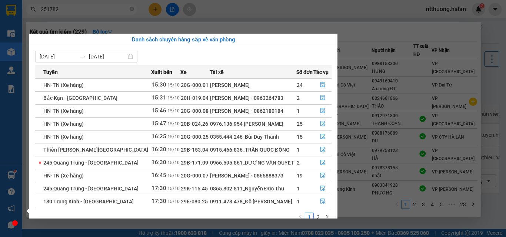
click at [373, 11] on section "Kết quả tìm kiếm ( 229 ) Bộ lọc Mã ĐH Trạng thái Món hàng Thu hộ Tổng cước Chưa…" at bounding box center [253, 118] width 506 height 237
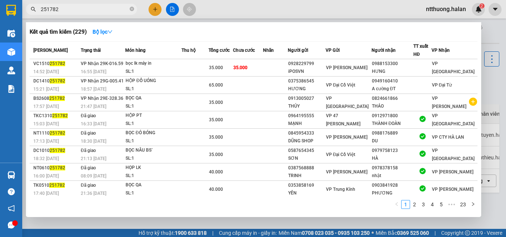
click at [373, 11] on div at bounding box center [253, 118] width 506 height 237
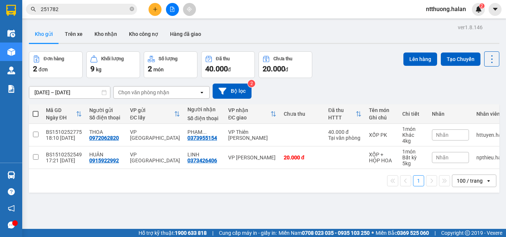
click at [352, 80] on div "01/09/2025 – 15/10/2025 Press the down arrow key to interact with the calendar …" at bounding box center [264, 91] width 470 height 26
click at [486, 59] on icon at bounding box center [491, 59] width 10 height 10
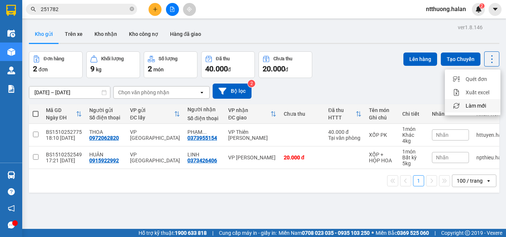
click at [472, 106] on span "Làm mới" at bounding box center [475, 105] width 20 height 7
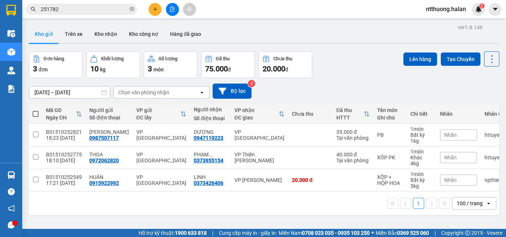
click at [86, 13] on input "251782" at bounding box center [84, 9] width 87 height 8
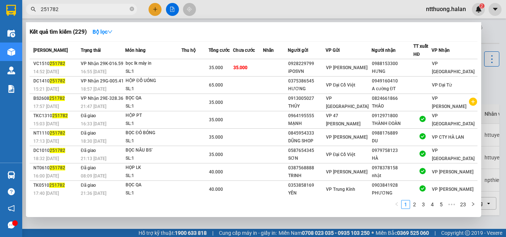
click at [86, 13] on input "251782" at bounding box center [84, 9] width 87 height 8
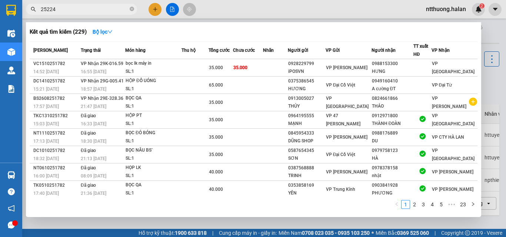
type input "252241"
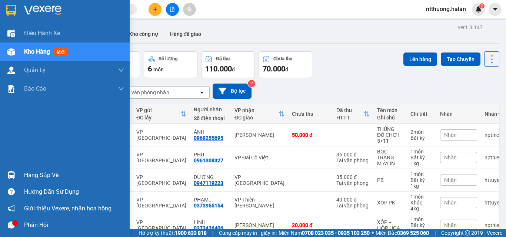
click at [33, 173] on div "Hàng sắp về" at bounding box center [74, 175] width 100 height 11
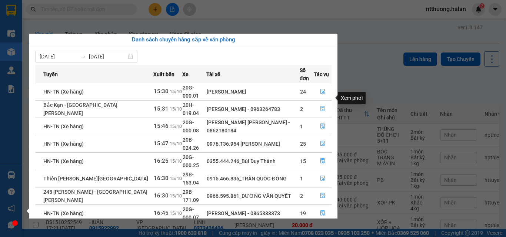
click at [328, 103] on button "button" at bounding box center [322, 109] width 17 height 12
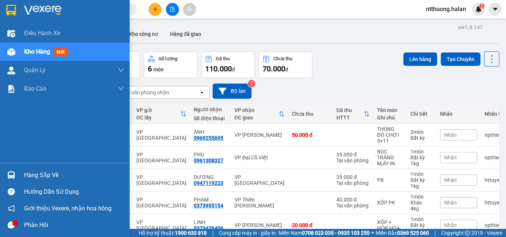
click at [42, 171] on div "Hàng sắp về" at bounding box center [74, 175] width 100 height 11
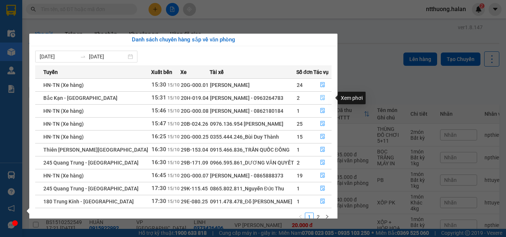
click at [323, 100] on icon "file-done" at bounding box center [322, 97] width 5 height 5
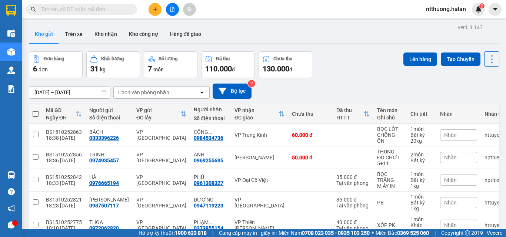
click at [77, 11] on input "text" at bounding box center [84, 9] width 87 height 8
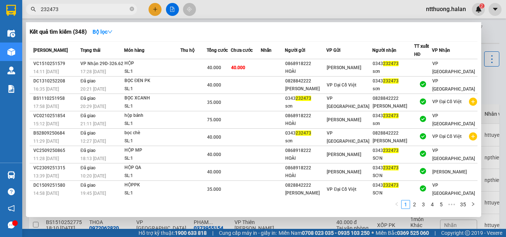
click at [75, 11] on input "232473" at bounding box center [84, 9] width 87 height 8
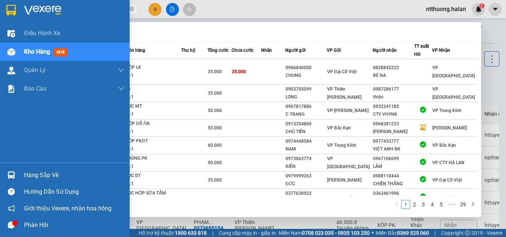
type input "250260"
click at [27, 170] on div "Hàng sắp về" at bounding box center [74, 175] width 100 height 11
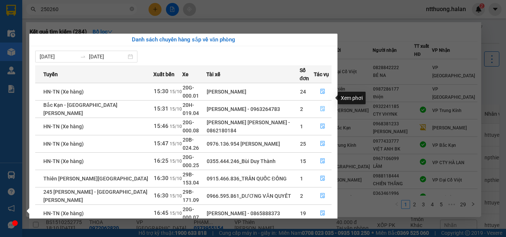
click at [317, 103] on button "button" at bounding box center [322, 109] width 17 height 12
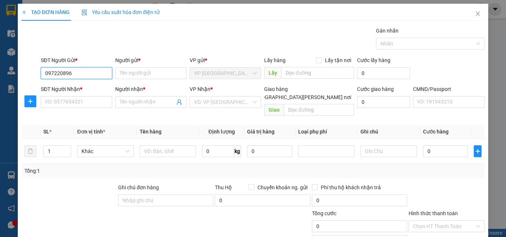
type input "0972208963"
drag, startPoint x: 70, startPoint y: 86, endPoint x: 69, endPoint y: 91, distance: 4.7
click at [71, 86] on div "0972208963 - [PERSON_NAME]" at bounding box center [81, 88] width 73 height 8
type input "HƯƠNG"
type input "0972208963"
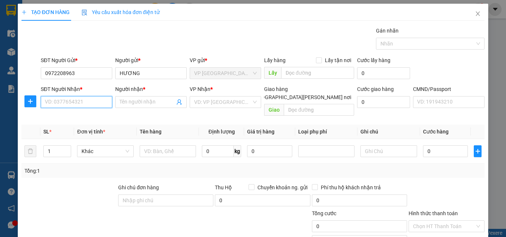
click at [67, 107] on input "SĐT Người Nhận *" at bounding box center [76, 102] width 71 height 12
click at [70, 114] on div "0394991228 - NGA" at bounding box center [76, 117] width 62 height 8
click at [83, 100] on input "0394991228" at bounding box center [76, 102] width 71 height 12
click at [80, 117] on div "0394991228 - NGA" at bounding box center [76, 117] width 62 height 8
type input "0394991228"
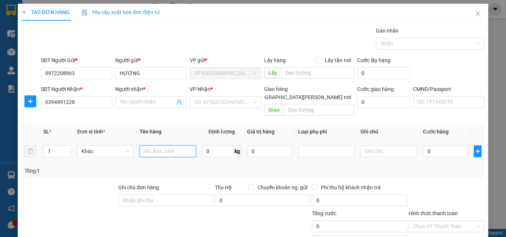
click at [157, 145] on input "text" at bounding box center [168, 151] width 56 height 12
type input "pb"
type input "1"
click at [81, 103] on input "0394991228" at bounding box center [76, 102] width 71 height 12
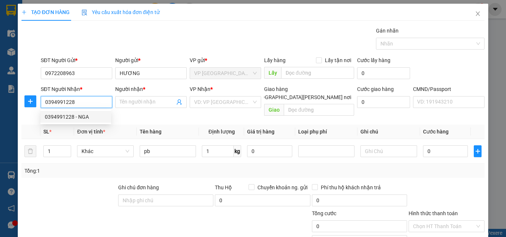
drag, startPoint x: 71, startPoint y: 118, endPoint x: 85, endPoint y: 114, distance: 14.9
click at [71, 118] on div "0394991228 - NGA" at bounding box center [76, 117] width 62 height 8
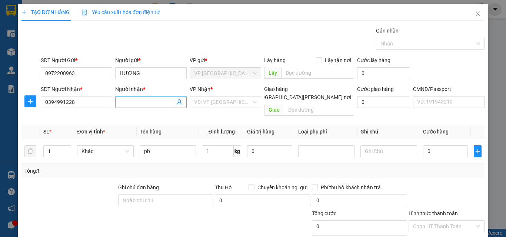
click at [139, 102] on input "Người nhận *" at bounding box center [147, 102] width 55 height 8
type input "nga"
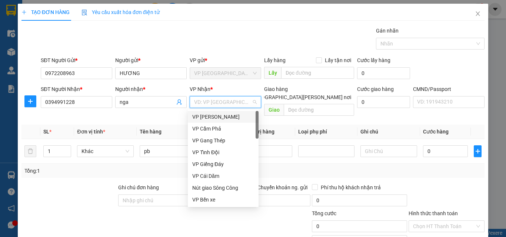
click at [215, 101] on input "search" at bounding box center [222, 102] width 57 height 11
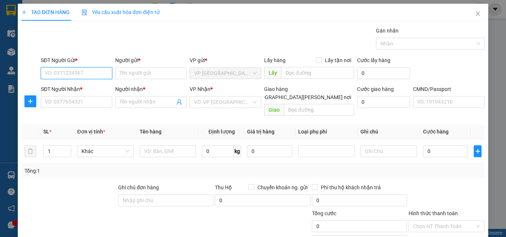
click at [64, 72] on input "SĐT Người Gửi *" at bounding box center [76, 73] width 71 height 12
type input "0972208963"
drag, startPoint x: 88, startPoint y: 85, endPoint x: 89, endPoint y: 104, distance: 18.9
click at [87, 89] on div "0972208963 - [PERSON_NAME]" at bounding box center [81, 88] width 73 height 8
type input "HƯƠNG"
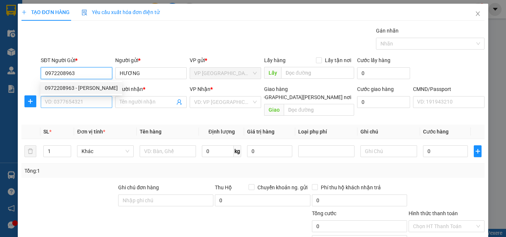
type input "0972208963"
click at [89, 105] on input "SĐT Người Nhận *" at bounding box center [76, 102] width 71 height 12
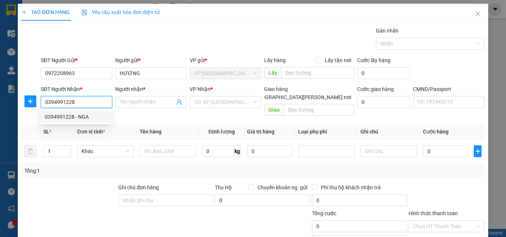
click at [65, 117] on div "0394991228 - NGA" at bounding box center [76, 117] width 62 height 8
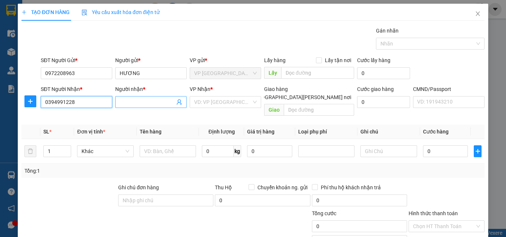
type input "0394991228"
click at [143, 103] on input "Người nhận *" at bounding box center [147, 102] width 55 height 8
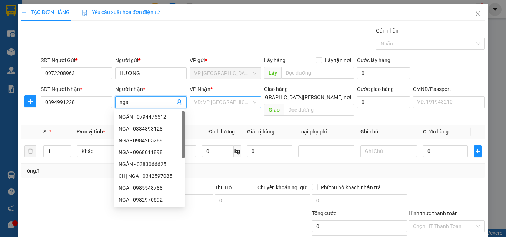
type input "nga"
click at [210, 100] on input "search" at bounding box center [222, 102] width 57 height 11
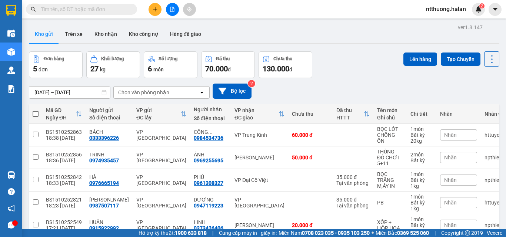
click at [154, 11] on icon "plus" at bounding box center [154, 9] width 5 height 5
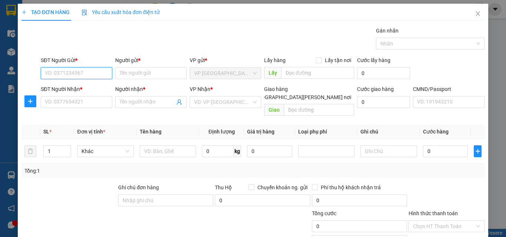
click at [83, 72] on input "SĐT Người Gửi *" at bounding box center [76, 73] width 71 height 12
type input "0972208963"
click at [85, 85] on div "0972208963 - [PERSON_NAME]" at bounding box center [81, 88] width 73 height 8
type input "HƯƠNG"
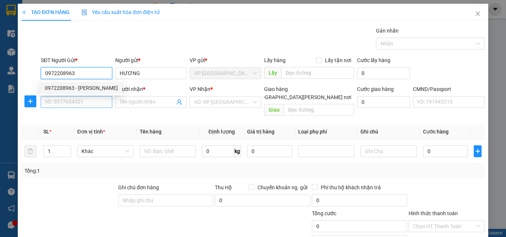
type input "0972208963"
click at [89, 101] on input "SĐT Người Nhận *" at bounding box center [76, 102] width 71 height 12
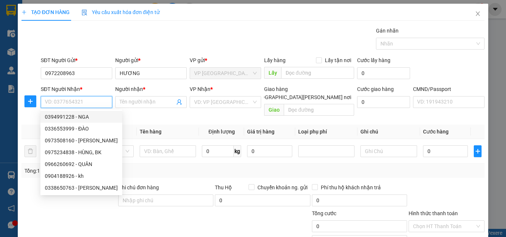
click at [77, 115] on div "0394991228 - NGA" at bounding box center [81, 117] width 73 height 8
type input "0394991228"
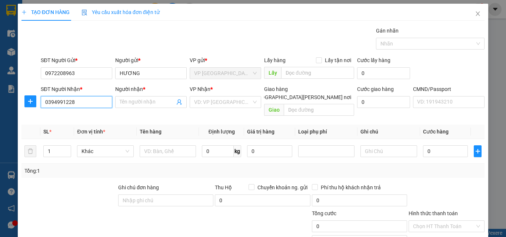
click at [78, 103] on input "0394991228" at bounding box center [76, 102] width 71 height 12
click at [81, 115] on div "0394991228 - NGA" at bounding box center [76, 117] width 62 height 8
click at [128, 101] on input "Người nhận *" at bounding box center [147, 102] width 55 height 8
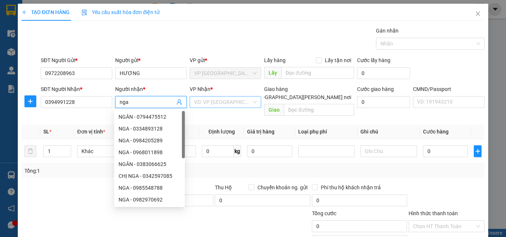
type input "nga"
click at [201, 102] on input "search" at bounding box center [222, 102] width 57 height 11
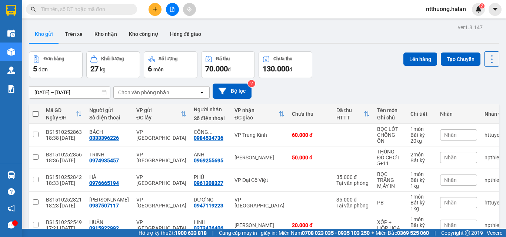
click at [156, 11] on icon "plus" at bounding box center [154, 9] width 5 height 5
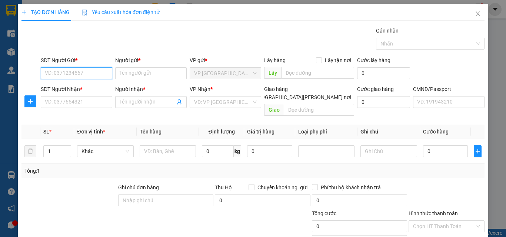
click at [84, 73] on input "SĐT Người Gửi *" at bounding box center [76, 73] width 71 height 12
type input "0972208963"
drag, startPoint x: 84, startPoint y: 87, endPoint x: 85, endPoint y: 94, distance: 6.3
click at [84, 88] on div "0972208963 - [PERSON_NAME]" at bounding box center [81, 88] width 73 height 8
type input "HƯƠNG"
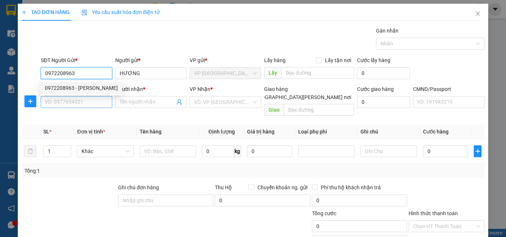
type input "0972208963"
drag, startPoint x: 82, startPoint y: 102, endPoint x: 87, endPoint y: 103, distance: 5.0
click at [82, 102] on input "SĐT Người Nhận *" at bounding box center [76, 102] width 71 height 12
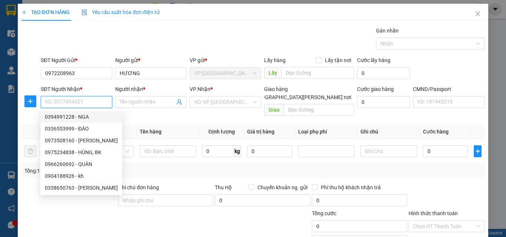
click at [79, 116] on div "0394991228 - NGA" at bounding box center [81, 117] width 73 height 8
type input "0394991228"
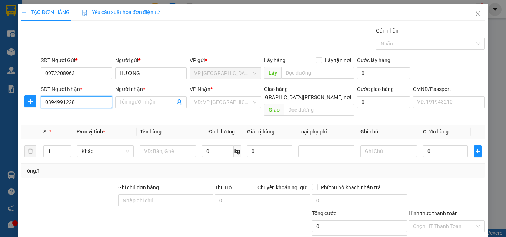
click at [82, 101] on input "0394991228" at bounding box center [76, 102] width 71 height 12
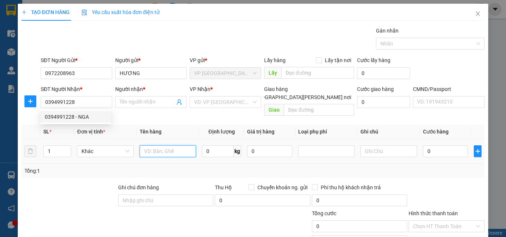
click at [175, 145] on input "text" at bounding box center [168, 151] width 56 height 12
type input "pb"
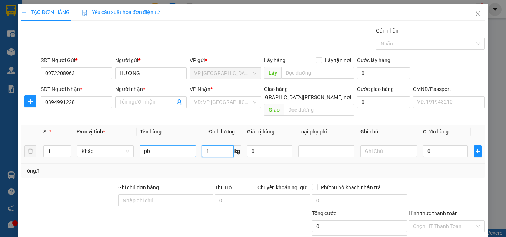
type input "1"
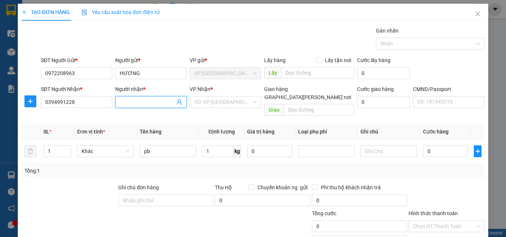
click at [130, 100] on input "Người nhận *" at bounding box center [147, 102] width 55 height 8
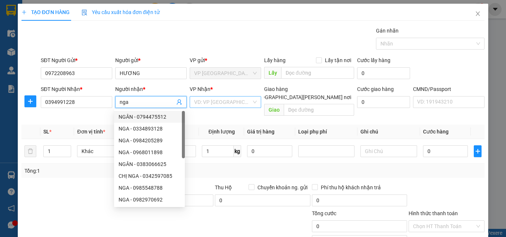
type input "nga"
click at [208, 104] on input "search" at bounding box center [222, 102] width 57 height 11
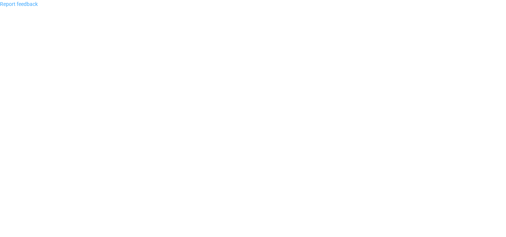
click at [32, 3] on link "Report feedback" at bounding box center [19, 4] width 38 height 6
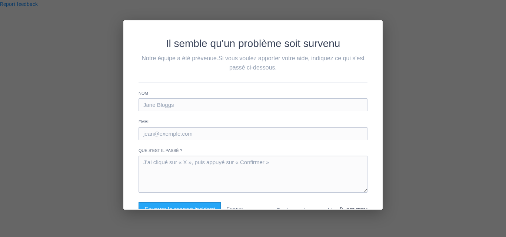
click at [444, 29] on div "Il semble qu'un problème soit survenu Notre équipe a été prévenue. Si vous voul…" at bounding box center [253, 118] width 506 height 237
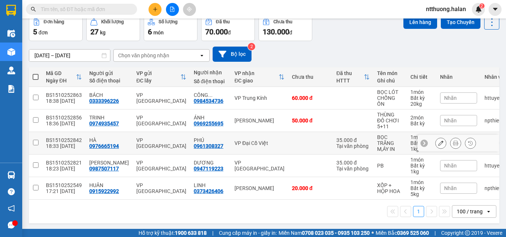
scroll to position [41, 0]
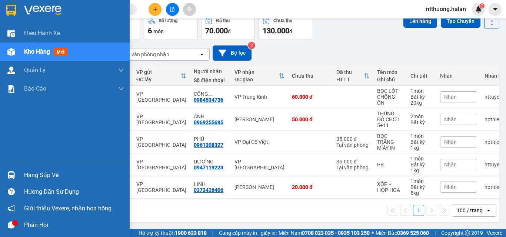
click at [33, 171] on div "Hàng sắp về" at bounding box center [74, 175] width 100 height 11
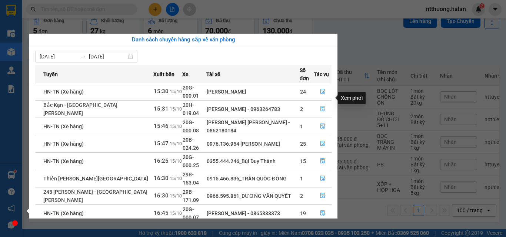
click at [320, 106] on icon "file-done" at bounding box center [322, 108] width 5 height 5
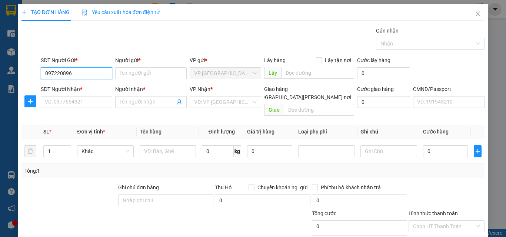
type input "0972208963"
click at [71, 90] on div "0972208963 - HƯƠNG" at bounding box center [81, 88] width 73 height 8
type input "HƯƠNG"
type input "0972208963"
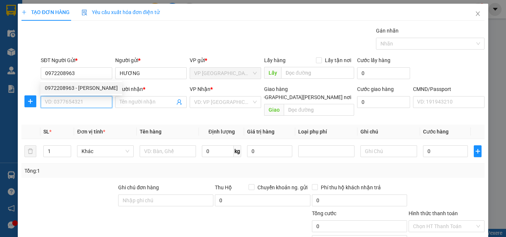
click at [71, 104] on input "SĐT Người Nhận *" at bounding box center [76, 102] width 71 height 12
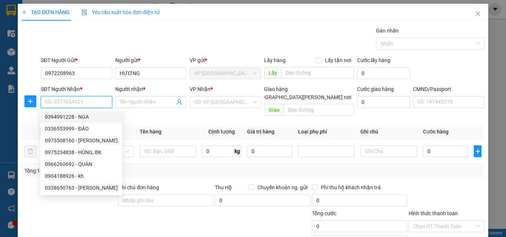
click at [81, 117] on div "0394991228 - NGA" at bounding box center [81, 117] width 73 height 8
type input "0394991228"
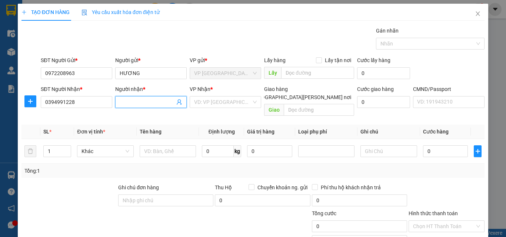
click at [134, 101] on input "Người nhận *" at bounding box center [147, 102] width 55 height 8
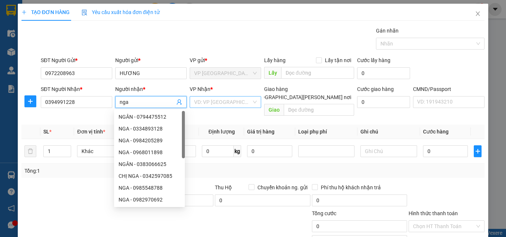
type input "nga"
click at [211, 100] on input "search" at bounding box center [222, 102] width 57 height 11
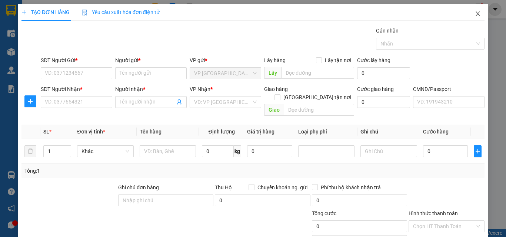
click at [474, 12] on icon "close" at bounding box center [477, 14] width 6 height 6
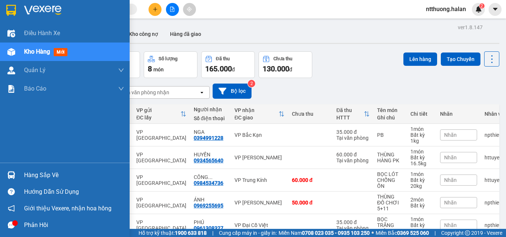
click at [48, 175] on div "Hàng sắp về" at bounding box center [74, 175] width 100 height 11
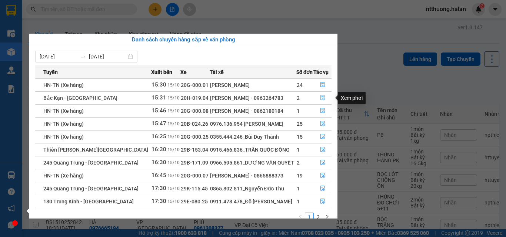
click at [320, 98] on icon "file-done" at bounding box center [322, 97] width 5 height 5
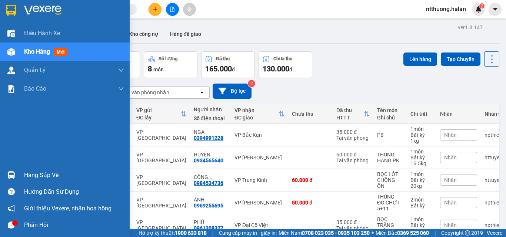
click at [46, 174] on div "Hàng sắp về" at bounding box center [74, 175] width 100 height 11
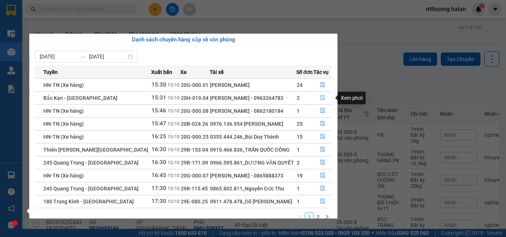
click at [324, 96] on icon "file-done" at bounding box center [322, 97] width 5 height 5
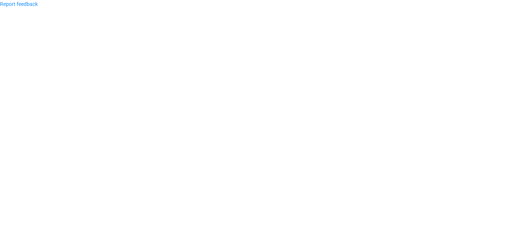
drag, startPoint x: 483, startPoint y: 1, endPoint x: 289, endPoint y: 40, distance: 197.5
click at [289, 40] on body "Report feedback" at bounding box center [253, 118] width 506 height 237
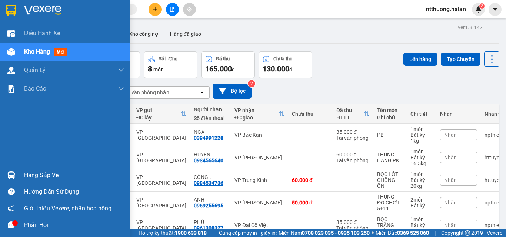
click at [40, 174] on div "Hàng sắp về" at bounding box center [74, 175] width 100 height 11
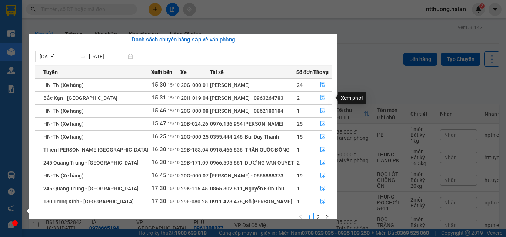
click at [321, 98] on icon "file-done" at bounding box center [322, 97] width 5 height 5
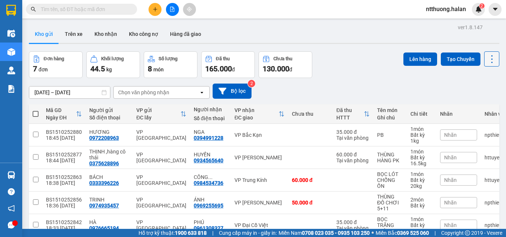
click at [486, 57] on icon at bounding box center [491, 59] width 10 height 10
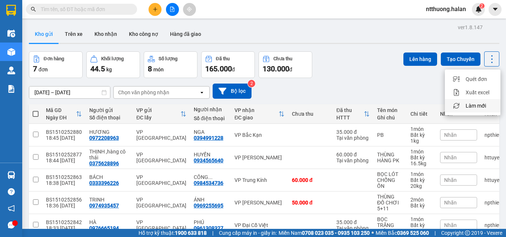
click at [477, 106] on span "Làm mới" at bounding box center [475, 105] width 20 height 7
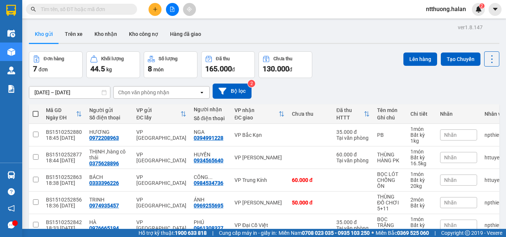
click at [365, 82] on div "[DATE] – [DATE] Press the down arrow key to interact with the calendar and sele…" at bounding box center [264, 91] width 470 height 26
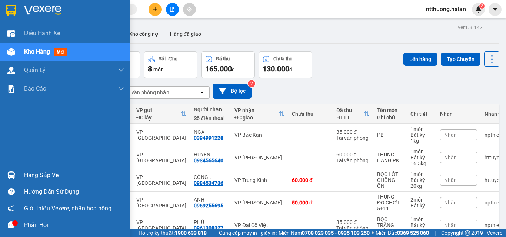
click at [24, 177] on div "Hàng sắp về" at bounding box center [65, 175] width 130 height 17
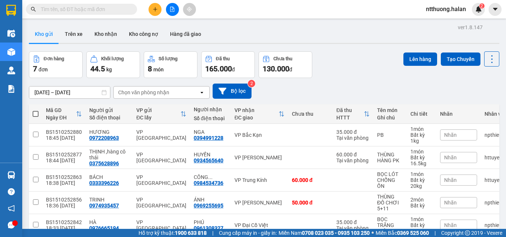
click at [385, 80] on section "Kết quả tìm kiếm ( 0 ) Bộ lọc No Data ntthuong.halan 2 Điều hành xe Kho hàng mớ…" at bounding box center [253, 118] width 506 height 237
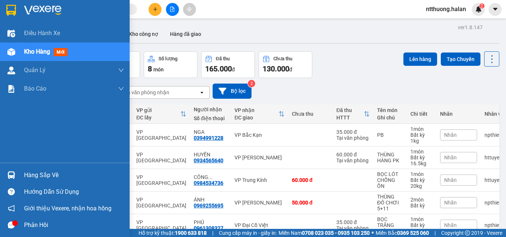
click at [27, 174] on div "Hàng sắp về" at bounding box center [74, 175] width 100 height 11
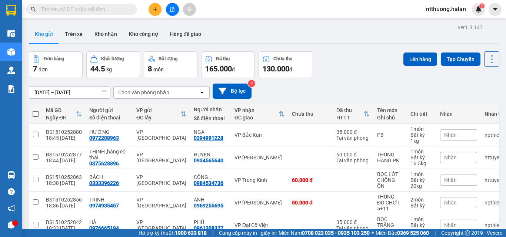
click at [380, 87] on section "Kết quả tìm kiếm ( 0 ) Bộ lọc No Data ntthuong.halan 2 Điều hành xe Kho hàng mớ…" at bounding box center [253, 118] width 506 height 237
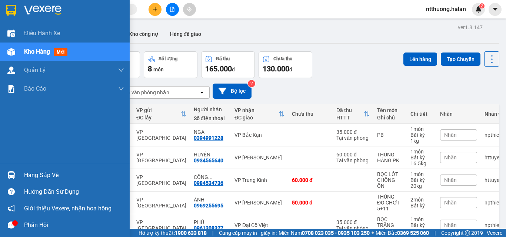
click at [50, 175] on div "Hàng sắp về" at bounding box center [74, 175] width 100 height 11
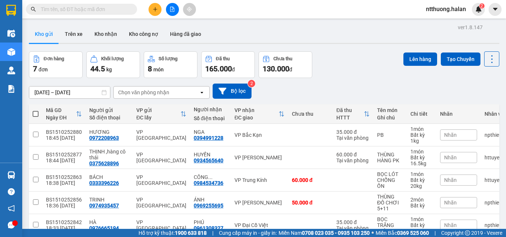
click at [383, 83] on section "Kết quả tìm kiếm ( 0 ) Bộ lọc No Data ntthuong.halan 2 Điều hành xe Kho hàng mớ…" at bounding box center [253, 118] width 506 height 237
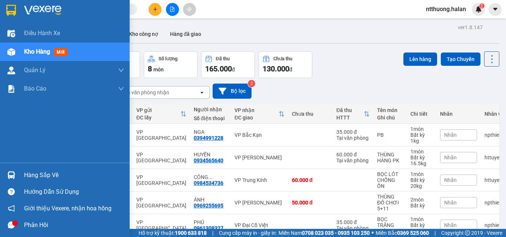
click at [37, 172] on div "Hàng sắp về" at bounding box center [74, 175] width 100 height 11
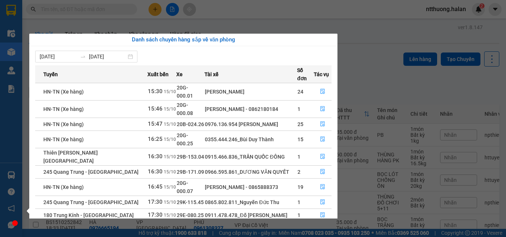
click at [377, 67] on section "Kết quả tìm kiếm ( 0 ) Bộ lọc No Data ntthuong.halan 2 Điều hành xe Kho hàng mớ…" at bounding box center [253, 118] width 506 height 237
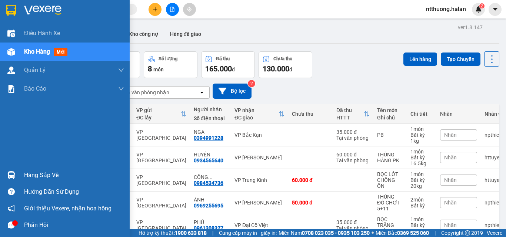
click at [41, 170] on div "Hàng sắp về" at bounding box center [74, 175] width 100 height 11
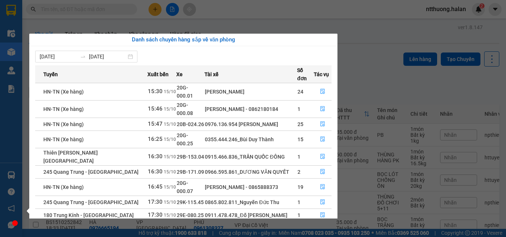
click at [373, 83] on section "Kết quả tìm kiếm ( 0 ) Bộ lọc No Data ntthuong.halan 2 Điều hành xe Kho hàng mớ…" at bounding box center [253, 118] width 506 height 237
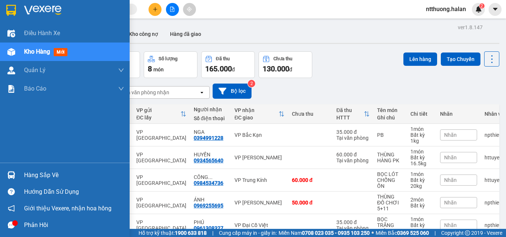
click at [36, 174] on div "Hàng sắp về" at bounding box center [74, 175] width 100 height 11
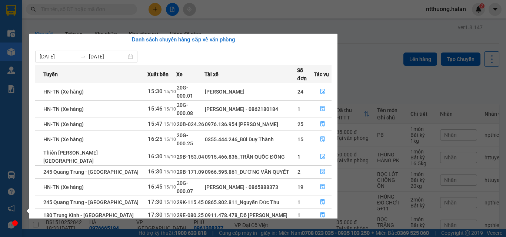
click at [368, 89] on section "Kết quả tìm kiếm ( 0 ) Bộ lọc No Data ntthuong.halan 2 Điều hành xe Kho hàng mớ…" at bounding box center [253, 118] width 506 height 237
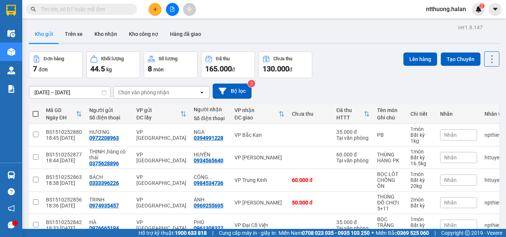
click at [344, 94] on div "01/09/2025 – 15/10/2025 Press the down arrow key to interact with the calendar …" at bounding box center [264, 91] width 470 height 15
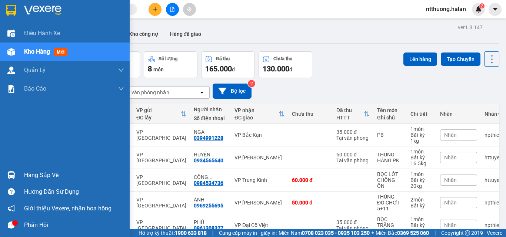
click at [39, 175] on div "Hàng sắp về" at bounding box center [74, 175] width 100 height 11
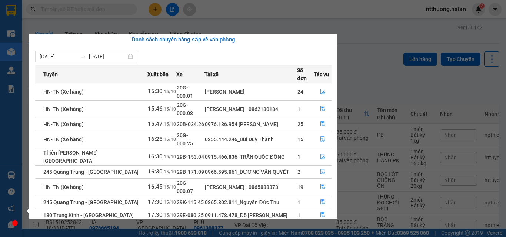
click at [360, 85] on section "Kết quả tìm kiếm ( 0 ) Bộ lọc No Data ntthuong.halan 2 Điều hành xe Kho hàng mớ…" at bounding box center [253, 118] width 506 height 237
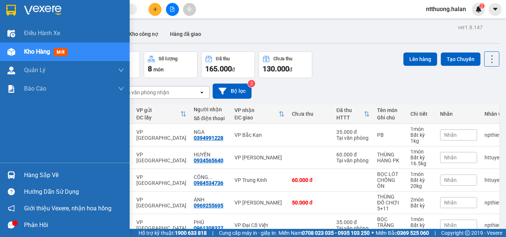
click at [33, 174] on div "Hàng sắp về" at bounding box center [74, 175] width 100 height 11
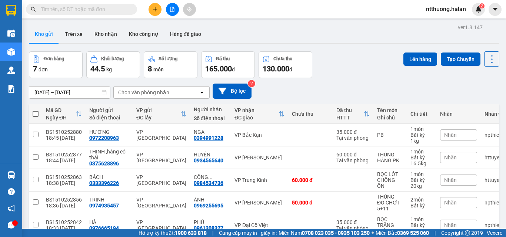
click at [387, 77] on section "Kết quả tìm kiếm ( 0 ) Bộ lọc No Data ntthuong.halan 2 Điều hành xe Kho hàng mớ…" at bounding box center [253, 118] width 506 height 237
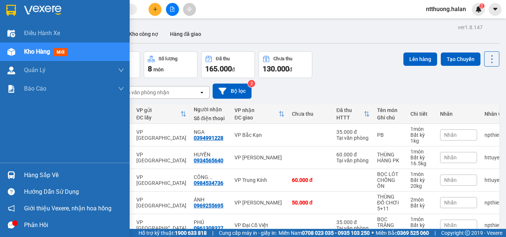
click at [24, 171] on div "Hàng sắp về" at bounding box center [74, 175] width 100 height 11
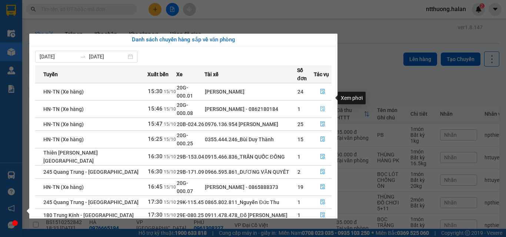
click at [323, 103] on button "button" at bounding box center [322, 109] width 17 height 12
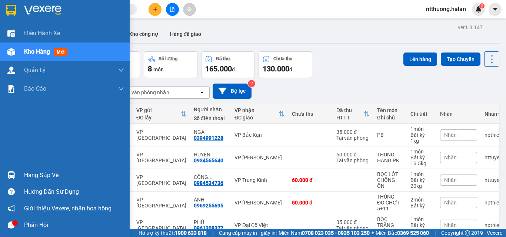
drag, startPoint x: 27, startPoint y: 175, endPoint x: 34, endPoint y: 181, distance: 9.5
click at [34, 181] on div "Hàng sắp về" at bounding box center [74, 175] width 100 height 11
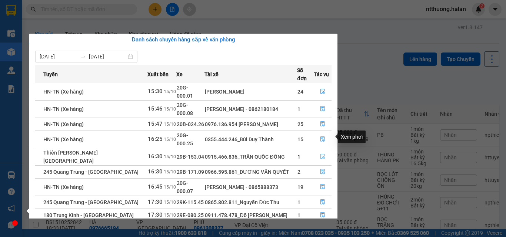
click at [326, 151] on button "button" at bounding box center [322, 157] width 17 height 12
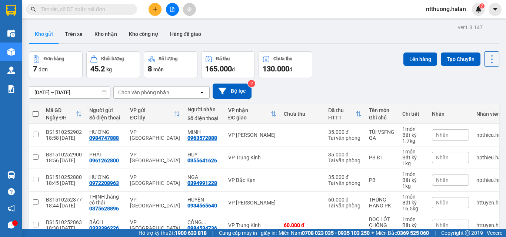
click at [484, 51] on div "ver 1.8.147 Kho gửi Trên xe Kho nhận Kho công nợ Hàng đã giao Đơn hàng 7 đơn Kh…" at bounding box center [264, 165] width 476 height 286
click at [488, 60] on icon at bounding box center [491, 59] width 10 height 10
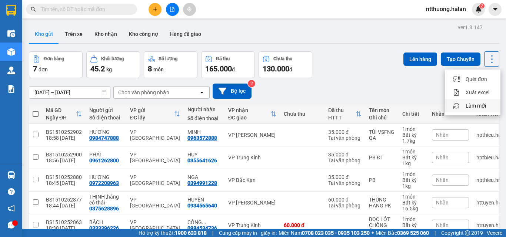
click at [477, 104] on span "Làm mới" at bounding box center [475, 105] width 20 height 7
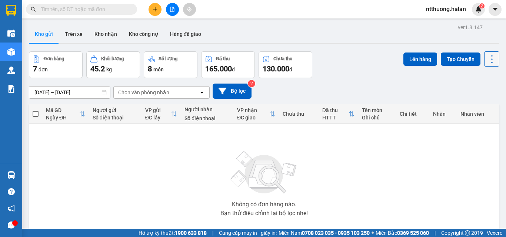
click at [486, 56] on icon at bounding box center [491, 59] width 10 height 10
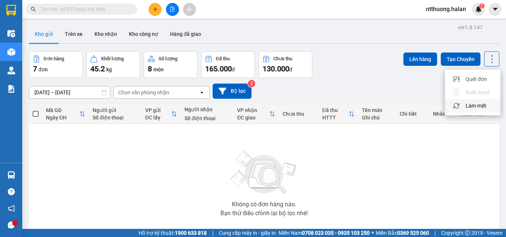
click at [466, 107] on span "Làm mới" at bounding box center [475, 105] width 20 height 7
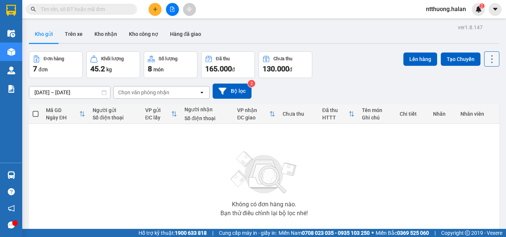
click at [486, 60] on icon at bounding box center [491, 59] width 10 height 10
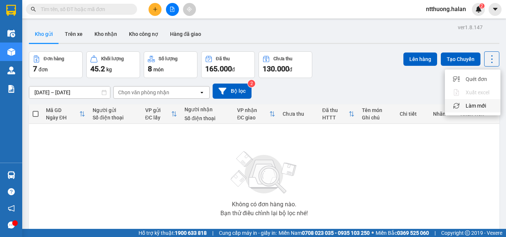
click at [470, 104] on span "Làm mới" at bounding box center [475, 105] width 20 height 7
